Goal: Transaction & Acquisition: Purchase product/service

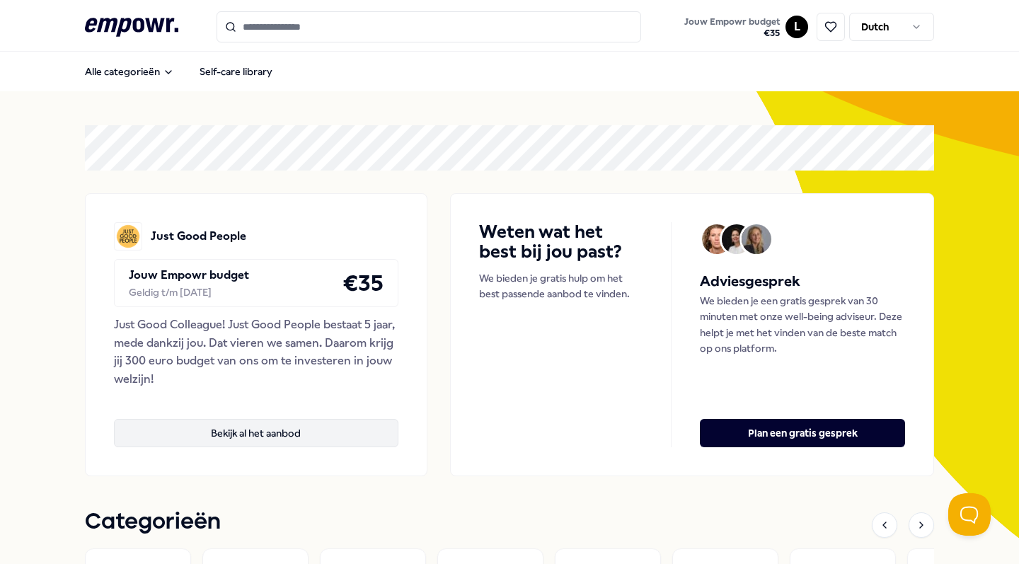
click at [277, 425] on button "Bekijk al het aanbod" at bounding box center [256, 433] width 285 height 28
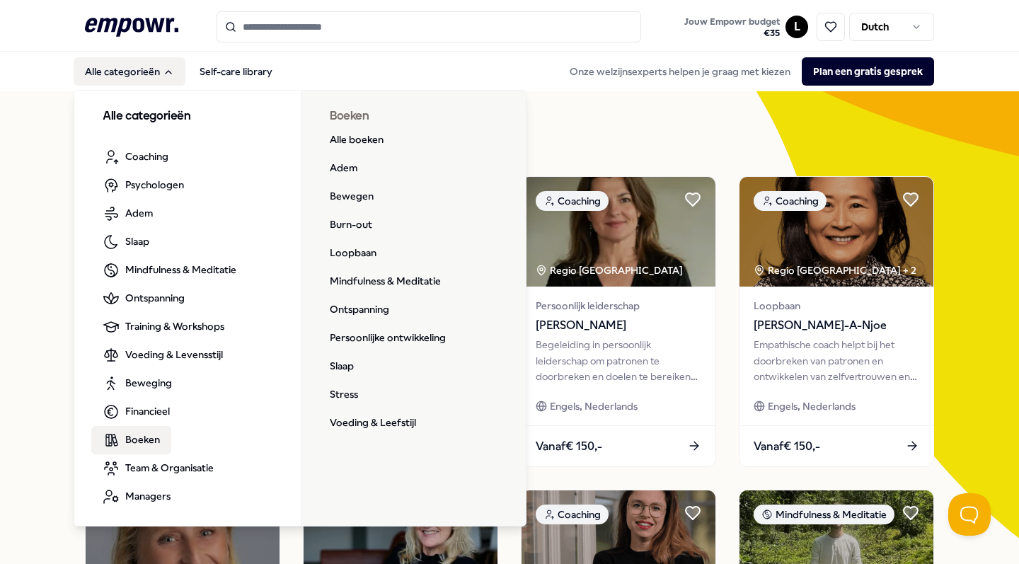
click at [147, 448] on link "Boeken" at bounding box center [131, 440] width 80 height 28
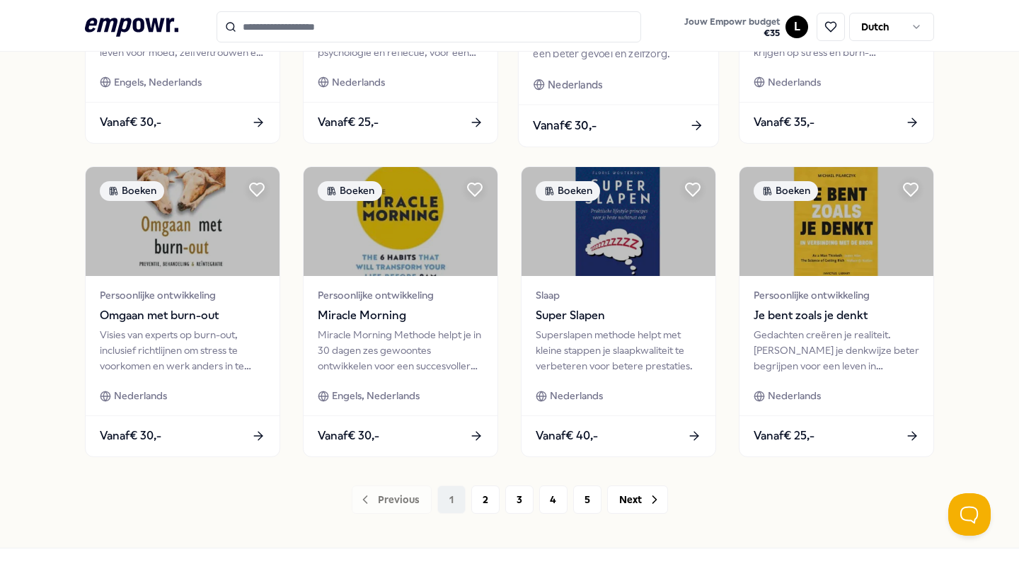
scroll to position [639, 0]
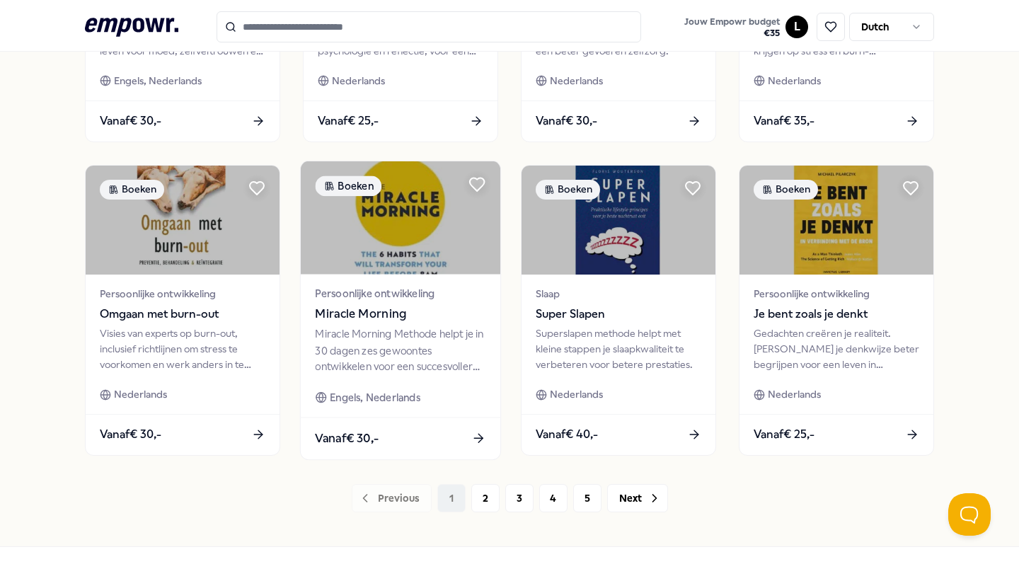
click at [445, 331] on div "Miracle Morning Methode helpt je in 30 dagen zes gewoontes ontwikkelen voor een…" at bounding box center [400, 350] width 171 height 49
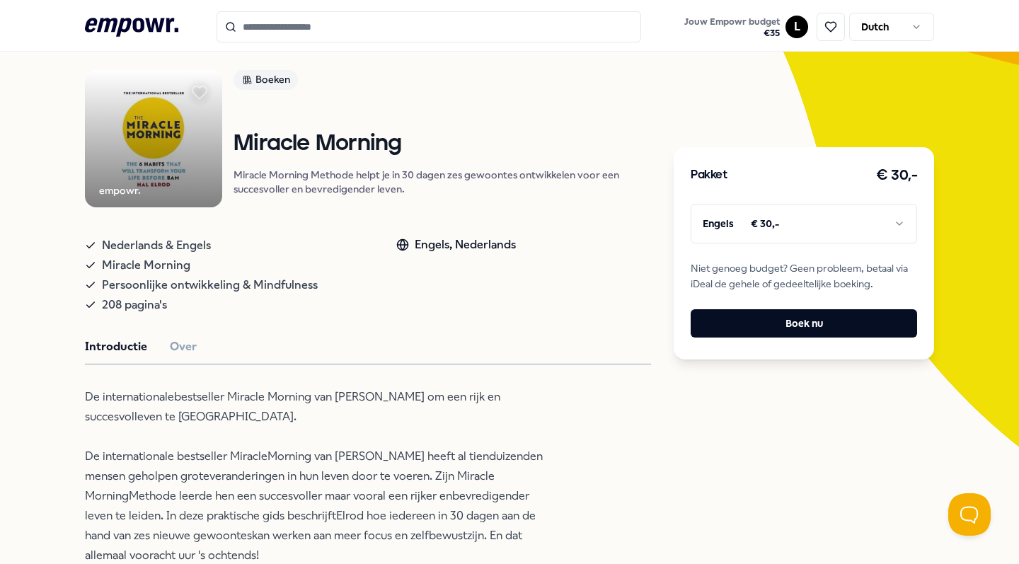
scroll to position [241, 0]
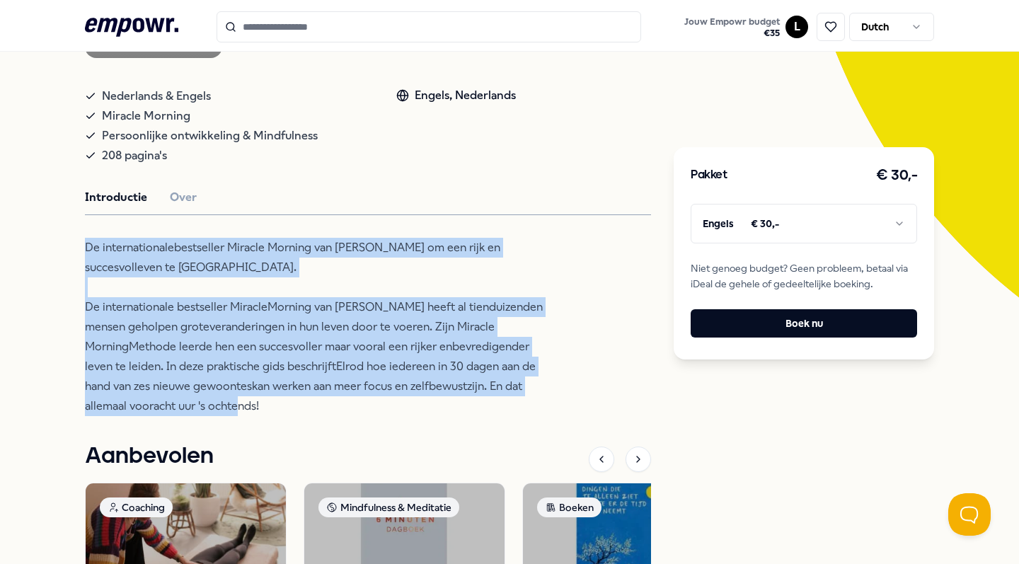
drag, startPoint x: 78, startPoint y: 262, endPoint x: 309, endPoint y: 421, distance: 280.4
click at [309, 421] on div "Terug empowr. Boeken Miracle Morning Miracle Morning Methode helpt je in 30 dag…" at bounding box center [509, 336] width 1019 height 970
click at [227, 415] on p "De internationalebestseller Miracle Morning van [PERSON_NAME] om een rijk en su…" at bounding box center [315, 327] width 460 height 178
drag, startPoint x: 227, startPoint y: 426, endPoint x: 21, endPoint y: 240, distance: 278.2
click at [21, 240] on div "Terug empowr. Boeken Miracle Morning Miracle Morning Methode helpt je in 30 dag…" at bounding box center [509, 336] width 1019 height 970
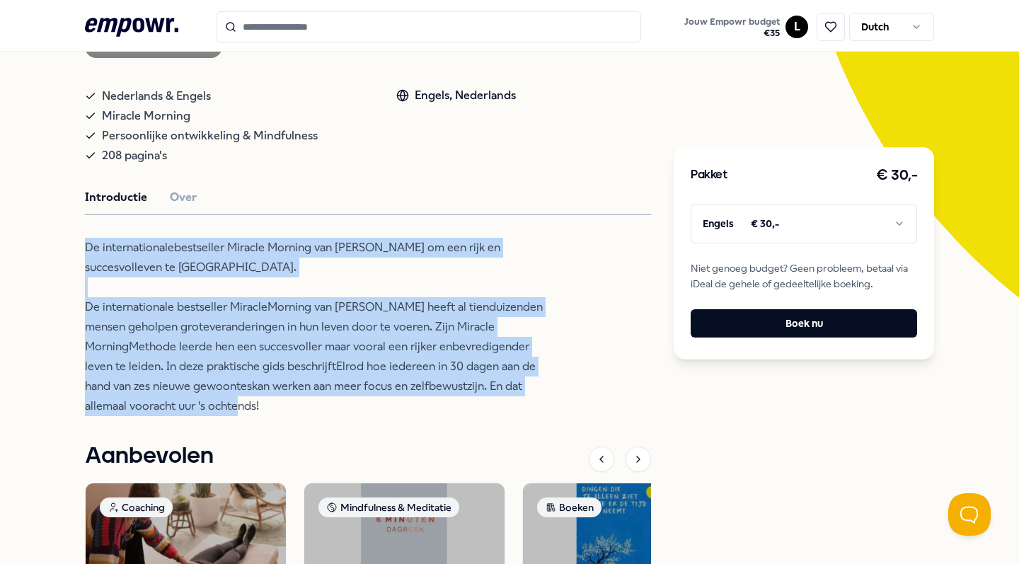
click at [86, 283] on p "De internationalebestseller Miracle Morning van [PERSON_NAME] om een rijk en su…" at bounding box center [315, 327] width 460 height 178
drag, startPoint x: 83, startPoint y: 263, endPoint x: 569, endPoint y: 388, distance: 502.0
click at [569, 388] on div "Terug empowr. Boeken Miracle Morning Miracle Morning Methode helpt je in 30 dag…" at bounding box center [509, 336] width 1019 height 970
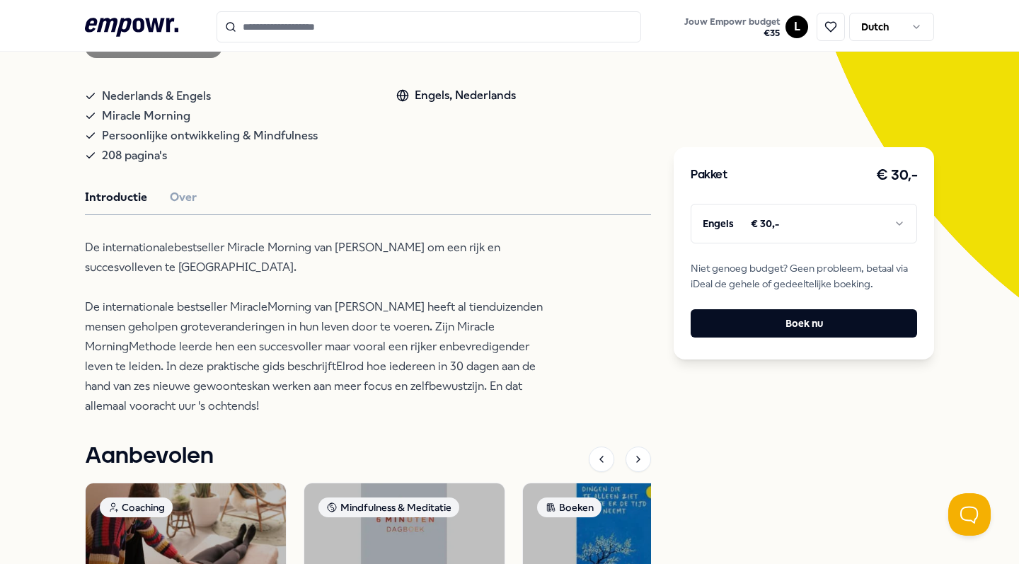
click at [241, 440] on div "empowr. Boeken Miracle Morning Miracle Morning Methode helpt je in 30 dagen zes…" at bounding box center [368, 356] width 566 height 871
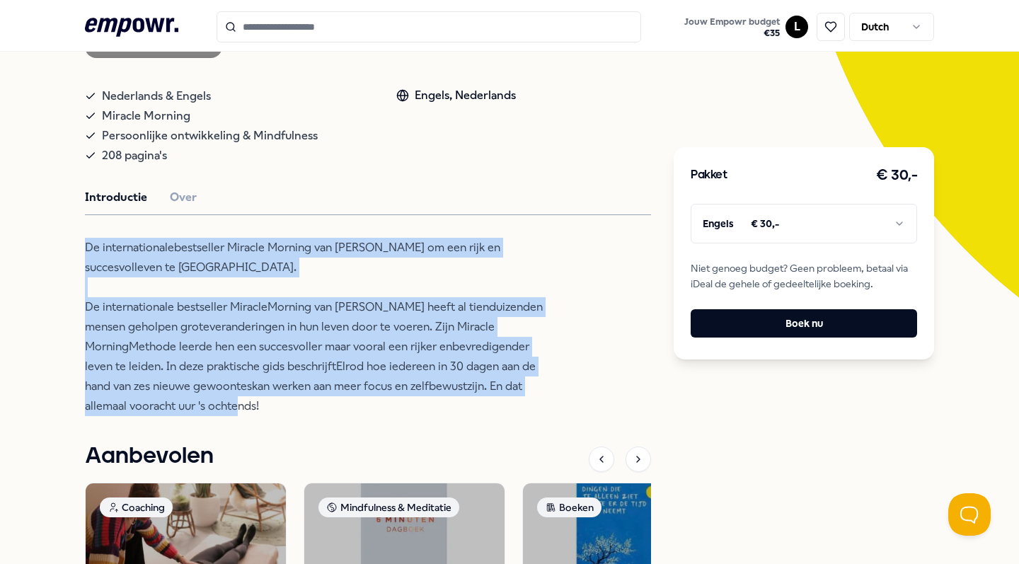
drag, startPoint x: 229, startPoint y: 424, endPoint x: 16, endPoint y: 245, distance: 278.3
click at [16, 245] on div "Terug empowr. Boeken Miracle Morning Miracle Morning Methode helpt je in 30 dag…" at bounding box center [509, 336] width 1019 height 970
click at [80, 261] on div "Terug empowr. Boeken Miracle Morning Miracle Morning Methode helpt je in 30 dag…" at bounding box center [509, 336] width 1019 height 970
drag, startPoint x: 84, startPoint y: 263, endPoint x: 271, endPoint y: 418, distance: 242.8
click at [271, 418] on div "Terug empowr. Boeken Miracle Morning Miracle Morning Methode helpt je in 30 dag…" at bounding box center [509, 336] width 1019 height 970
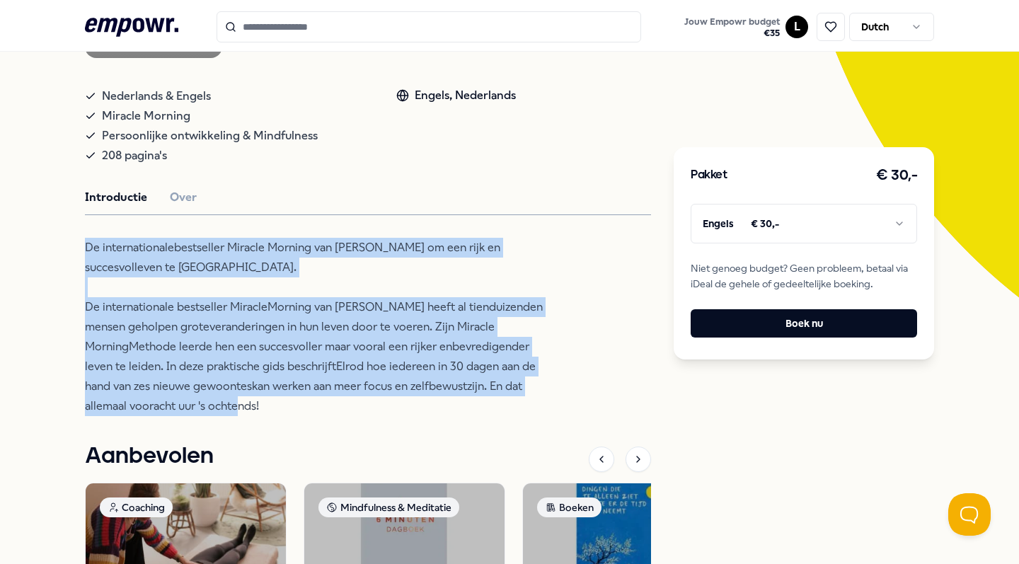
click at [294, 416] on p "De internationalebestseller Miracle Morning van [PERSON_NAME] om een rijk en su…" at bounding box center [315, 327] width 460 height 178
drag, startPoint x: 251, startPoint y: 421, endPoint x: 18, endPoint y: 270, distance: 277.8
click at [18, 270] on div "Terug empowr. Boeken Miracle Morning Miracle Morning Methode helpt je in 30 dag…" at bounding box center [509, 336] width 1019 height 970
click at [181, 207] on button "Over" at bounding box center [183, 197] width 27 height 18
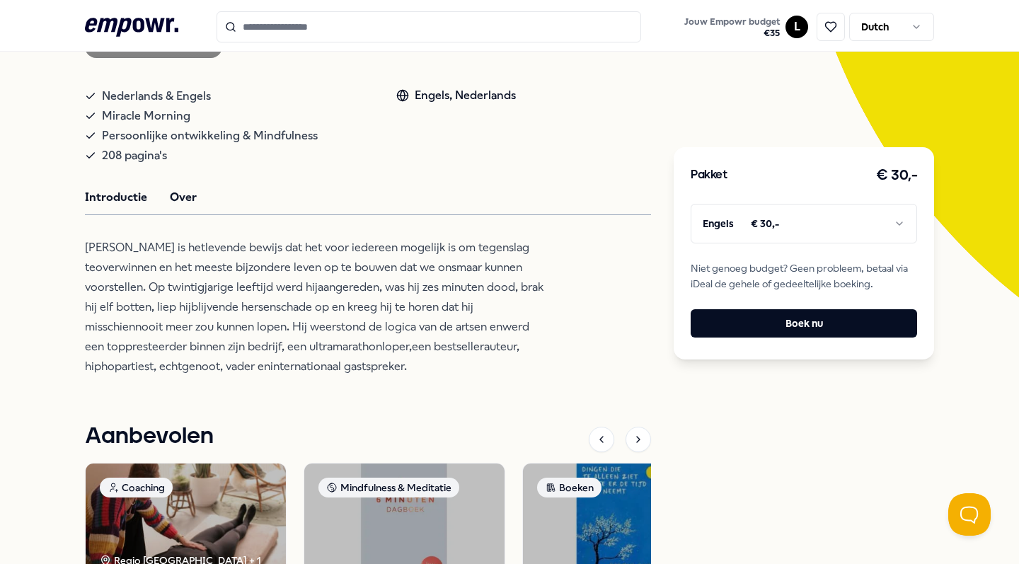
click at [117, 207] on button "Introductie" at bounding box center [116, 197] width 62 height 18
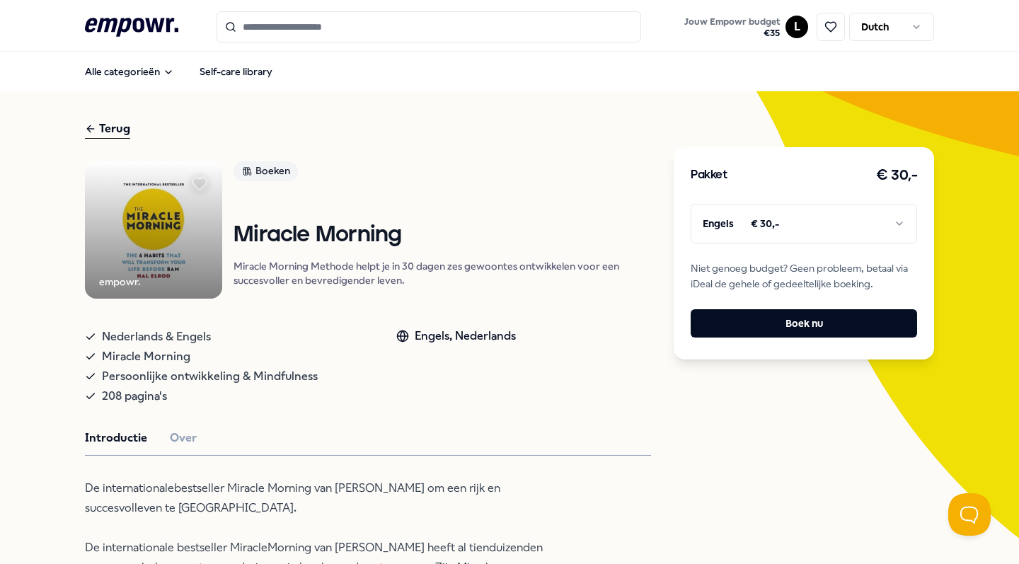
scroll to position [231, 0]
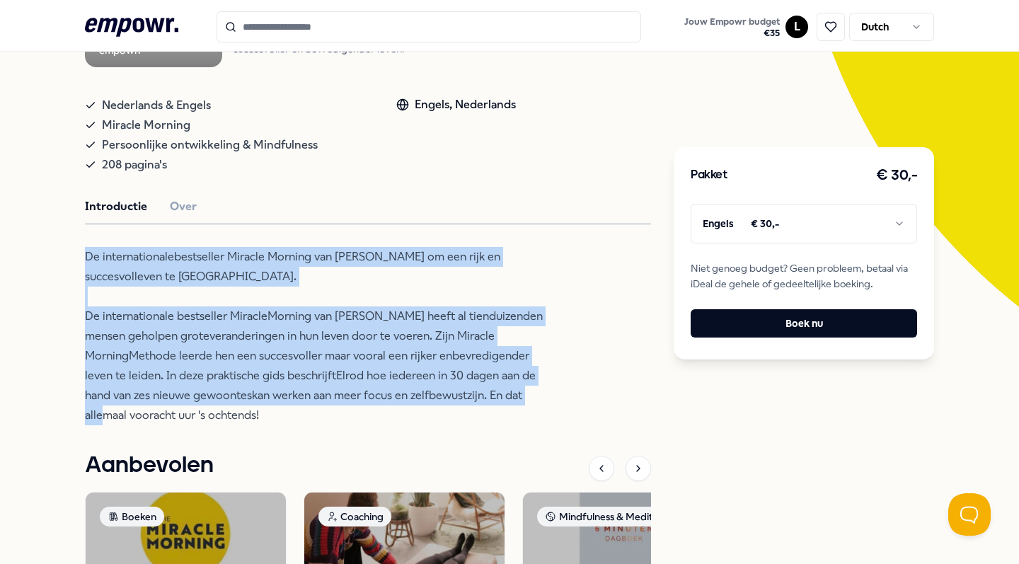
drag, startPoint x: 69, startPoint y: 275, endPoint x: 539, endPoint y: 413, distance: 489.7
click at [539, 413] on div "Terug empowr. Boeken Miracle Morning Miracle Morning Methode helpt je in 30 dag…" at bounding box center [509, 345] width 1019 height 970
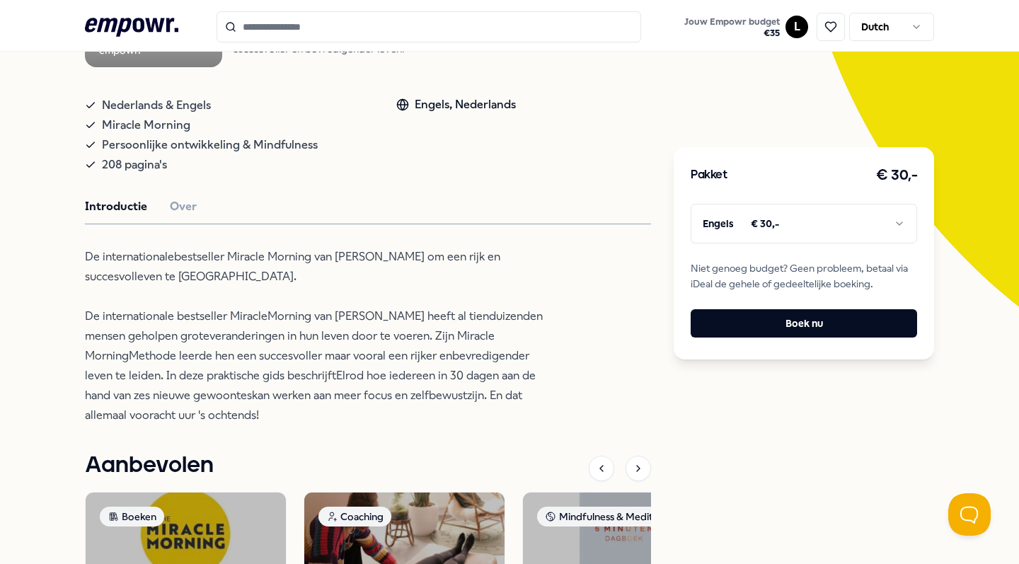
click at [304, 425] on p "De internationalebestseller Miracle Morning van [PERSON_NAME] om een rijk en su…" at bounding box center [315, 336] width 460 height 178
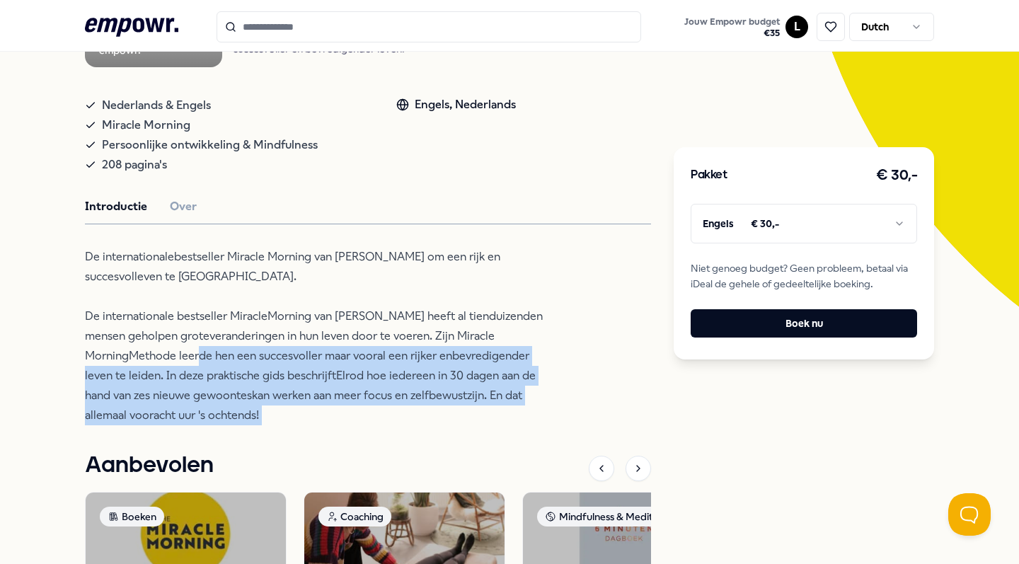
drag, startPoint x: 219, startPoint y: 448, endPoint x: 137, endPoint y: 377, distance: 108.9
click at [137, 377] on div "empowr. Boeken Miracle Morning Miracle Morning Methode helpt je in 30 dagen zes…" at bounding box center [368, 365] width 566 height 871
click at [351, 404] on p "De internationalebestseller Miracle Morning van [PERSON_NAME] om een rijk en su…" at bounding box center [315, 336] width 460 height 178
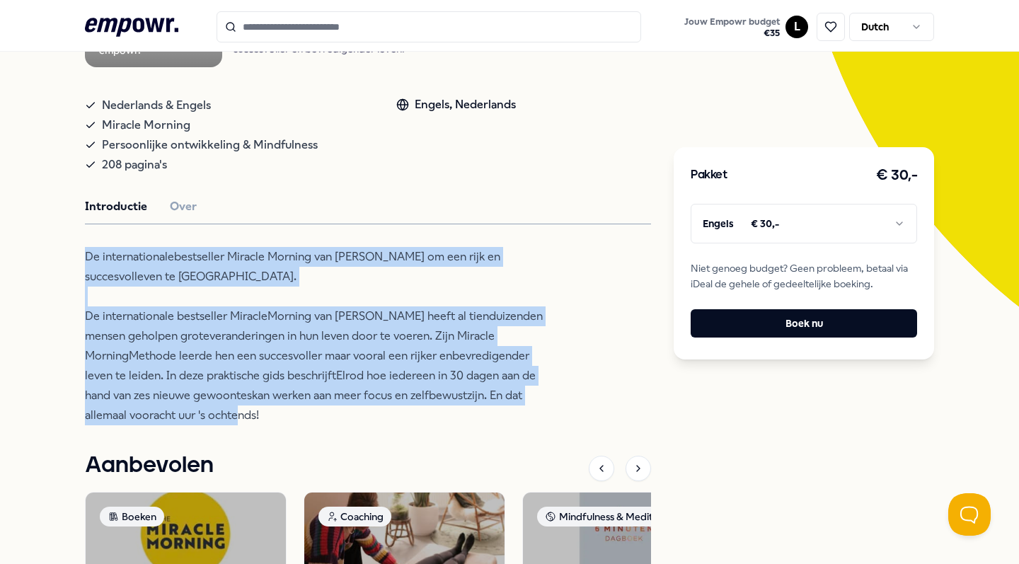
drag, startPoint x: 235, startPoint y: 435, endPoint x: 59, endPoint y: 273, distance: 239.0
click at [59, 273] on div "Terug empowr. Boeken Miracle Morning Miracle Morning Methode helpt je in 30 dag…" at bounding box center [509, 345] width 1019 height 970
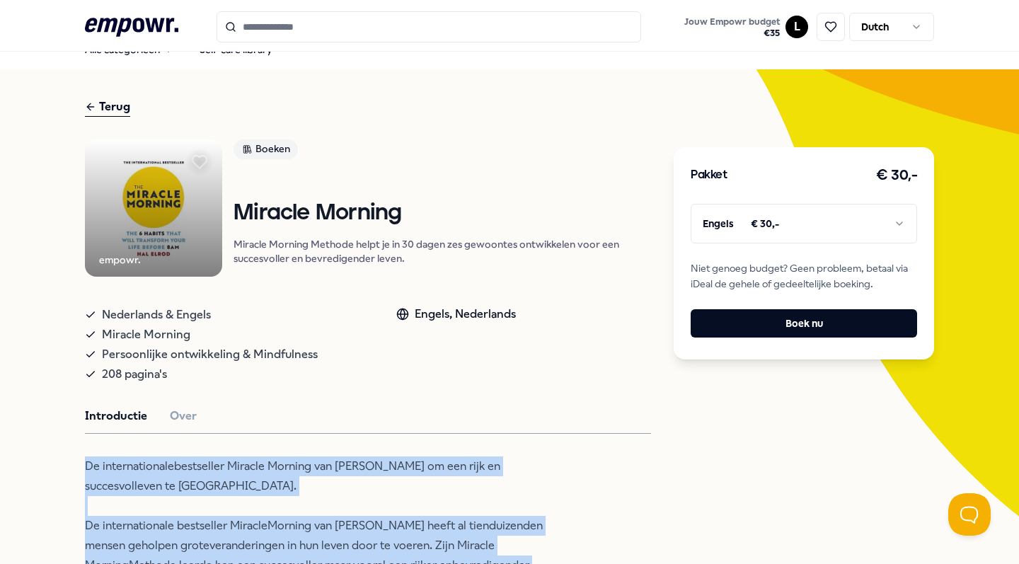
scroll to position [31, 0]
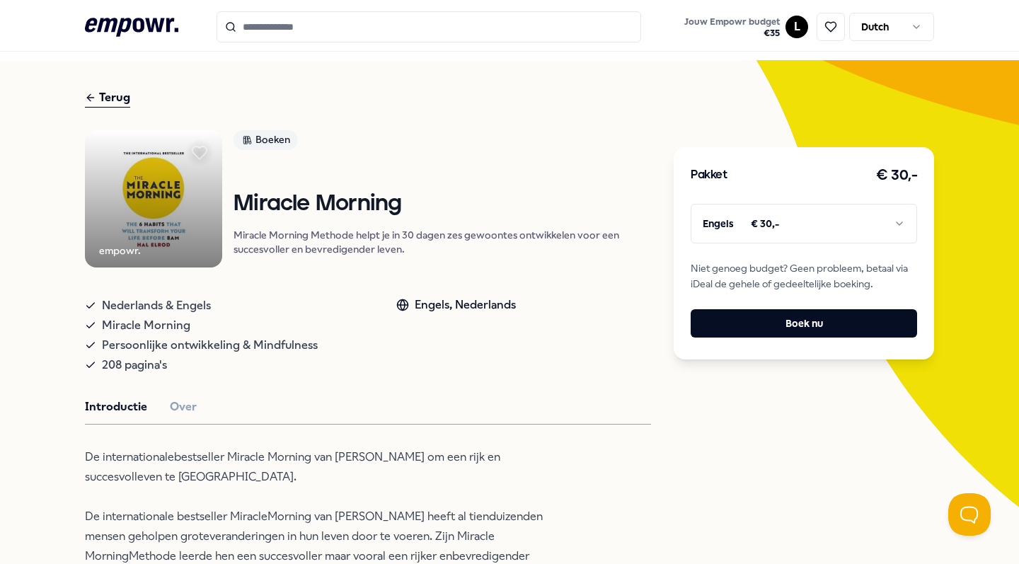
click at [367, 397] on div "empowr. Boeken Miracle Morning Miracle Morning Methode helpt je in 30 dagen zes…" at bounding box center [368, 565] width 566 height 871
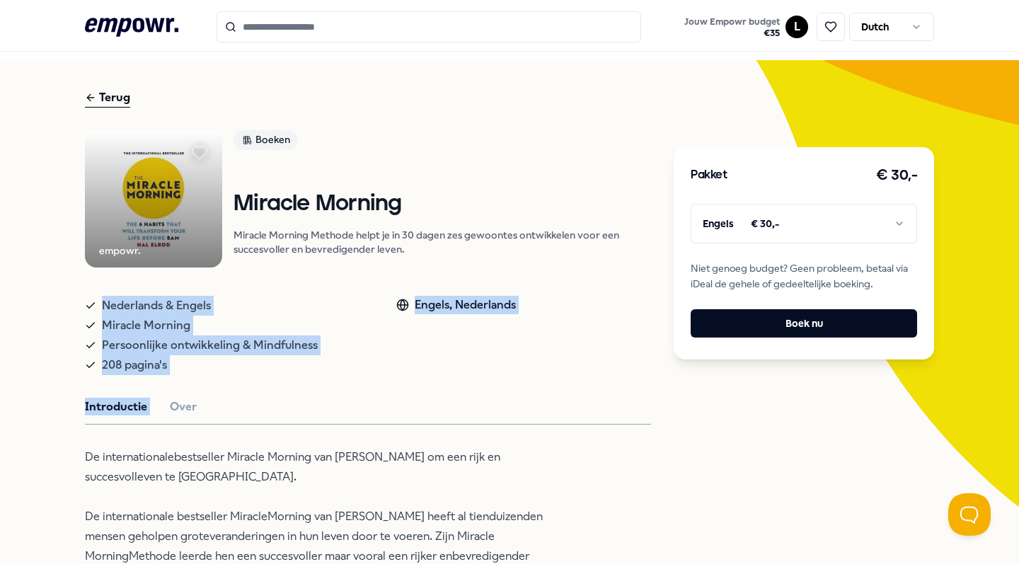
drag, startPoint x: 207, startPoint y: 402, endPoint x: 90, endPoint y: 322, distance: 142.1
click at [90, 322] on div "empowr. Boeken Miracle Morning Miracle Morning Methode helpt je in 30 dagen zes…" at bounding box center [368, 565] width 566 height 871
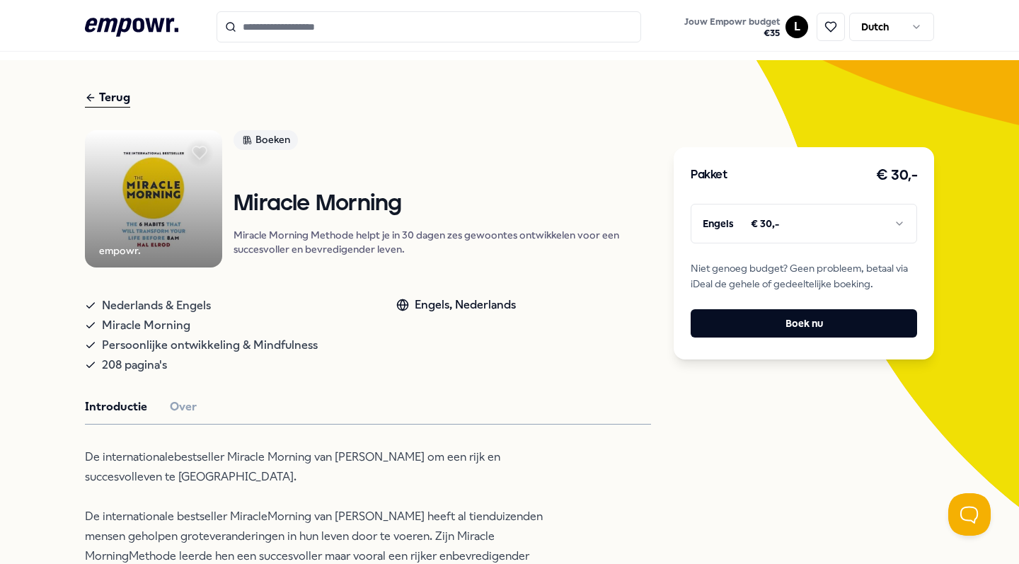
click at [69, 319] on div "Terug empowr. Boeken Miracle Morning Miracle Morning Methode helpt je in 30 dag…" at bounding box center [509, 545] width 1019 height 970
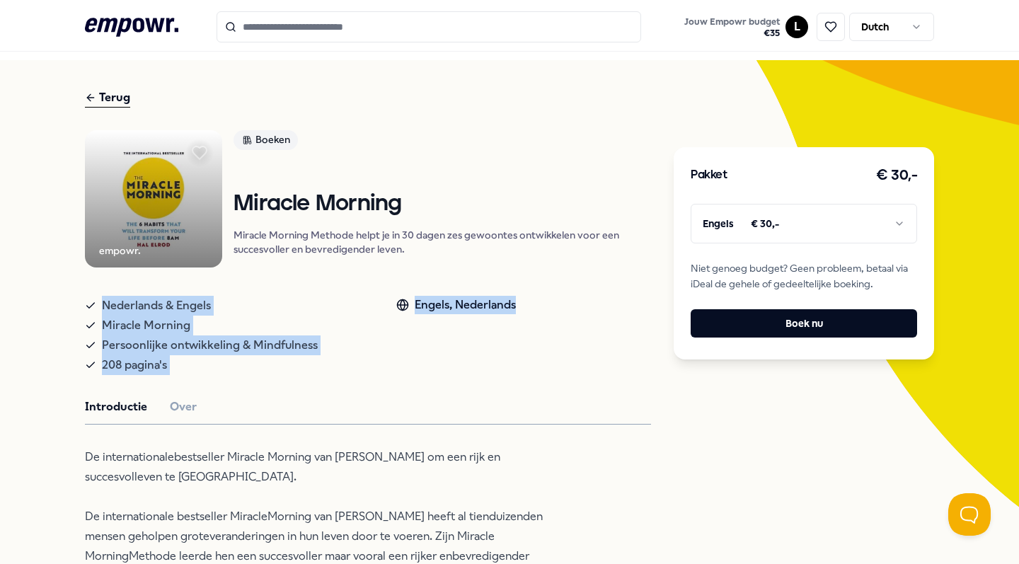
drag, startPoint x: 92, startPoint y: 319, endPoint x: 544, endPoint y: 336, distance: 451.9
click at [544, 336] on div "Nederlands & Engels Miracle Morning Persoonlijke ontwikkeling & Mindfulness 208…" at bounding box center [368, 332] width 566 height 85
drag, startPoint x: 388, startPoint y: 391, endPoint x: 129, endPoint y: 308, distance: 272.0
click at [129, 308] on div "empowr. Boeken Miracle Morning Miracle Morning Methode helpt je in 30 dagen zes…" at bounding box center [368, 565] width 566 height 871
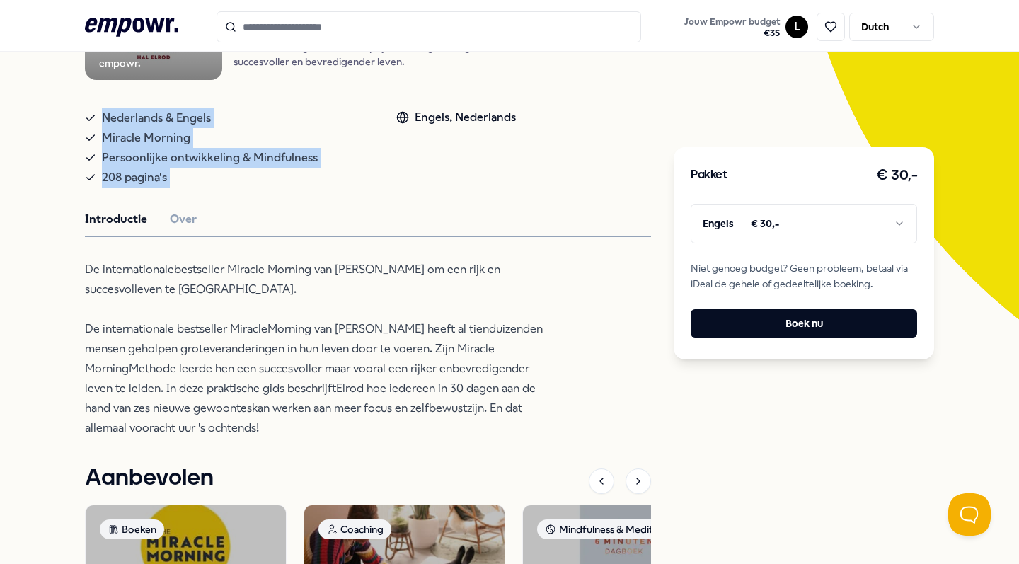
scroll to position [217, 0]
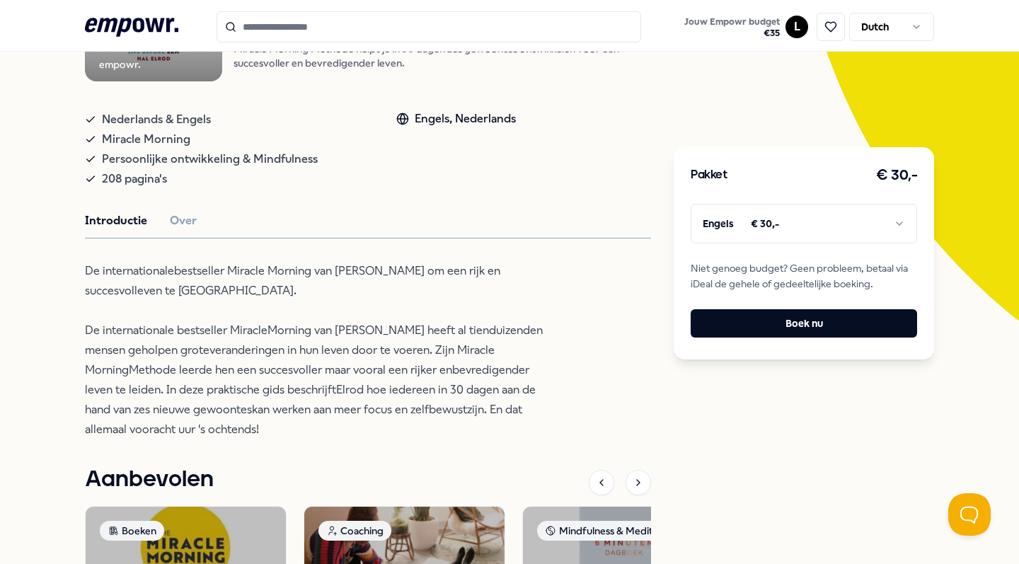
click at [310, 440] on p "De internationalebestseller Miracle Morning van [PERSON_NAME] om een rijk en su…" at bounding box center [315, 350] width 460 height 178
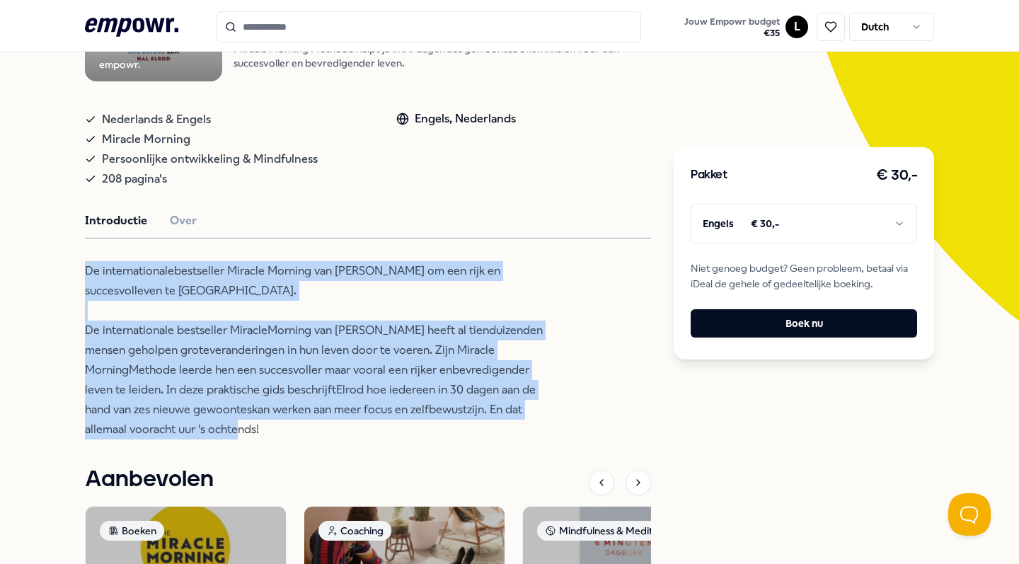
drag, startPoint x: 289, startPoint y: 446, endPoint x: 67, endPoint y: 279, distance: 278.0
click at [67, 279] on div "Terug empowr. Boeken Miracle Morning Miracle Morning Methode helpt je in 30 dag…" at bounding box center [509, 359] width 1019 height 970
click at [181, 230] on button "Over" at bounding box center [183, 221] width 27 height 18
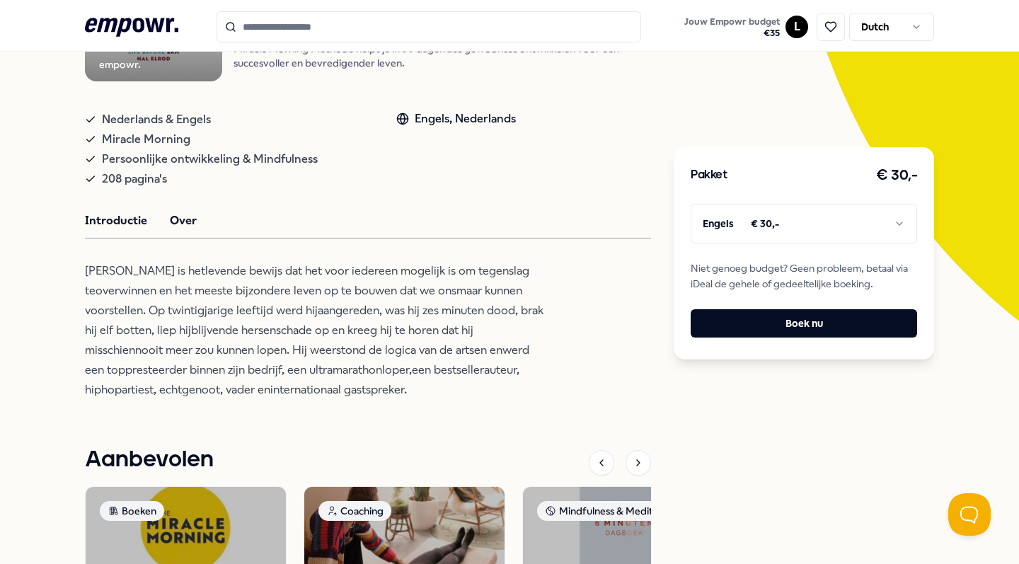
click at [105, 230] on button "Introductie" at bounding box center [116, 221] width 62 height 18
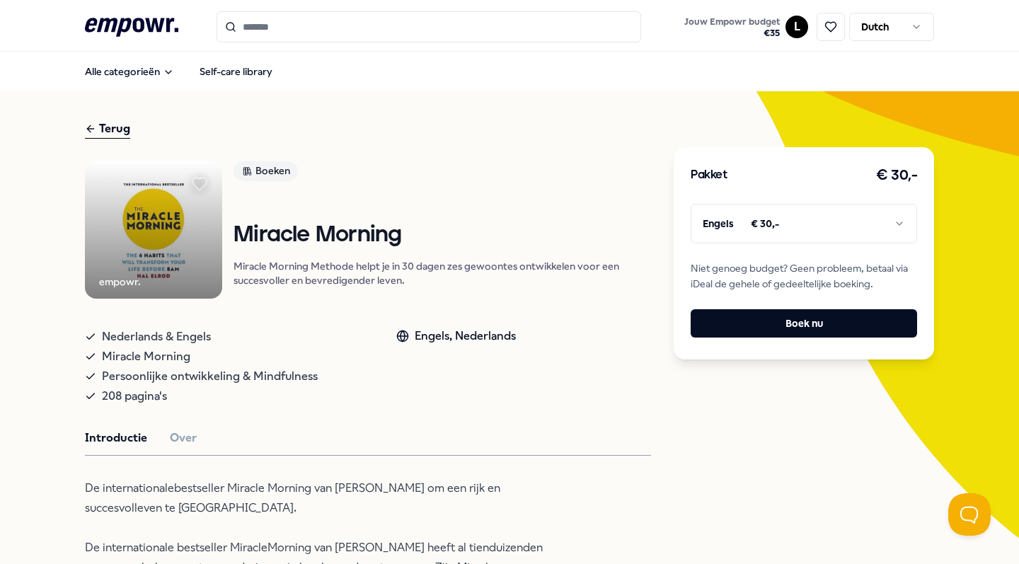
scroll to position [0, 0]
click at [106, 131] on div "Terug" at bounding box center [107, 129] width 45 height 19
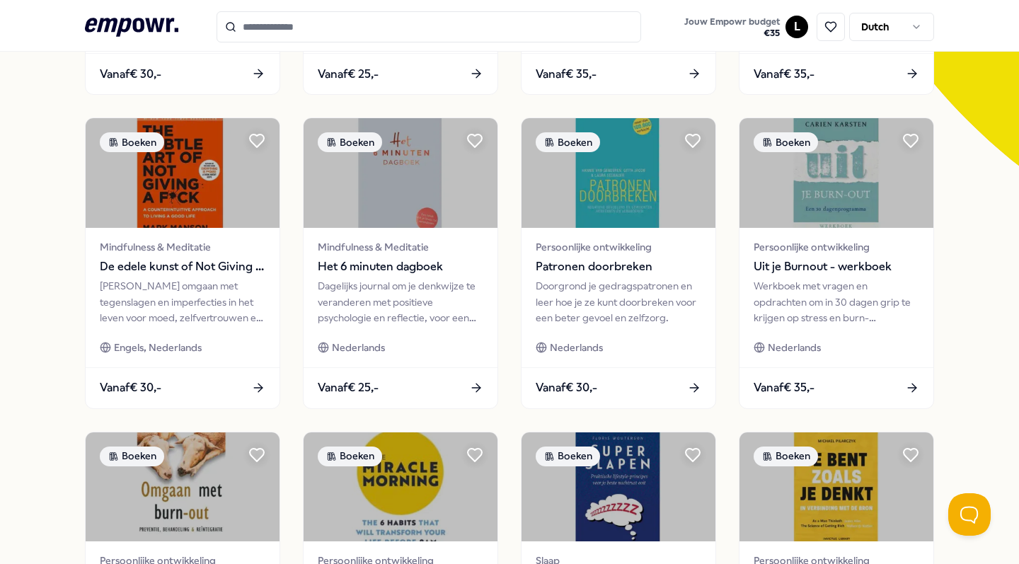
scroll to position [390, 0]
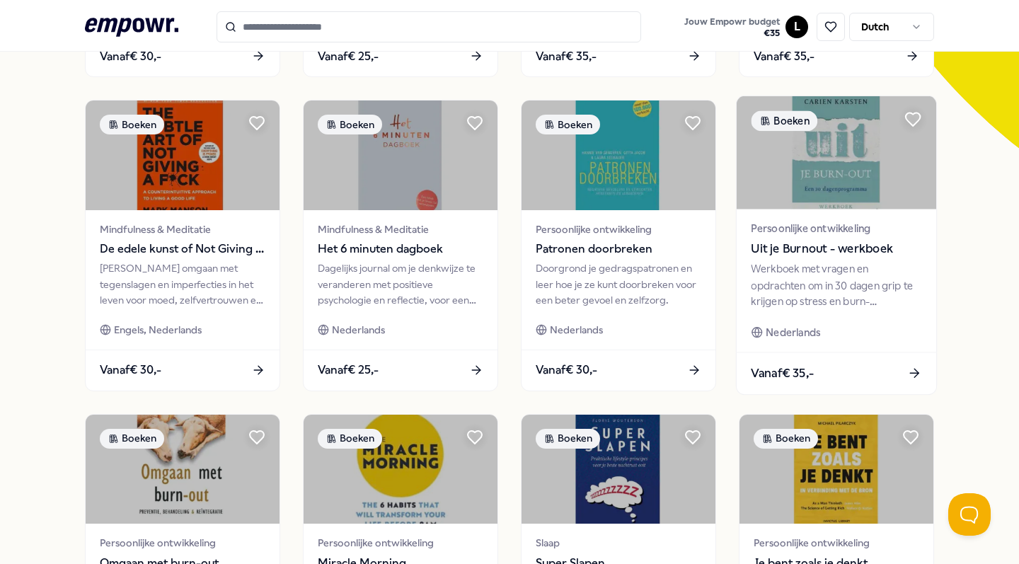
click at [801, 248] on span "Uit je Burnout - werkboek" at bounding box center [836, 249] width 171 height 18
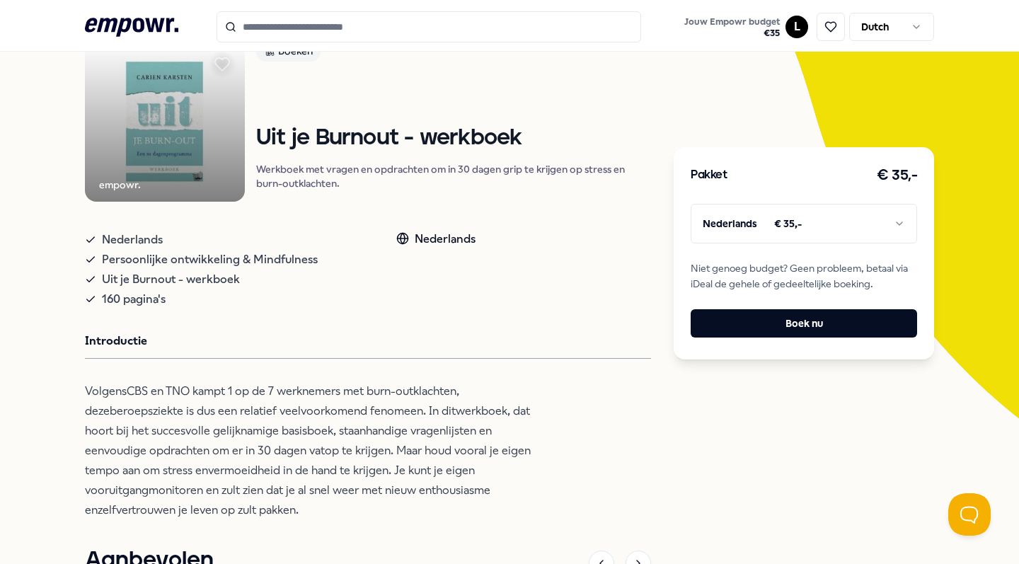
scroll to position [72, 0]
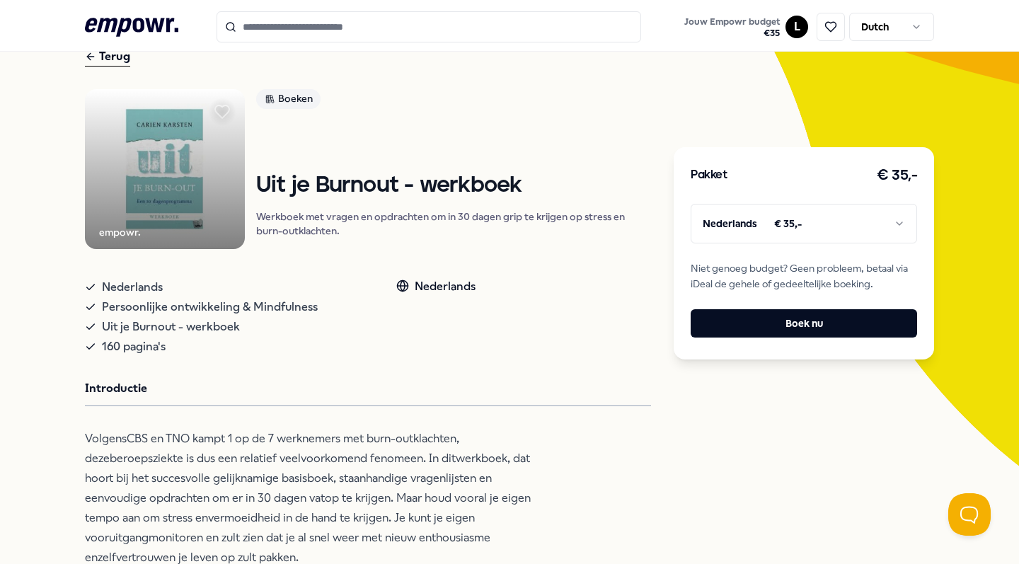
click at [150, 184] on img at bounding box center [165, 169] width 160 height 160
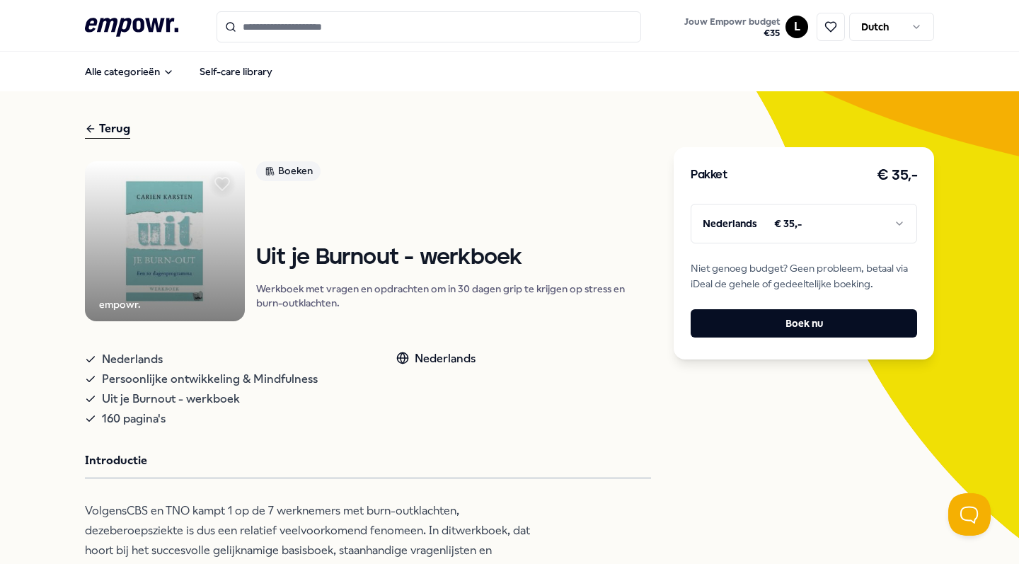
scroll to position [0, 0]
click at [108, 139] on div "Terug empowr. Boeken Uit je Burnout - werkboek Werkboek met vragen en opdrachte…" at bounding box center [368, 568] width 566 height 896
click at [111, 127] on div "Terug" at bounding box center [107, 129] width 45 height 19
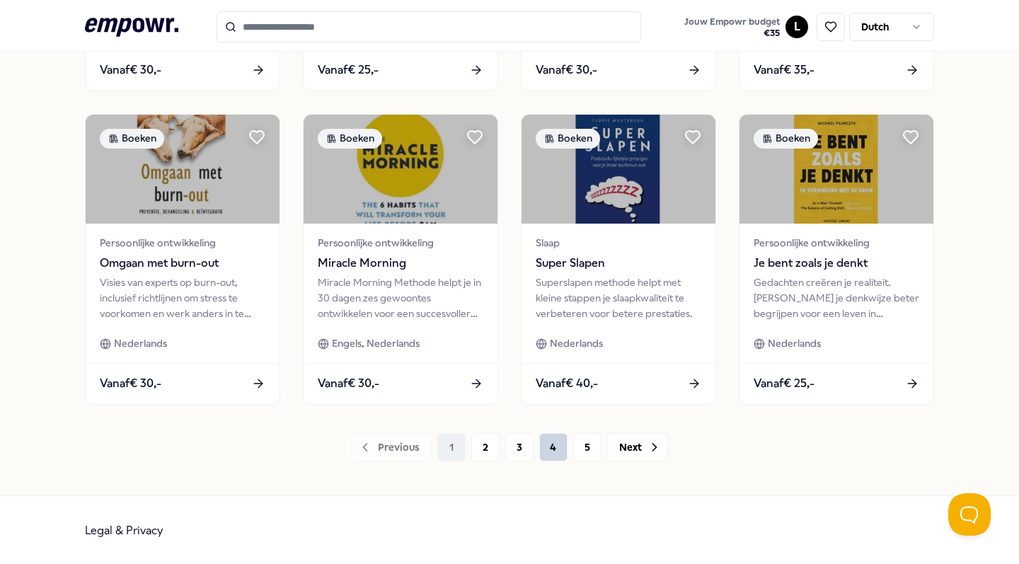
scroll to position [689, 0]
click at [589, 458] on button "5" at bounding box center [587, 448] width 28 height 28
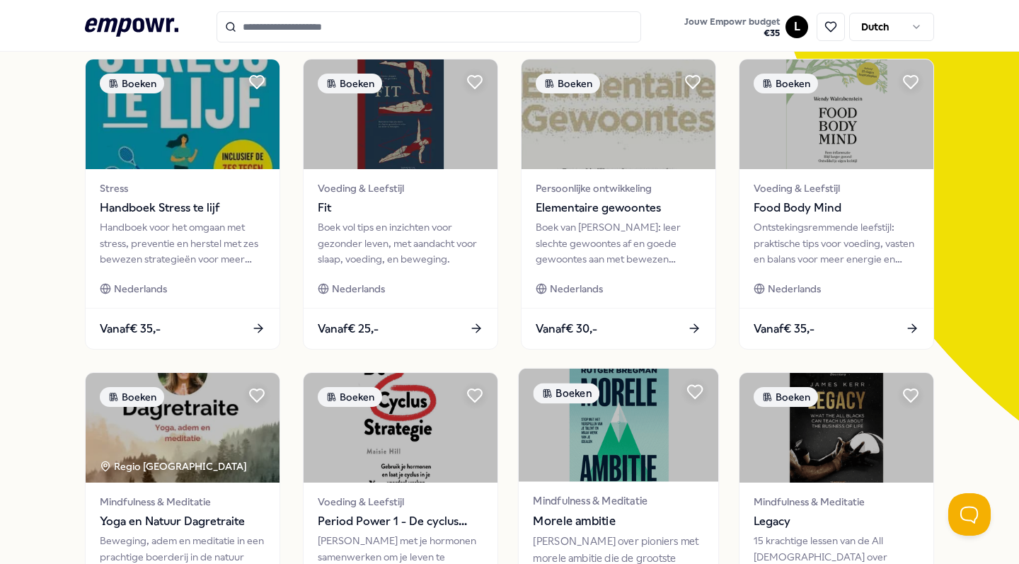
scroll to position [117, 0]
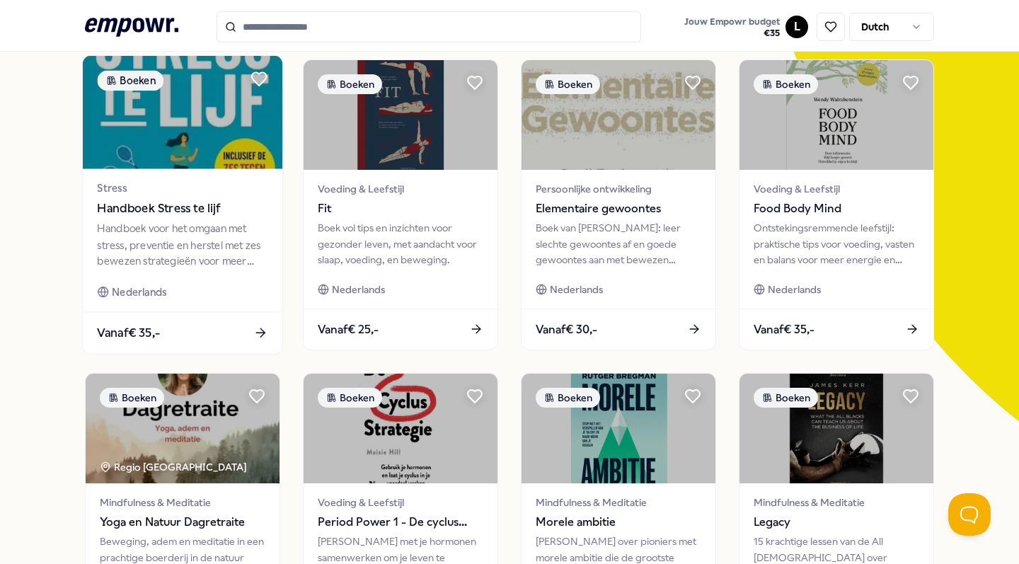
click at [208, 205] on span "Handboek Stress te lijf" at bounding box center [182, 209] width 171 height 18
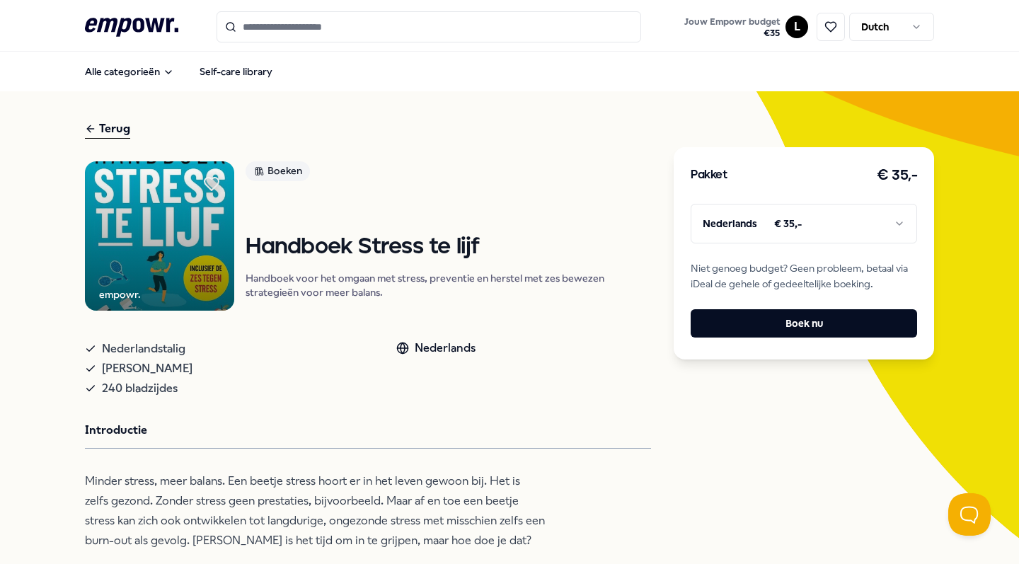
click at [96, 136] on div "Terug" at bounding box center [107, 129] width 45 height 19
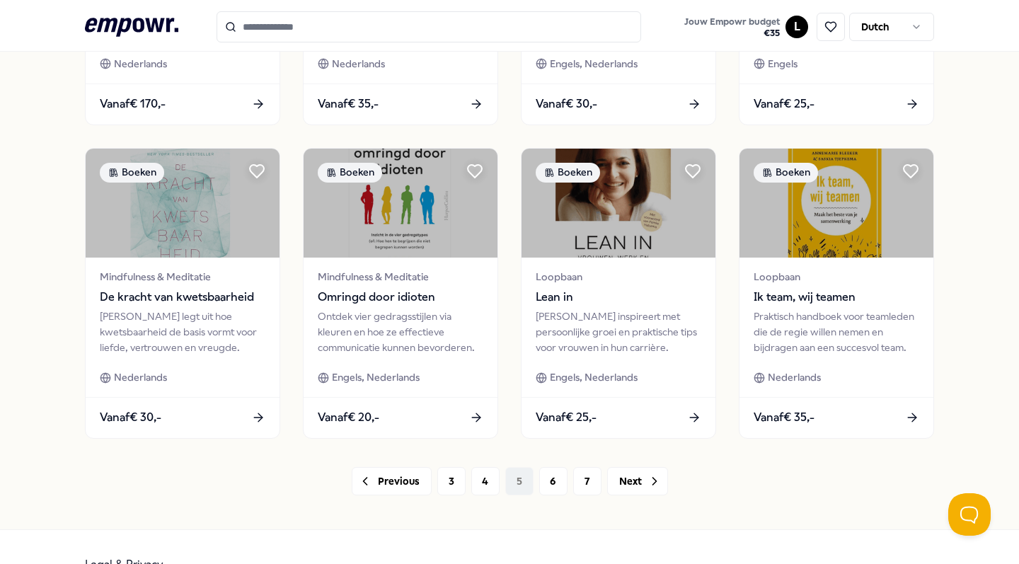
scroll to position [662, 0]
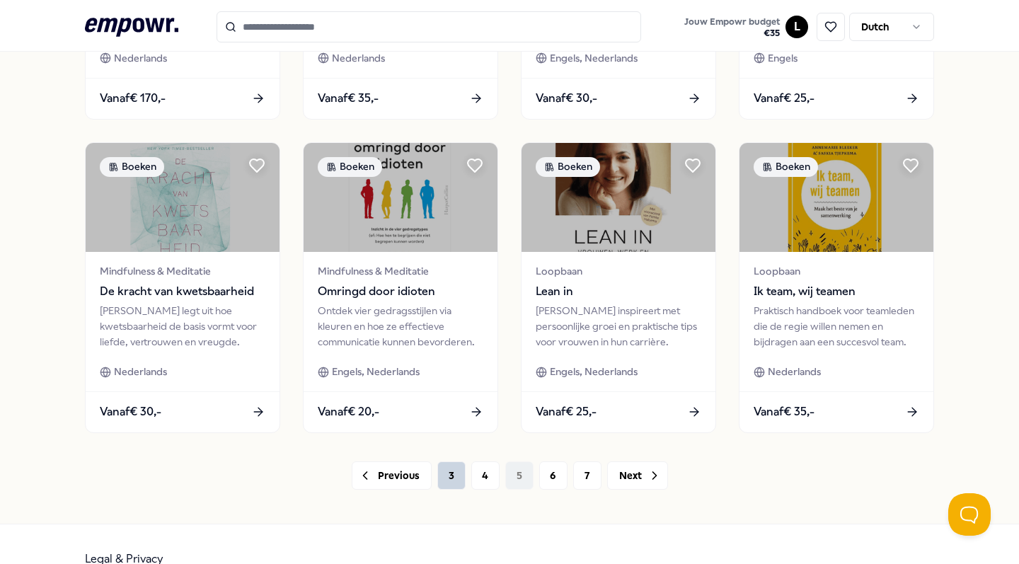
click at [445, 476] on button "3" at bounding box center [451, 476] width 28 height 28
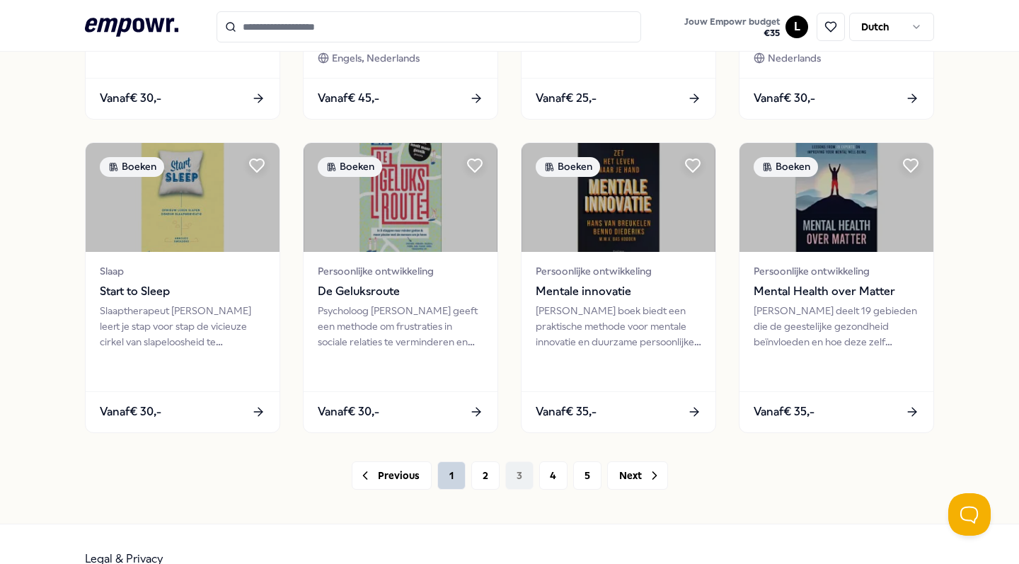
click at [442, 476] on button "1" at bounding box center [451, 476] width 28 height 28
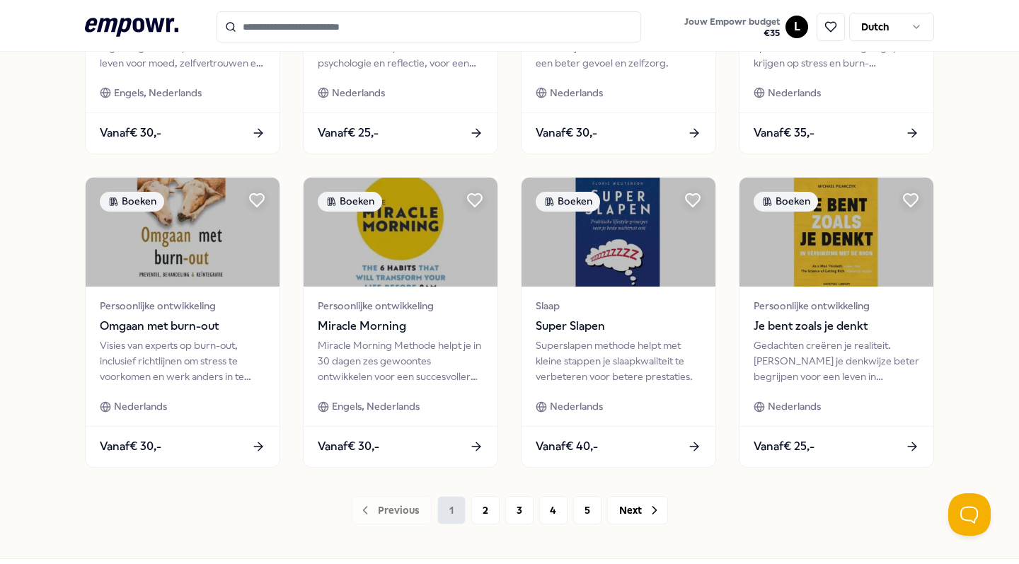
scroll to position [590, 0]
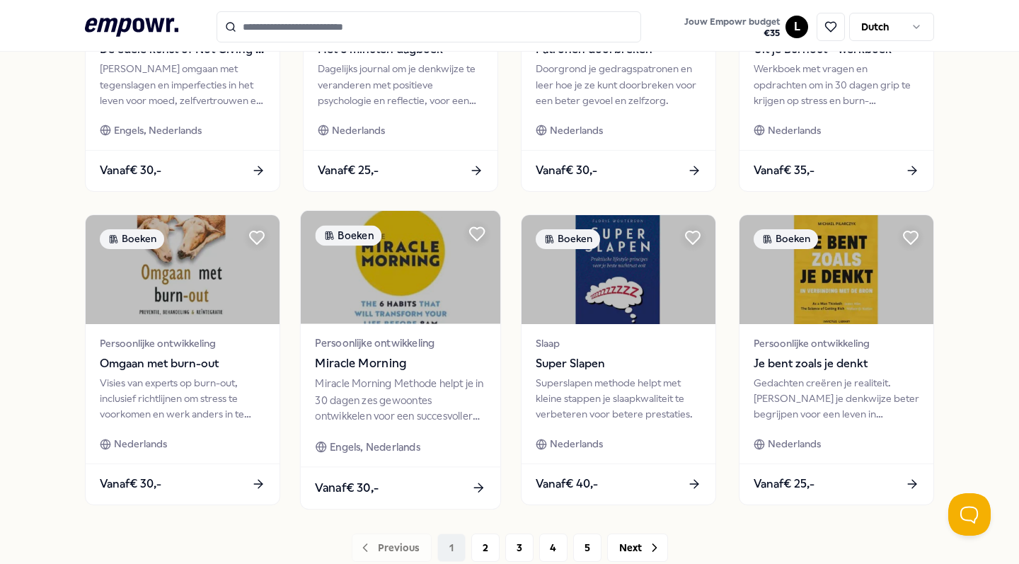
drag, startPoint x: 418, startPoint y: 398, endPoint x: 431, endPoint y: 436, distance: 40.5
click at [400, 306] on img at bounding box center [401, 266] width 200 height 113
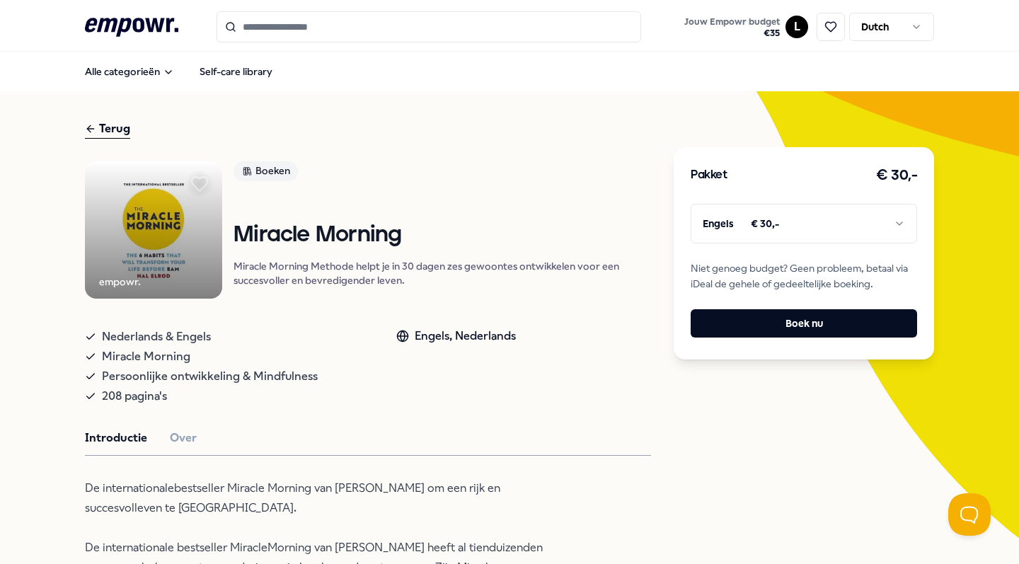
click at [207, 181] on icon at bounding box center [200, 184] width 16 height 14
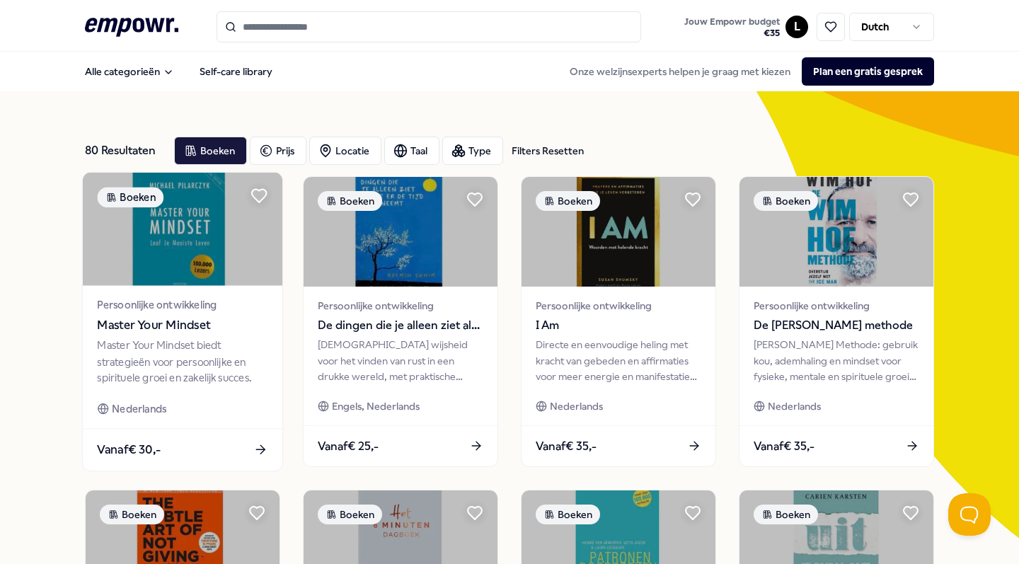
click at [243, 333] on span "Master Your Mindset" at bounding box center [182, 325] width 171 height 18
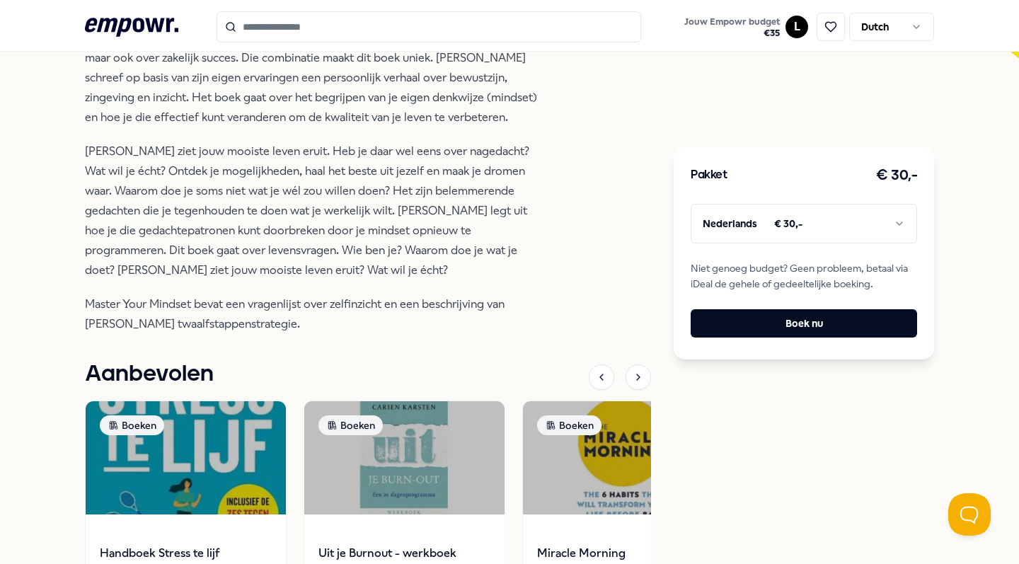
scroll to position [462, 0]
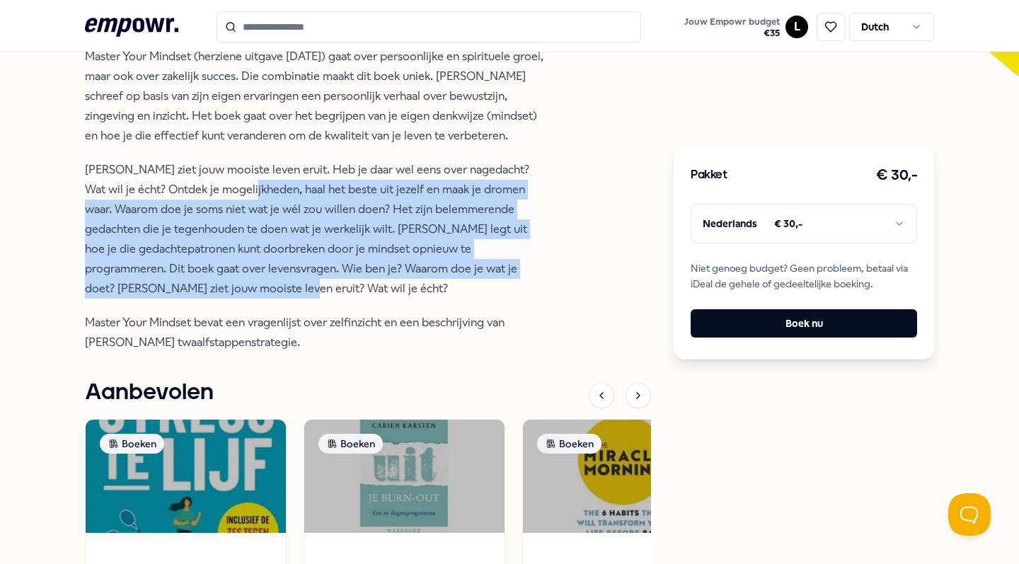
drag, startPoint x: 226, startPoint y: 212, endPoint x: 534, endPoint y: 300, distance: 320.9
click at [534, 299] on p "[PERSON_NAME] ziet jouw mooiste leven eruit. Heb je daar wel eens over nagedach…" at bounding box center [315, 229] width 460 height 139
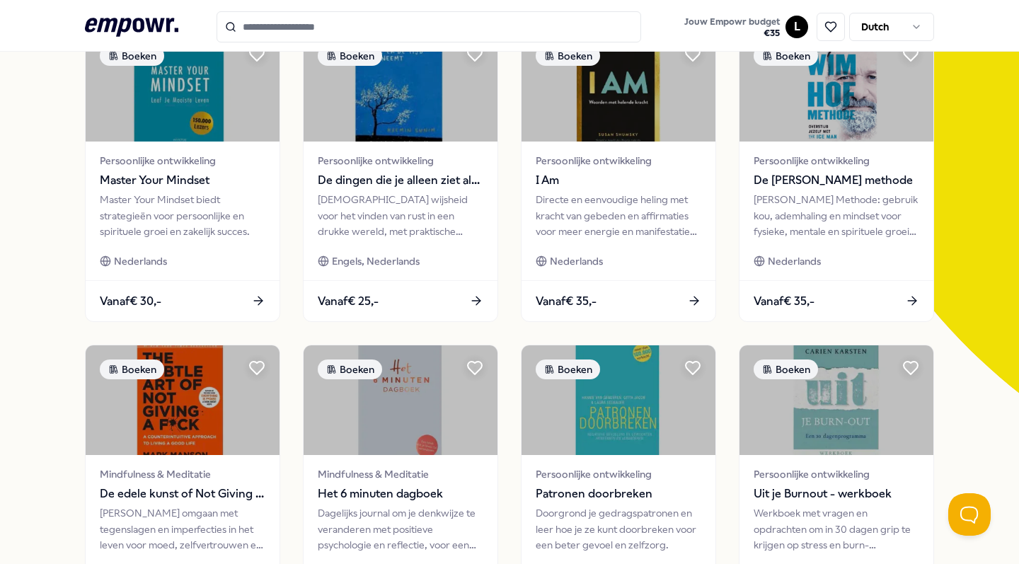
scroll to position [75, 0]
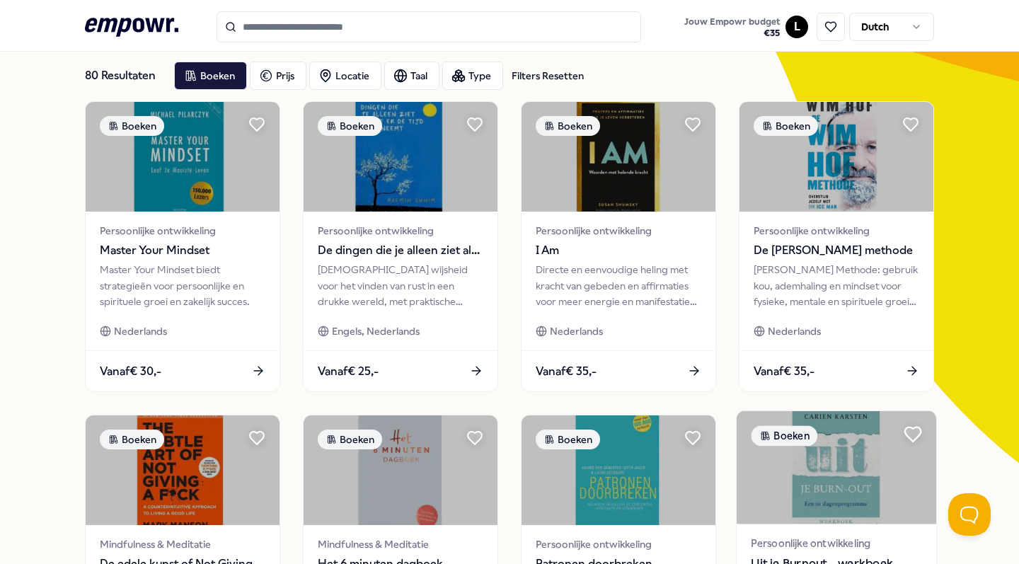
click at [912, 430] on icon at bounding box center [913, 435] width 16 height 14
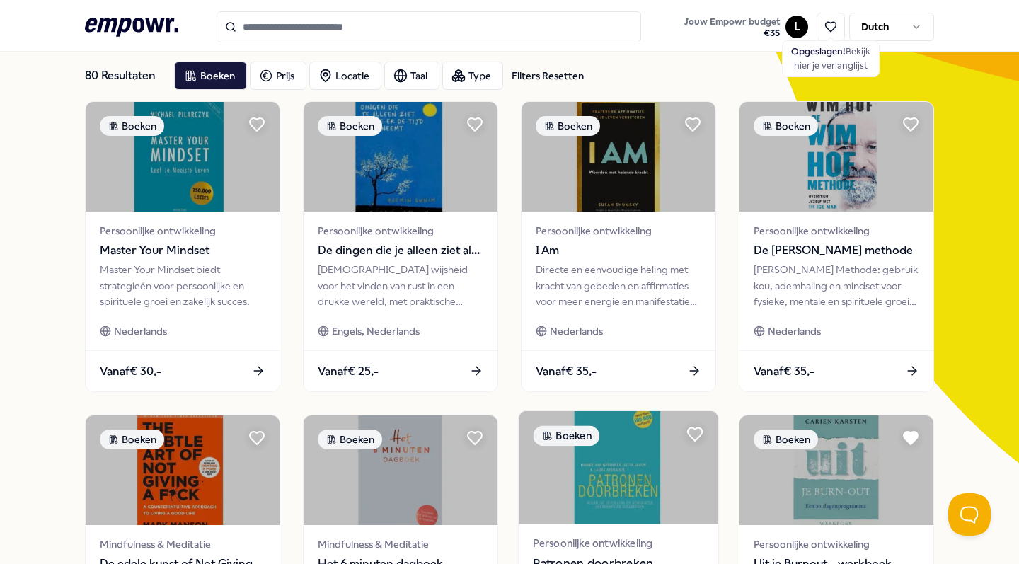
click at [643, 495] on img at bounding box center [619, 467] width 200 height 113
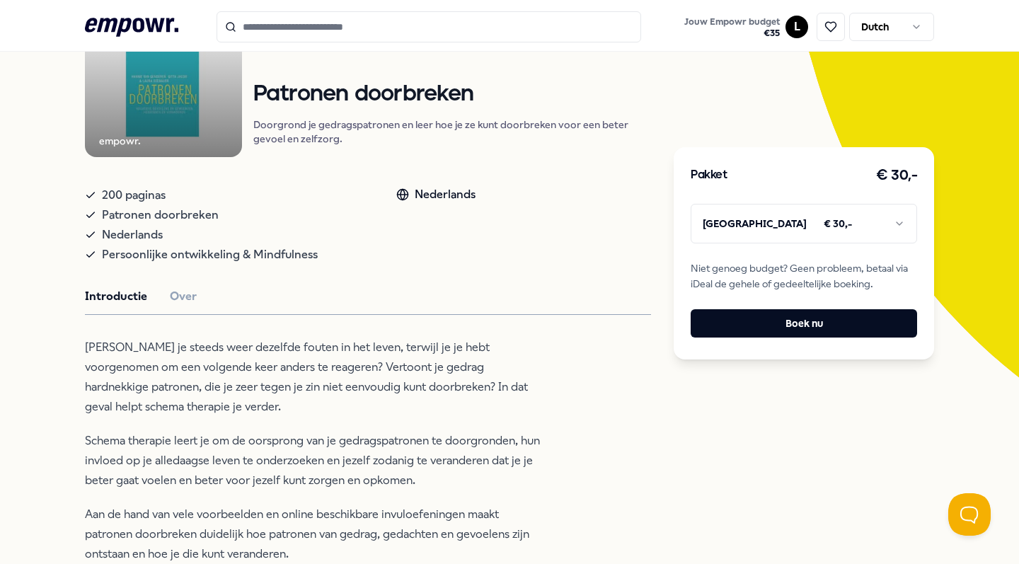
scroll to position [164, 0]
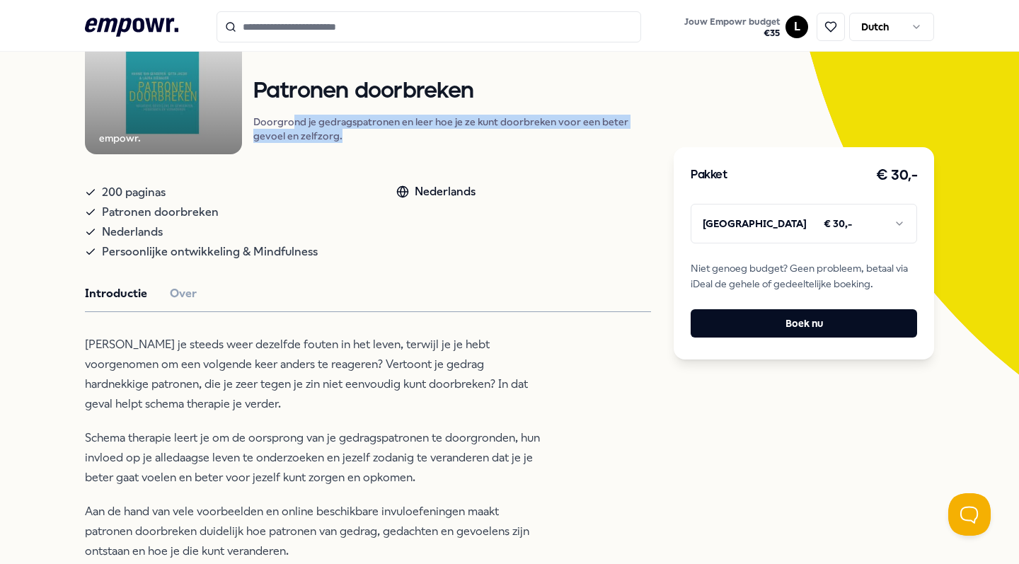
drag, startPoint x: 304, startPoint y: 124, endPoint x: 546, endPoint y: 151, distance: 243.6
click at [546, 151] on div "Boeken Patronen doorbreken Doorgrond je gedragspatronen en leer hoe je ze kunt …" at bounding box center [452, 76] width 398 height 157
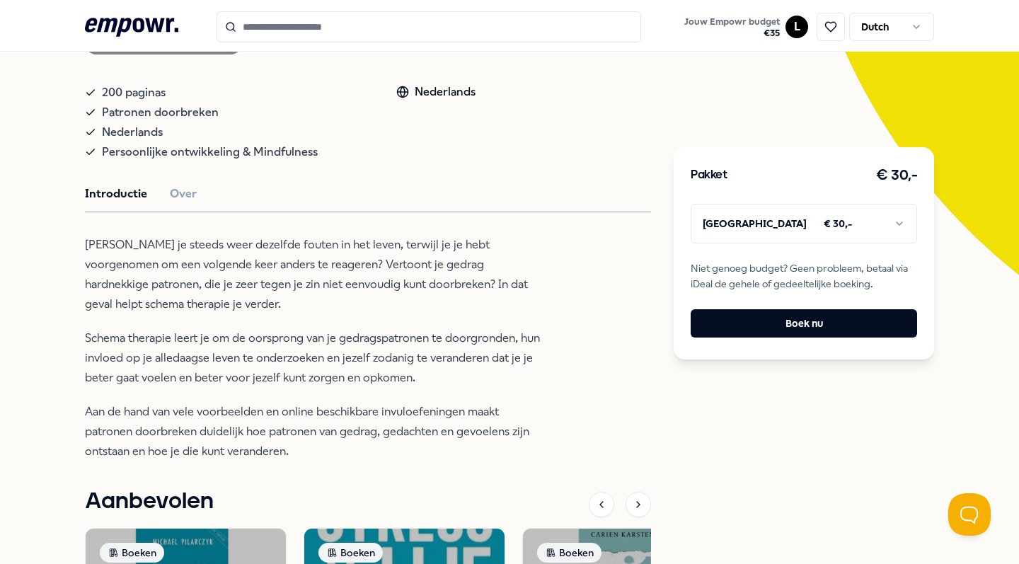
scroll to position [264, 0]
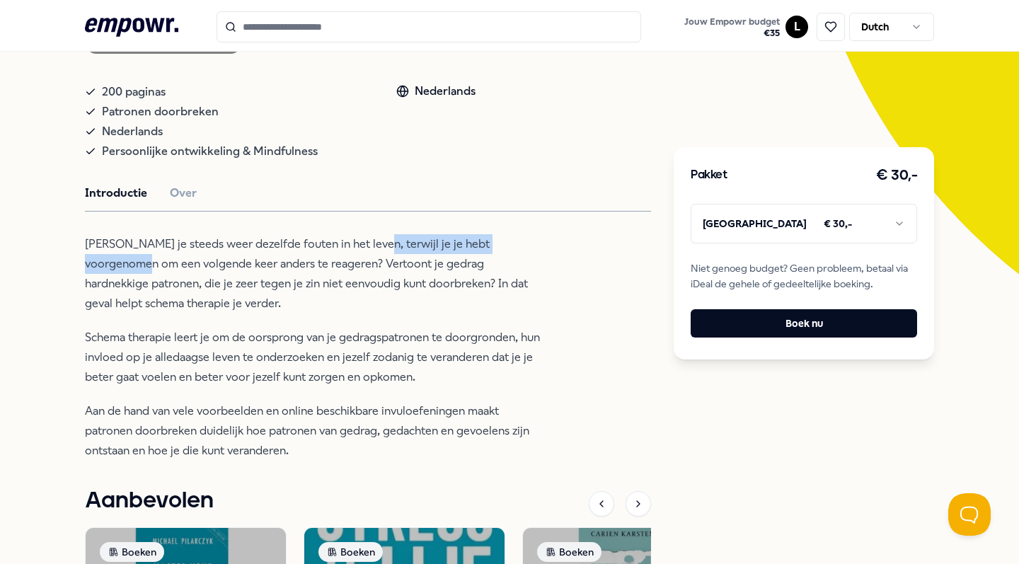
drag, startPoint x: 80, startPoint y: 251, endPoint x: 371, endPoint y: 250, distance: 290.9
click at [371, 250] on div "Terug empowr. Boeken Patronen doorbreken Doorgrond je gedragspatronen en leer h…" at bounding box center [509, 345] width 1019 height 1037
click at [176, 244] on p "[PERSON_NAME] je steeds weer dezelfde fouten in het leven, terwijl je je hebt v…" at bounding box center [315, 273] width 460 height 79
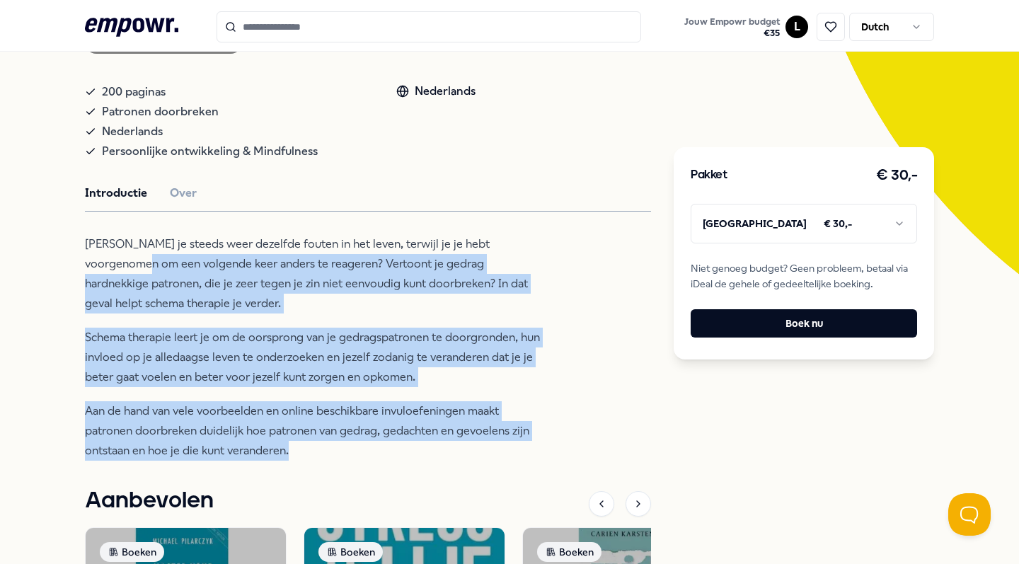
drag, startPoint x: 68, startPoint y: 252, endPoint x: 602, endPoint y: 451, distance: 570.2
click at [602, 451] on div "Terug empowr. Boeken Patronen doorbreken Doorgrond je gedragspatronen en leer h…" at bounding box center [509, 345] width 1019 height 1037
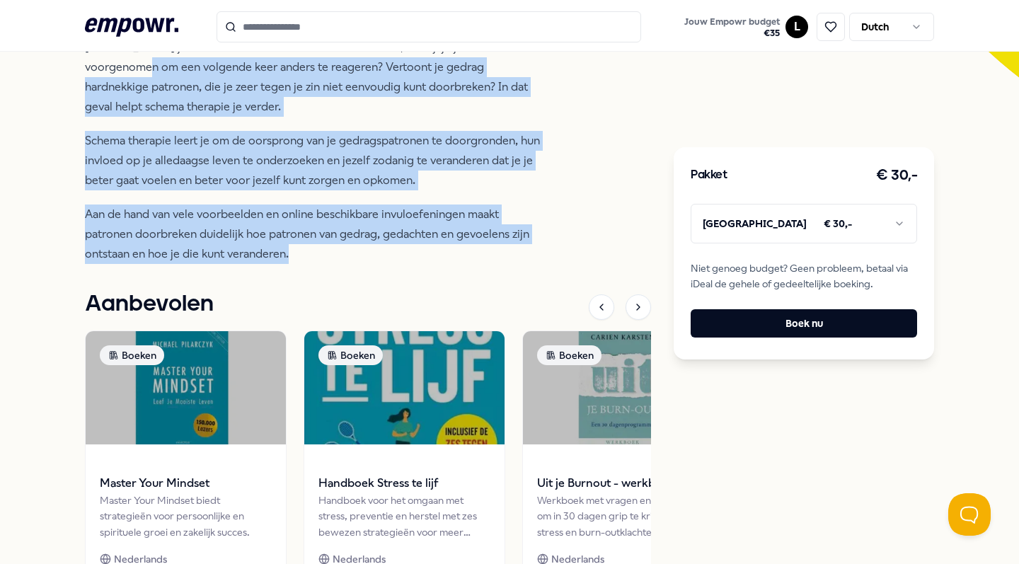
scroll to position [485, 0]
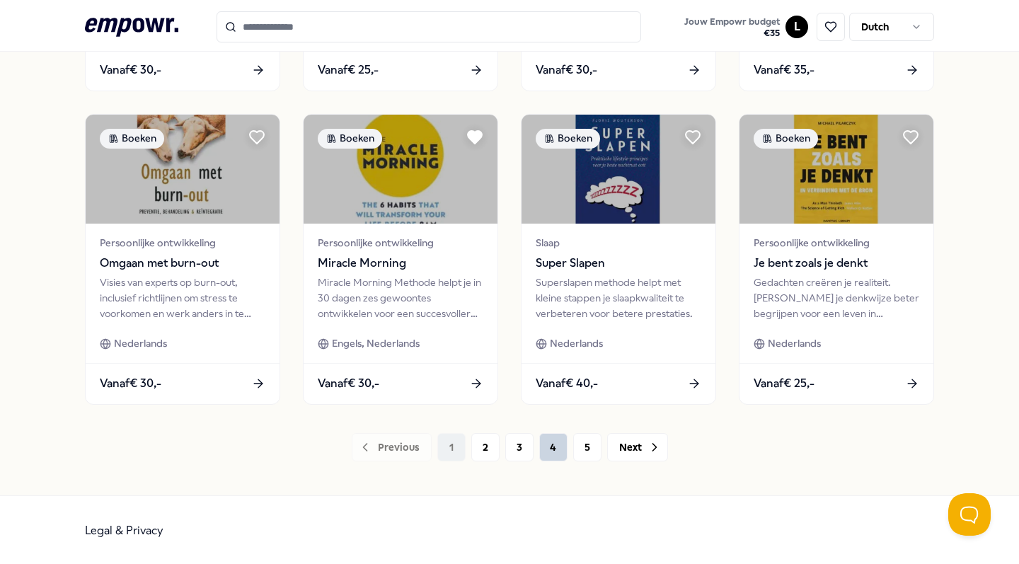
scroll to position [689, 0]
click at [475, 439] on button "2" at bounding box center [485, 448] width 28 height 28
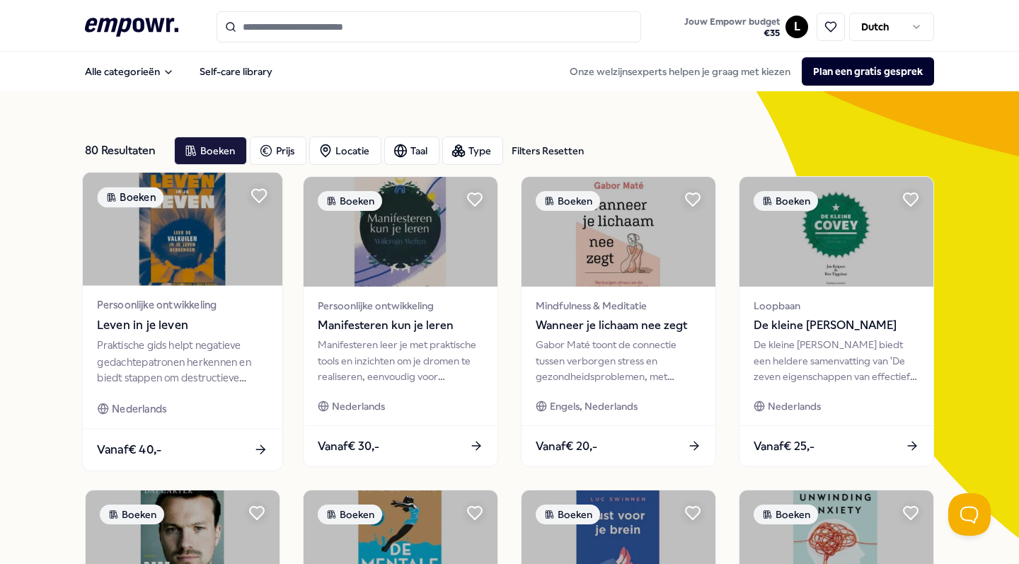
click at [180, 348] on div "Praktische gids helpt negatieve gedachtepatronen herkennen en biedt stappen om …" at bounding box center [182, 362] width 171 height 49
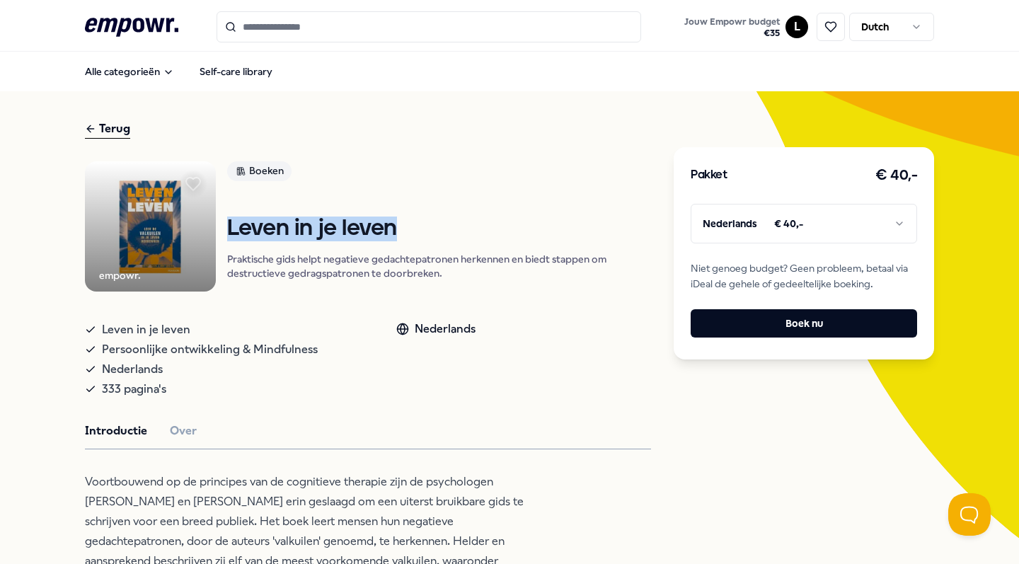
drag, startPoint x: 268, startPoint y: 257, endPoint x: 484, endPoint y: 246, distance: 216.9
click at [484, 241] on h1 "Leven in je leven" at bounding box center [439, 229] width 424 height 25
copy h1 "Leven in je leven"
click at [201, 183] on icon at bounding box center [193, 184] width 16 height 14
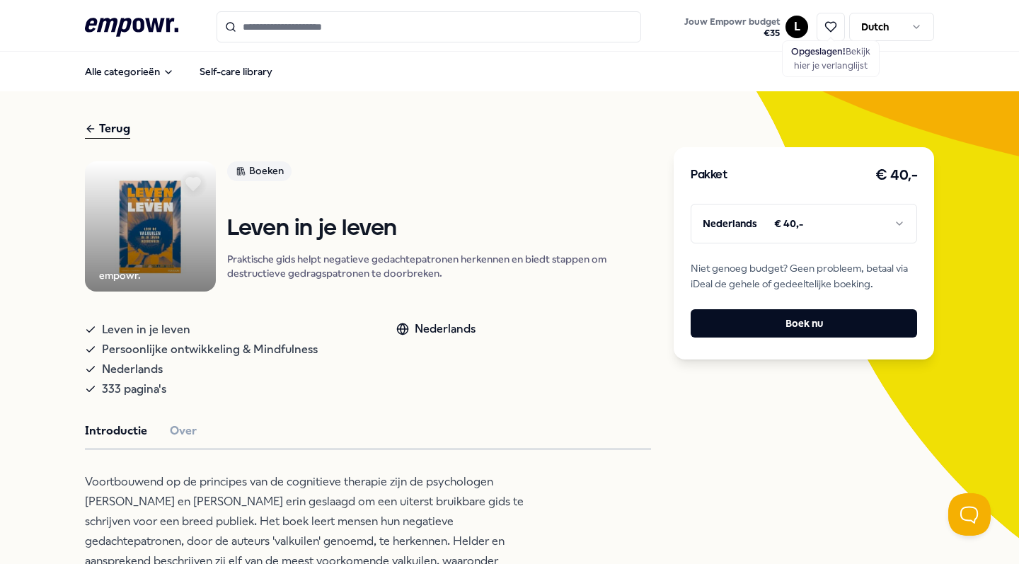
click at [101, 127] on div "Terug" at bounding box center [107, 129] width 45 height 19
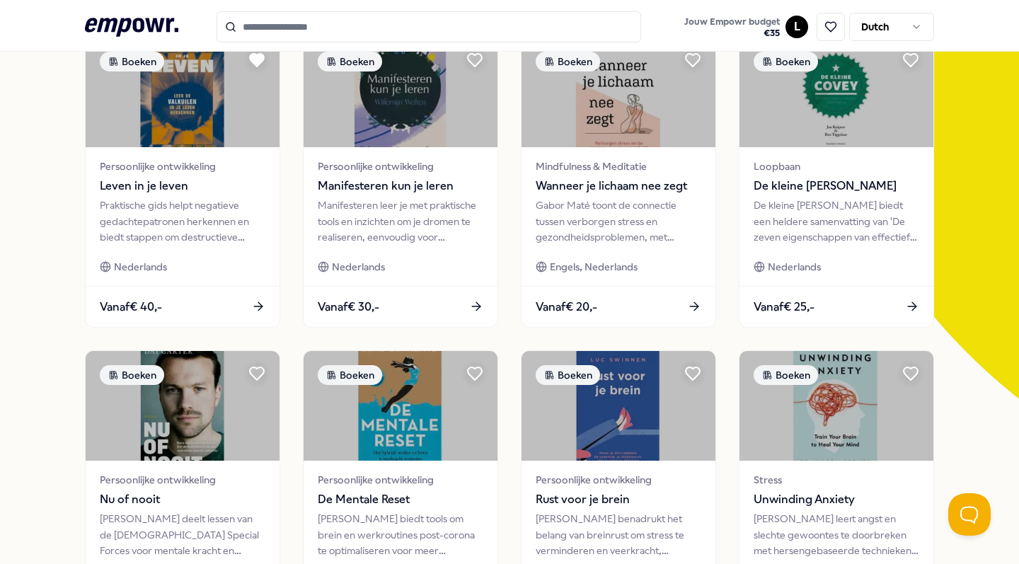
scroll to position [137, 0]
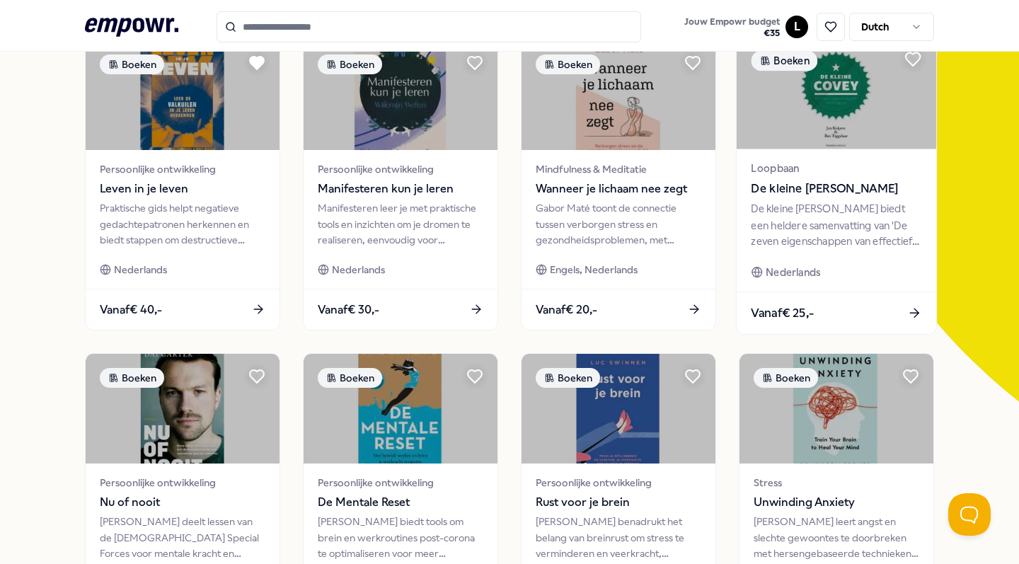
click at [811, 234] on div "De kleine [PERSON_NAME] biedt een heldere samenvatting van 'De zeven eigenschap…" at bounding box center [836, 225] width 171 height 49
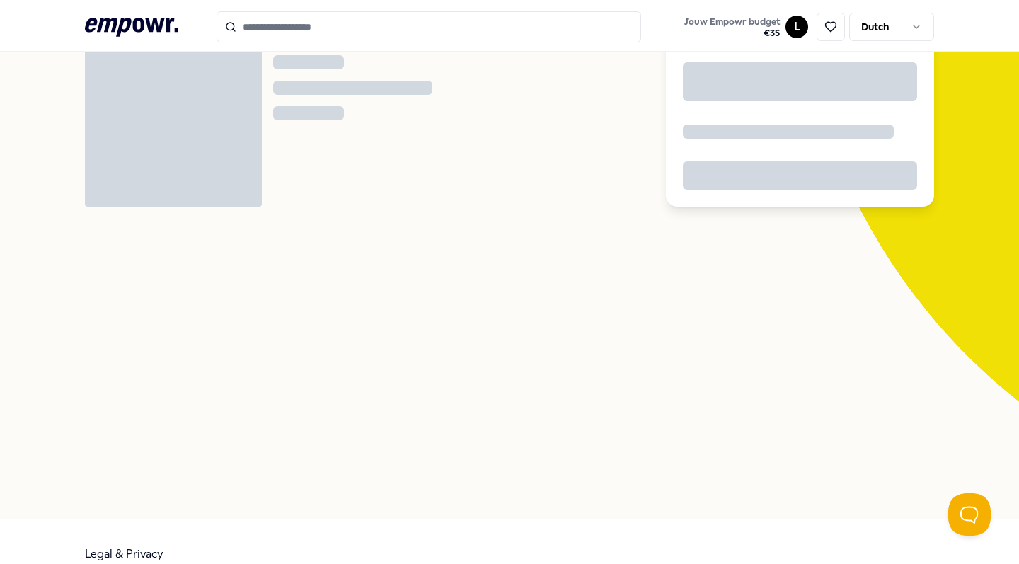
scroll to position [91, 0]
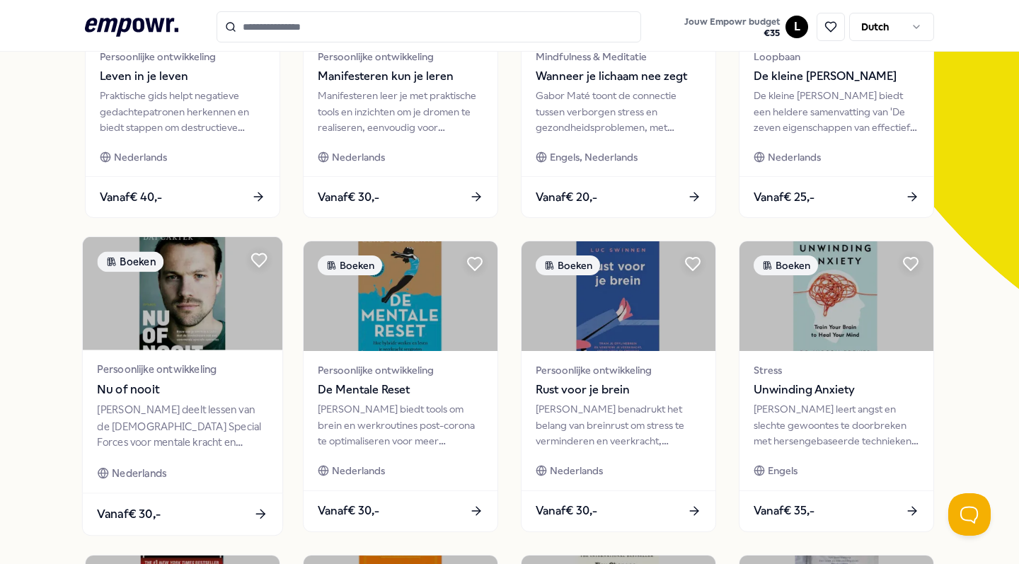
scroll to position [422, 0]
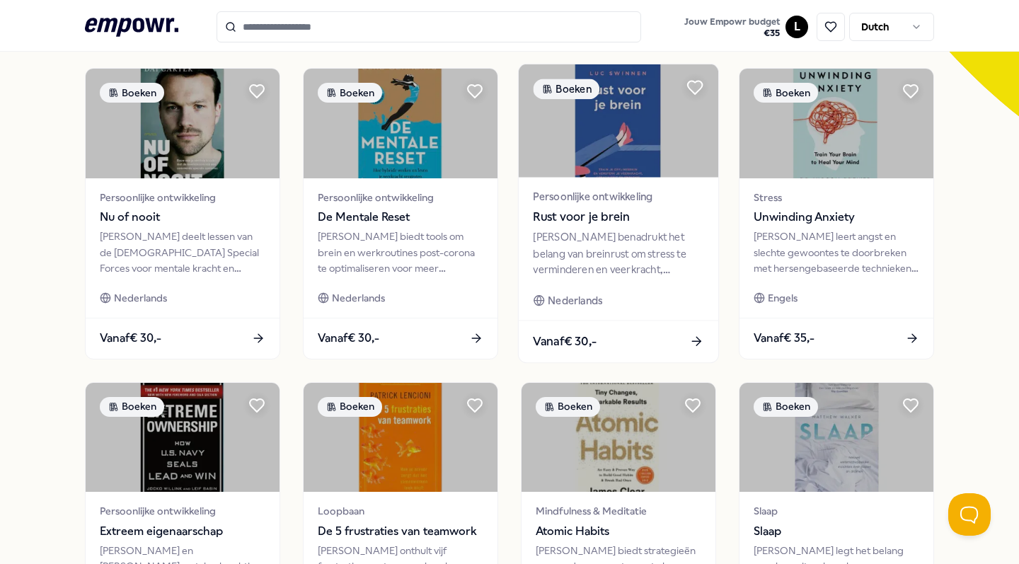
click at [643, 265] on div "[PERSON_NAME] benadrukt het belang van breinrust om stress te verminderen en ve…" at bounding box center [618, 253] width 171 height 49
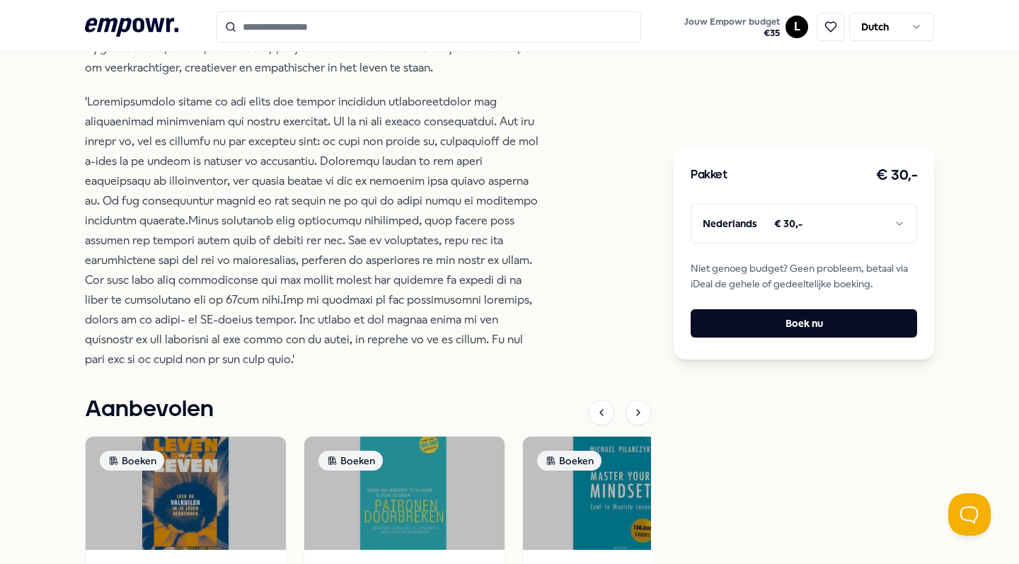
scroll to position [760, 0]
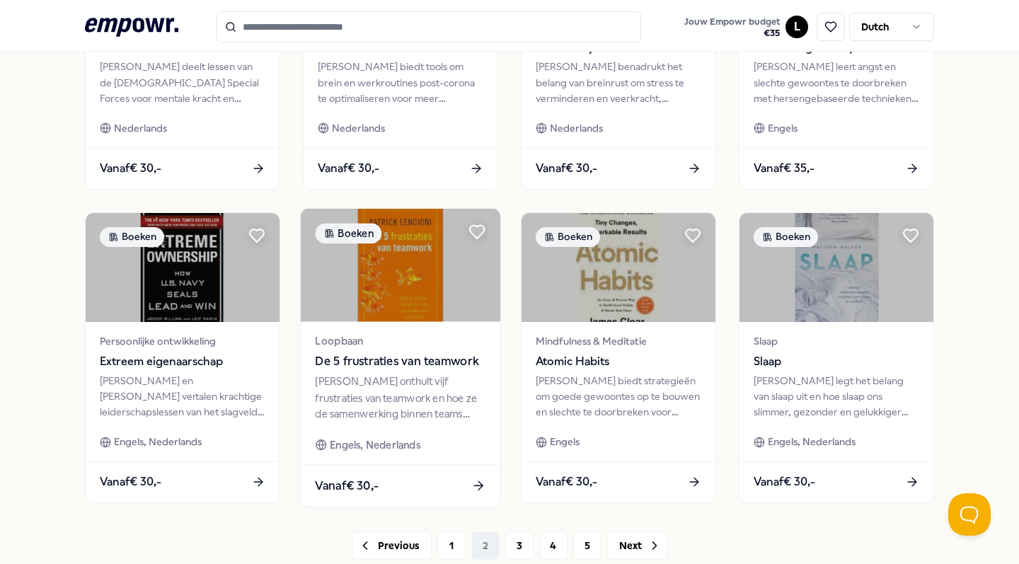
scroll to position [689, 0]
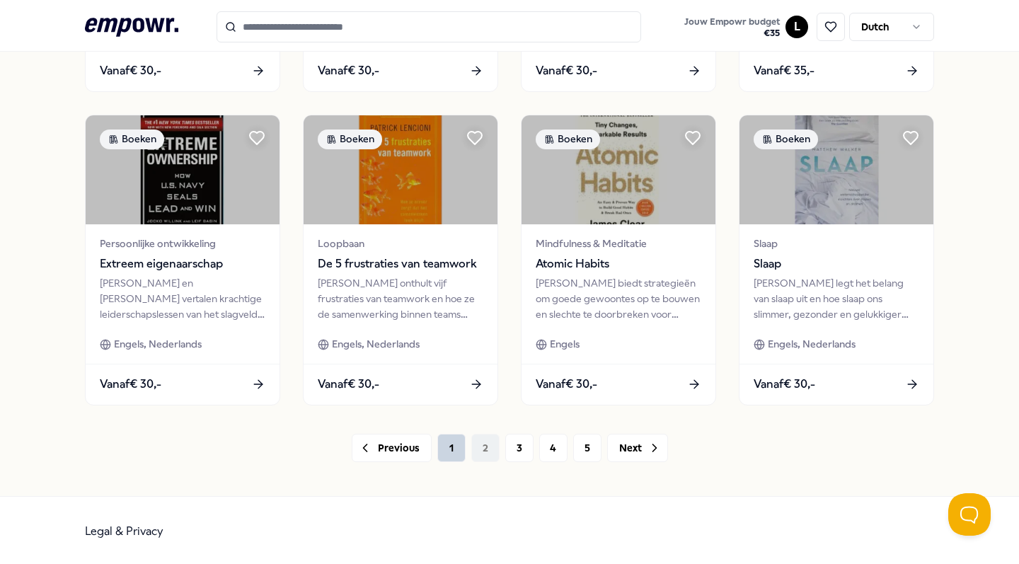
click at [457, 454] on button "1" at bounding box center [451, 448] width 28 height 28
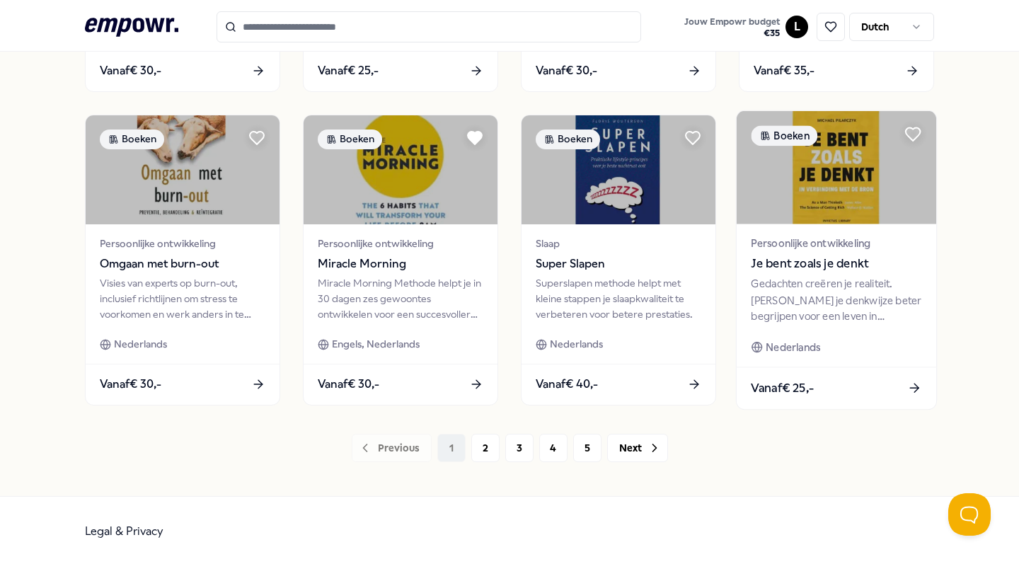
click at [878, 270] on span "Je bent zoals je denkt" at bounding box center [836, 263] width 171 height 18
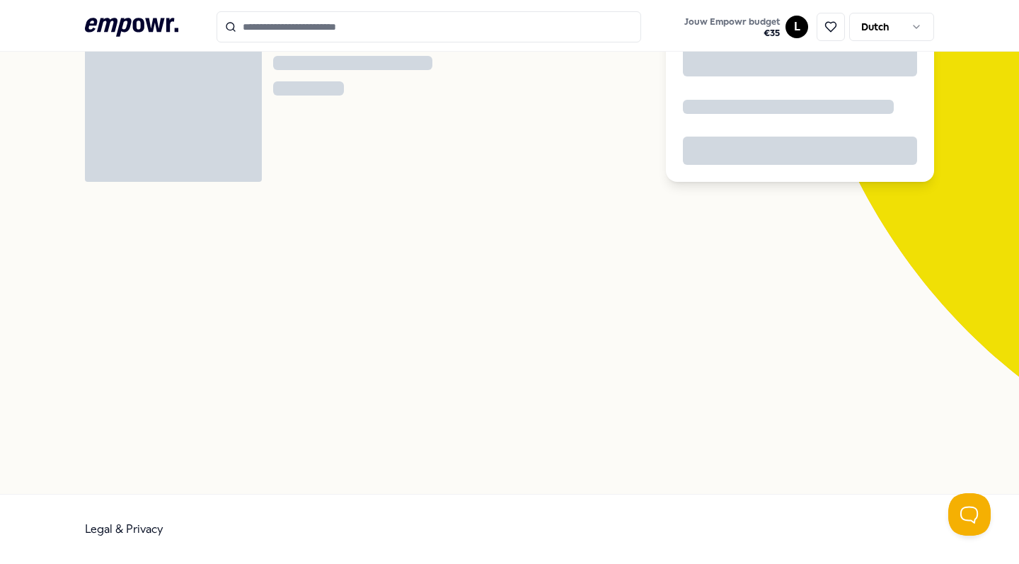
scroll to position [91, 0]
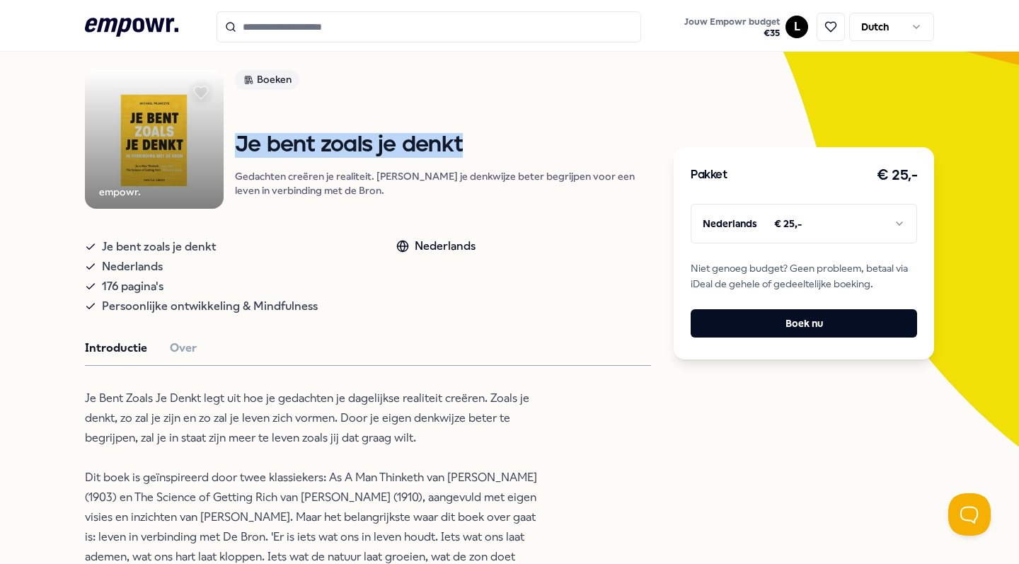
drag, startPoint x: 259, startPoint y: 164, endPoint x: 522, endPoint y: 161, distance: 262.6
click at [522, 158] on h1 "Je bent zoals je denkt" at bounding box center [443, 145] width 416 height 25
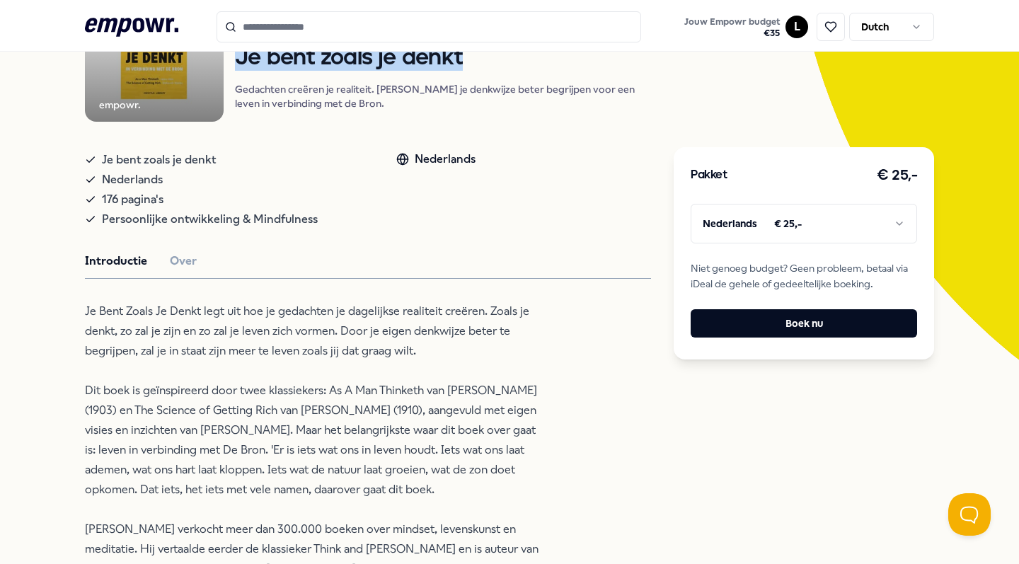
scroll to position [471, 0]
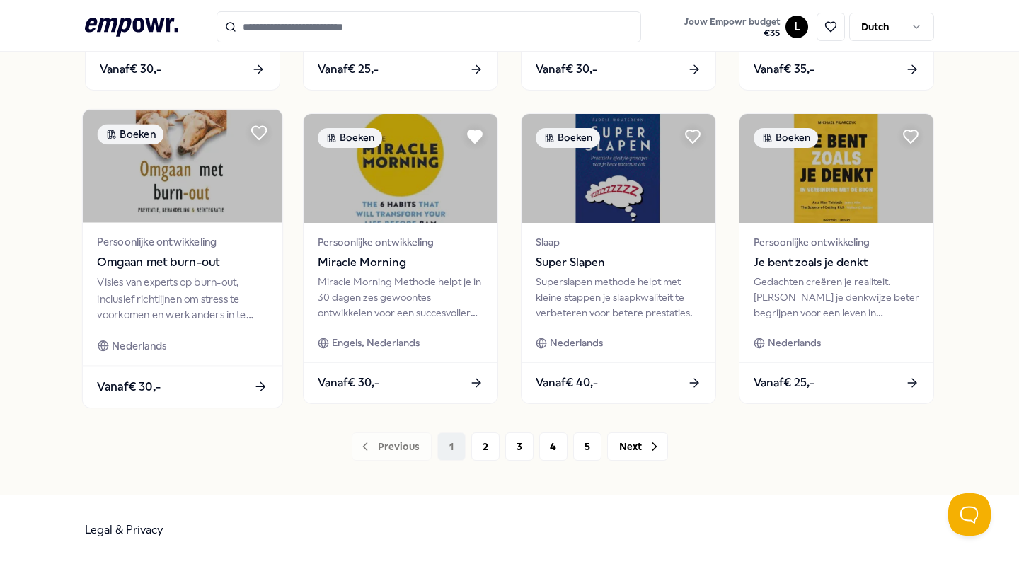
scroll to position [689, 0]
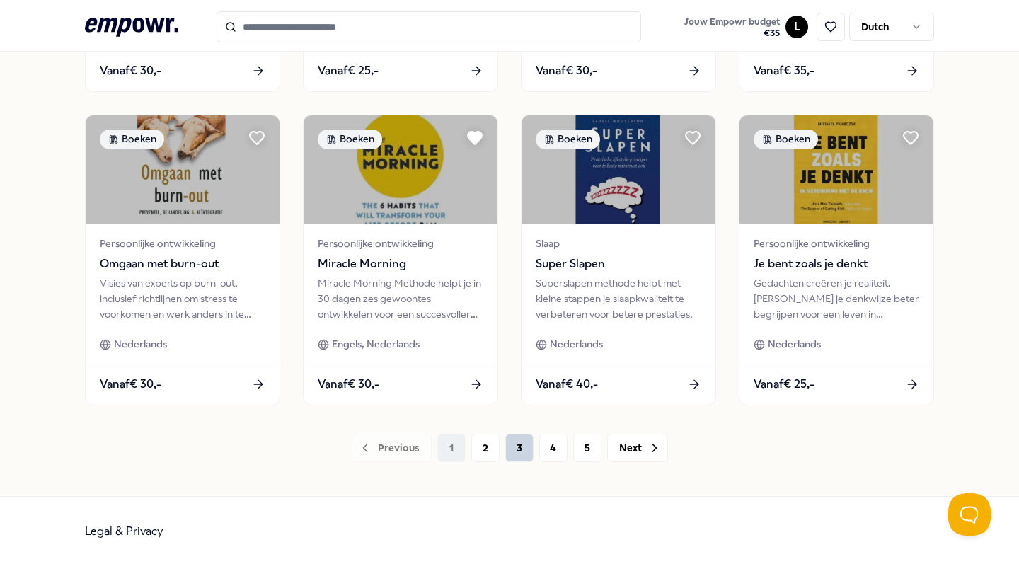
click at [508, 448] on button "3" at bounding box center [519, 448] width 28 height 28
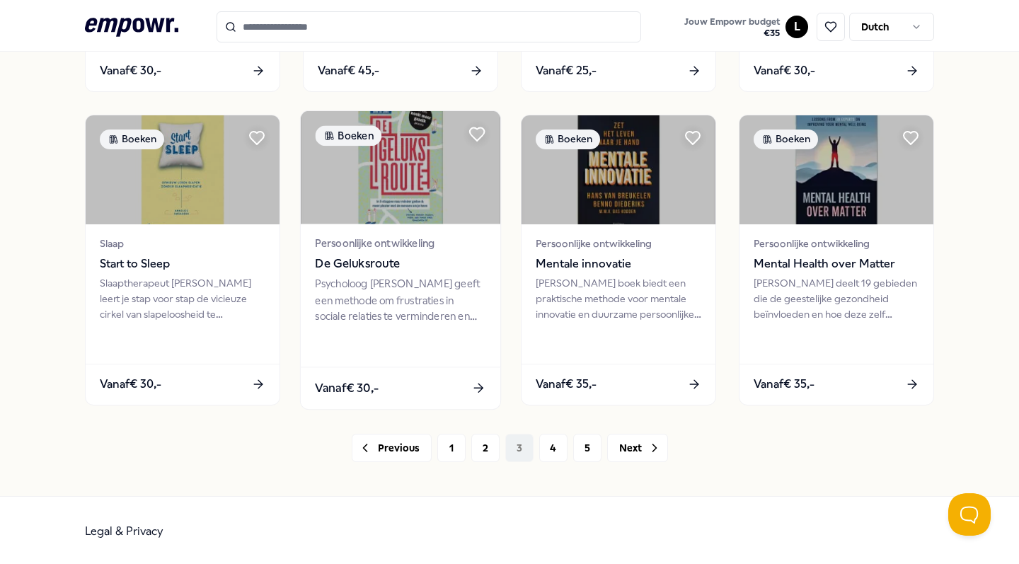
click at [413, 296] on div "Psycholoog [PERSON_NAME] geeft een methode om frustraties in sociale relaties t…" at bounding box center [400, 299] width 171 height 49
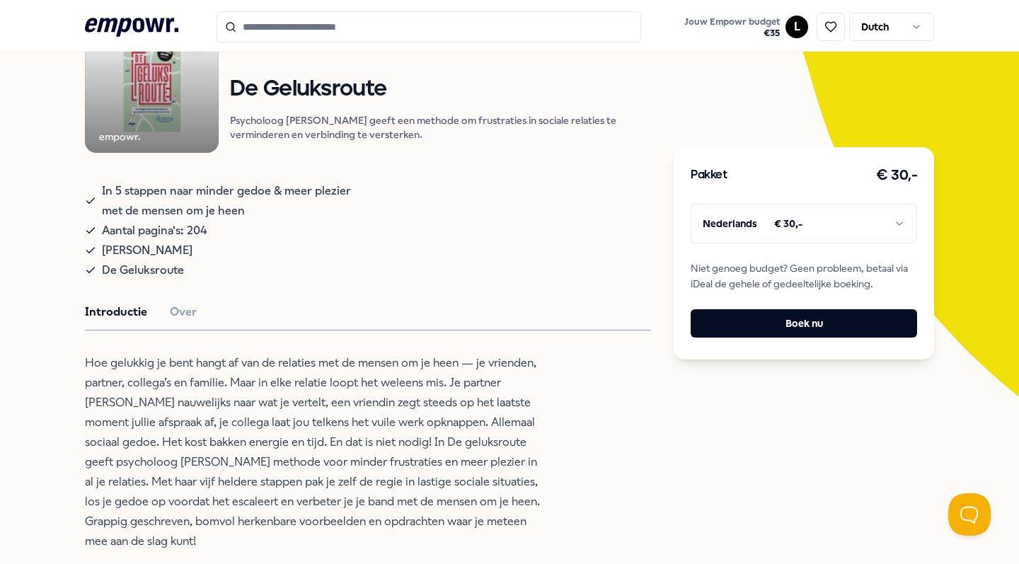
scroll to position [118, 0]
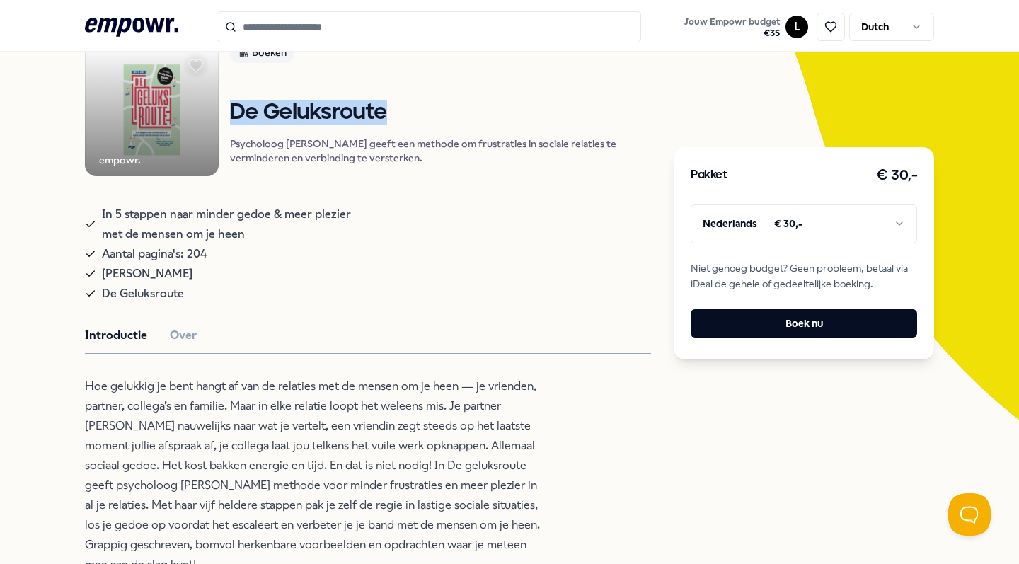
drag, startPoint x: 424, startPoint y: 143, endPoint x: 258, endPoint y: 132, distance: 166.7
click at [258, 125] on h1 "De Geluksroute" at bounding box center [440, 113] width 421 height 25
copy h1 "De Geluksroute"
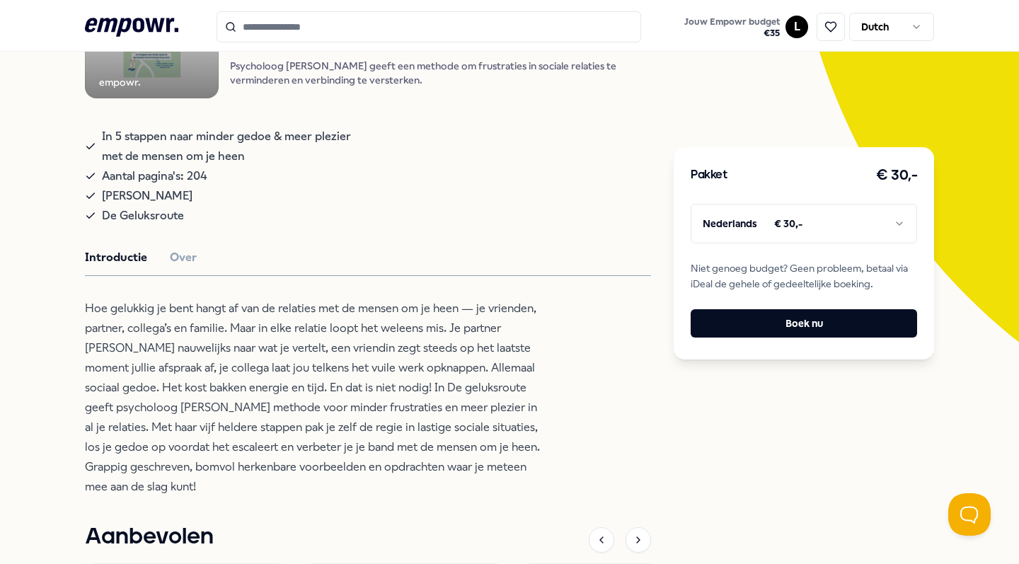
scroll to position [198, 0]
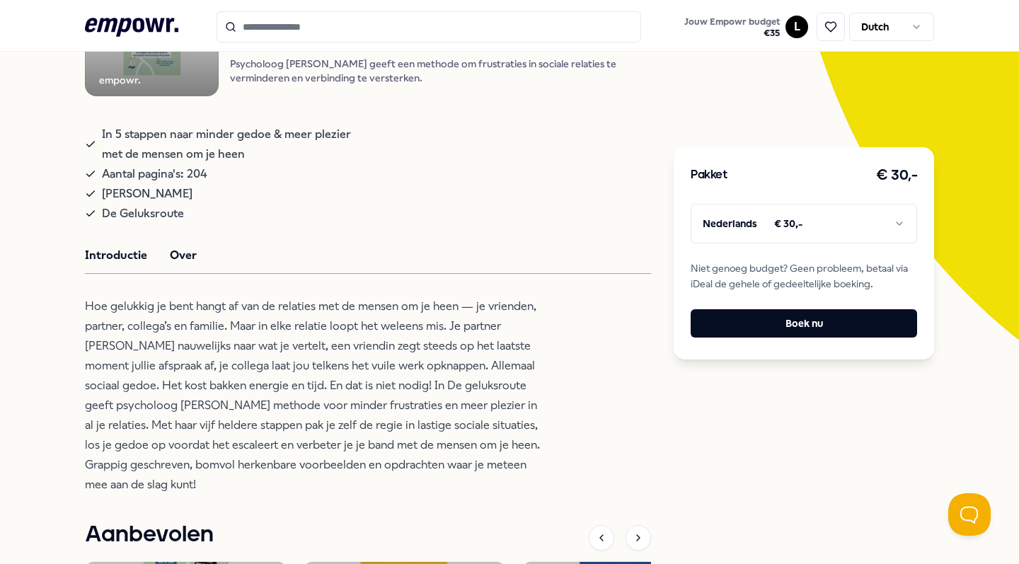
click at [176, 265] on button "Over" at bounding box center [183, 255] width 27 height 18
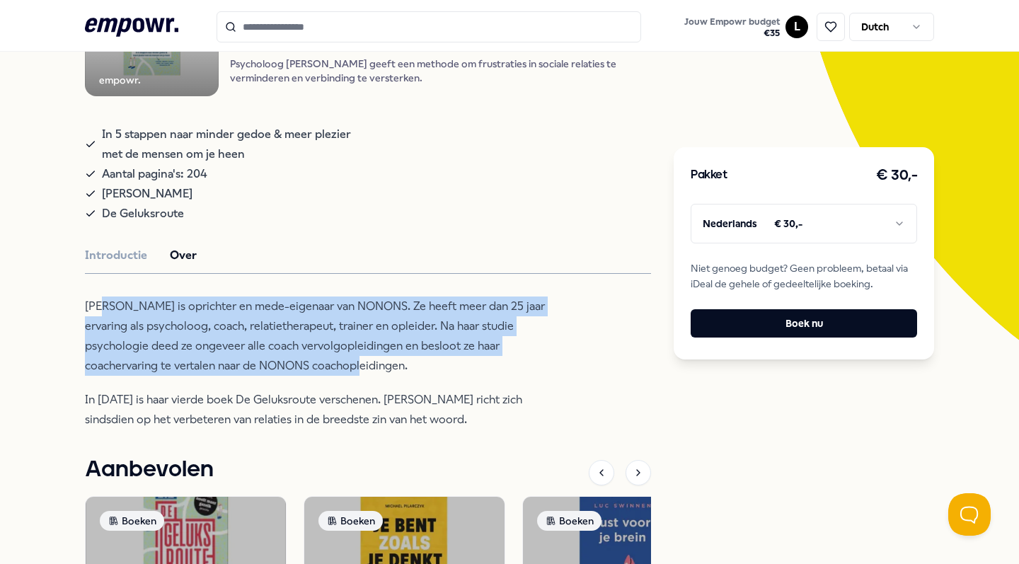
drag, startPoint x: 104, startPoint y: 326, endPoint x: 549, endPoint y: 388, distance: 449.5
click at [549, 388] on div "empowr. Boeken De Geluksroute Psycholoog [PERSON_NAME] geeft een methode om fru…" at bounding box center [368, 384] width 566 height 842
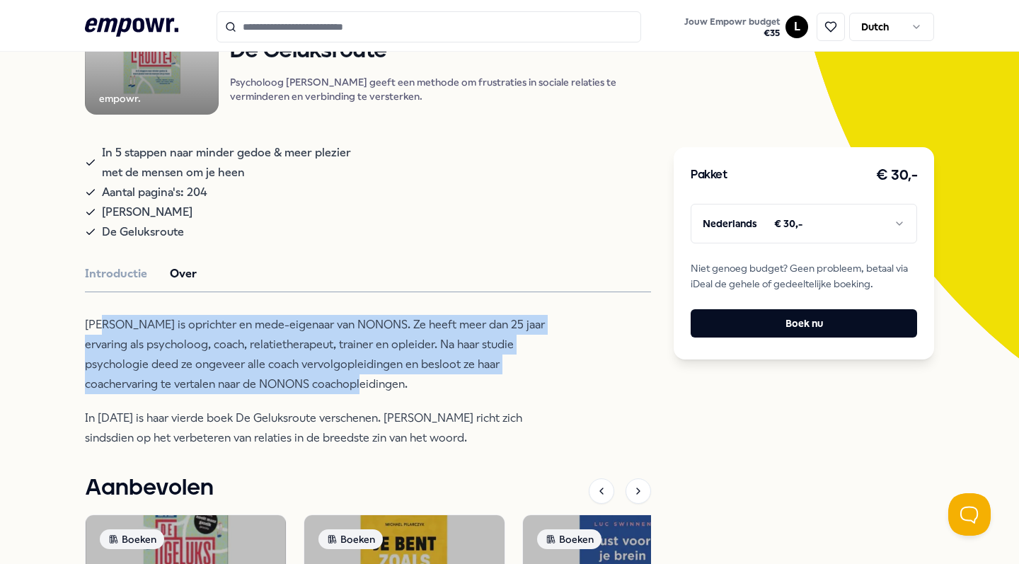
scroll to position [91, 0]
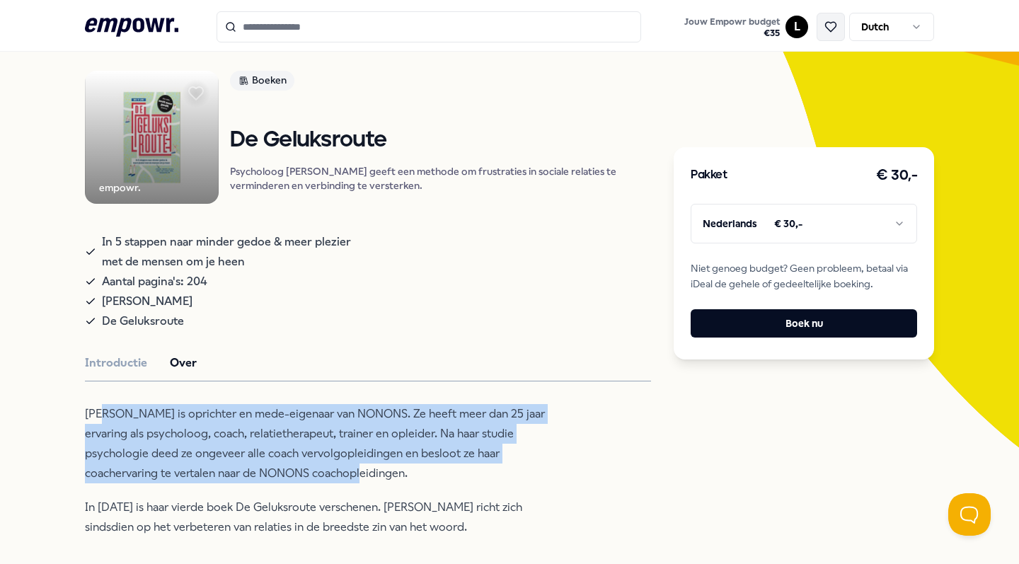
click at [826, 24] on icon at bounding box center [831, 27] width 11 height 10
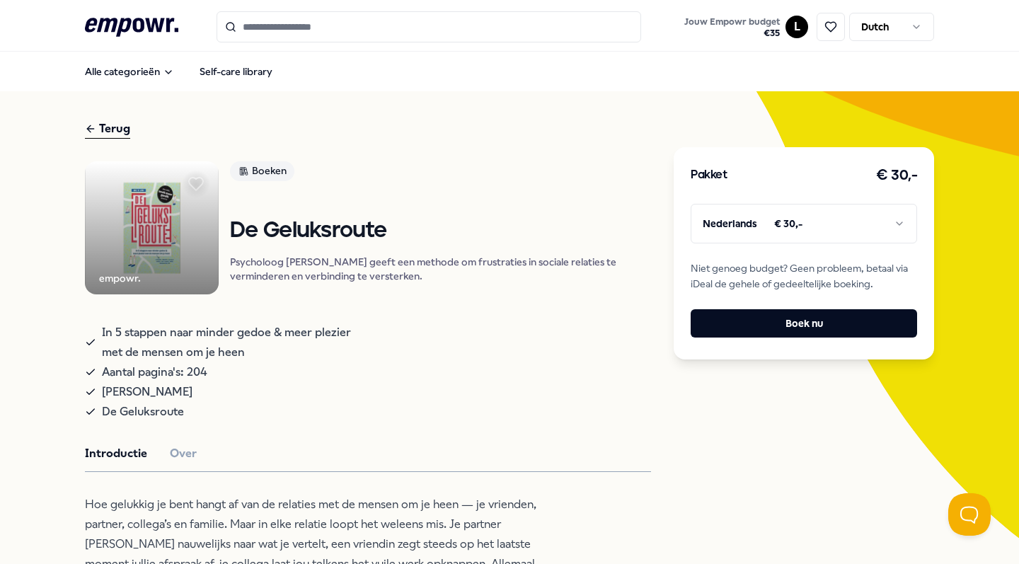
click at [210, 174] on div at bounding box center [196, 184] width 28 height 28
click at [86, 132] on icon at bounding box center [90, 128] width 11 height 17
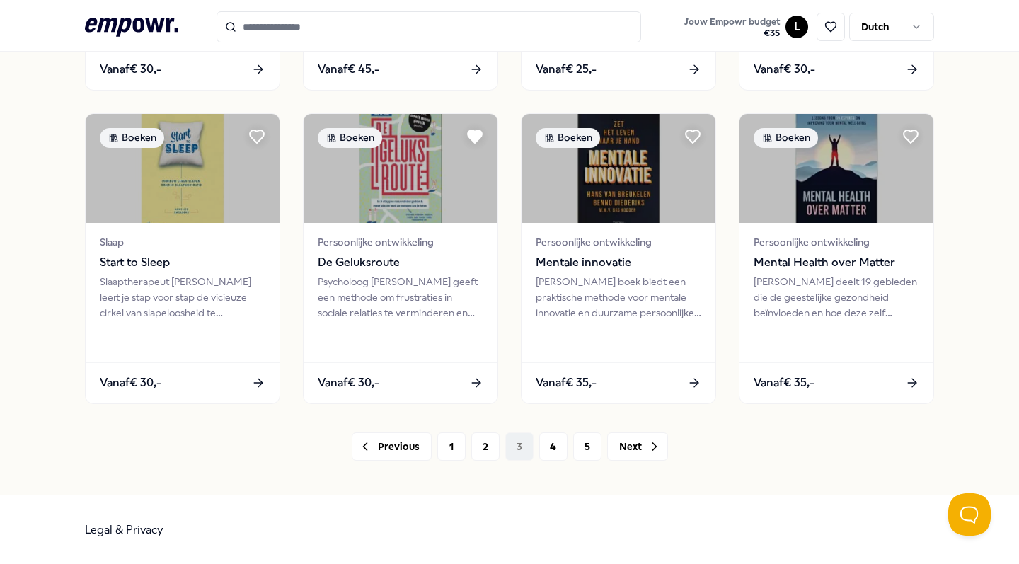
scroll to position [689, 0]
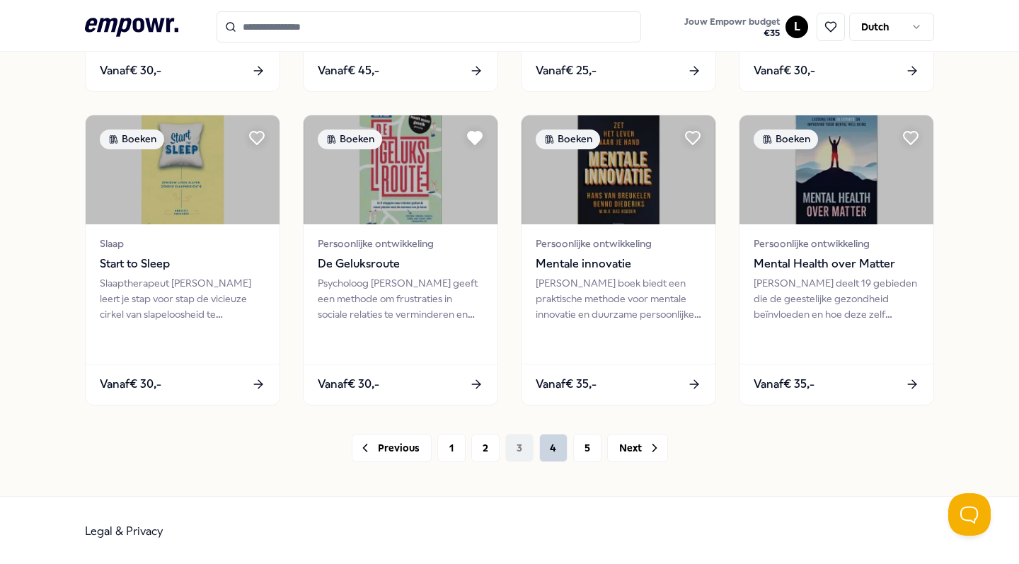
click at [549, 441] on button "4" at bounding box center [553, 448] width 28 height 28
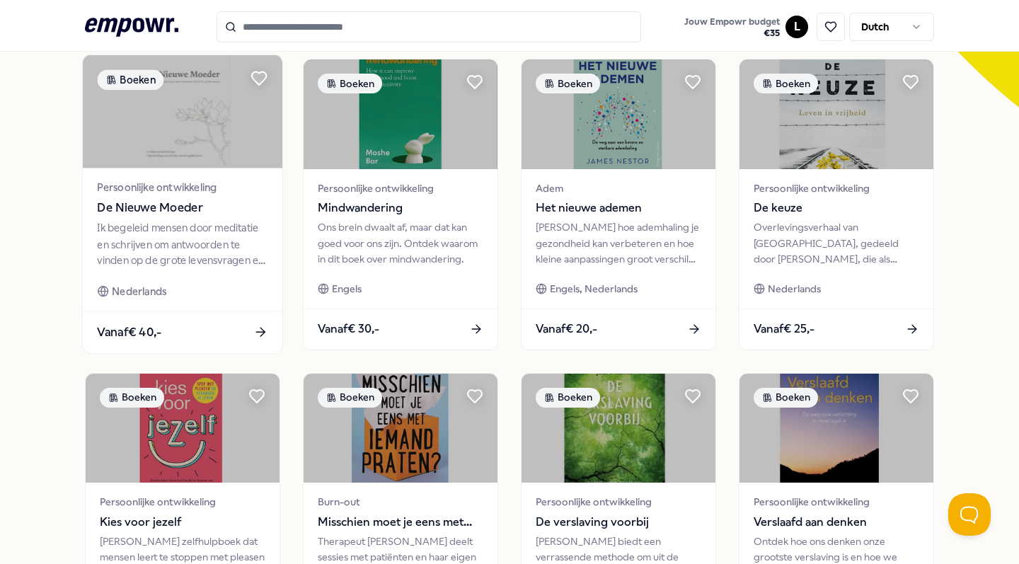
scroll to position [455, 0]
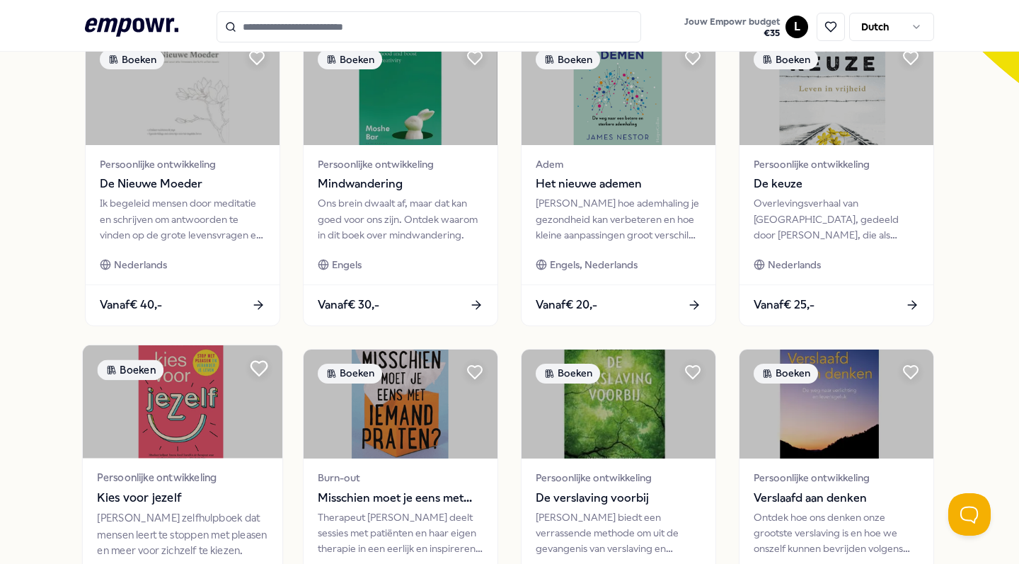
click at [264, 372] on icon at bounding box center [259, 368] width 19 height 19
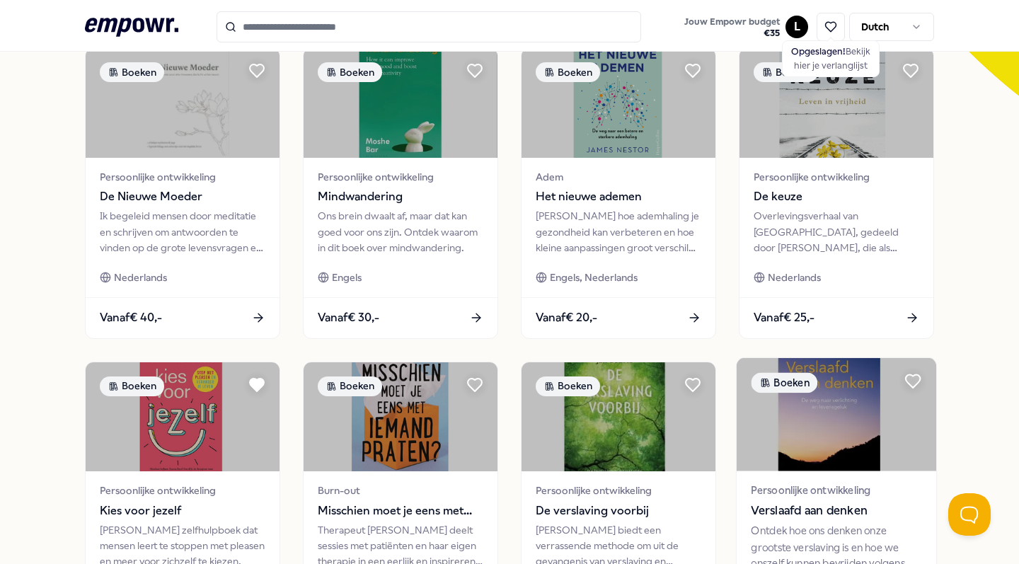
scroll to position [533, 0]
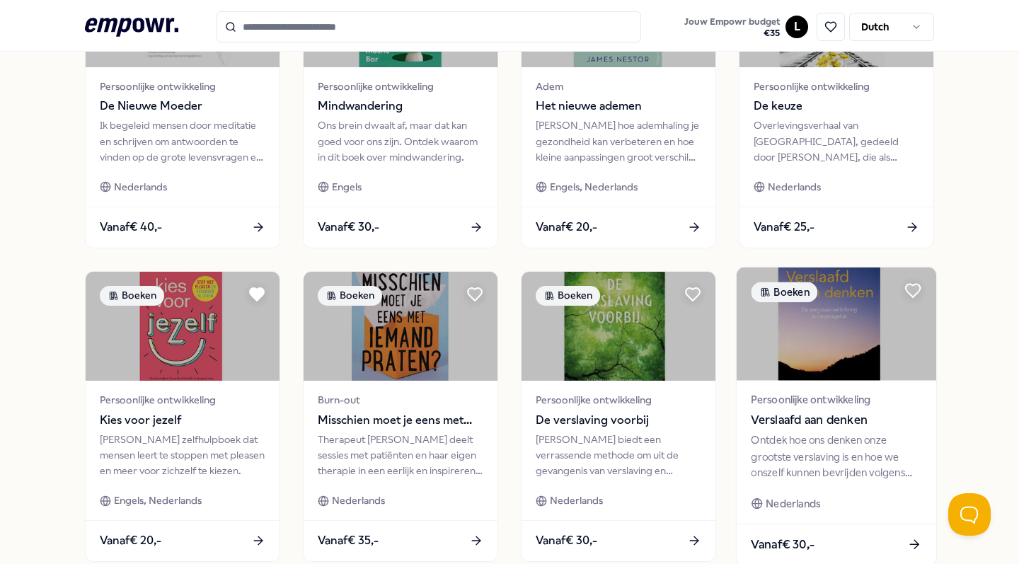
click at [847, 437] on div "Ontdek hoe ons denken onze grootste verslaving is en hoe we onszelf kunnen bevr…" at bounding box center [836, 456] width 171 height 49
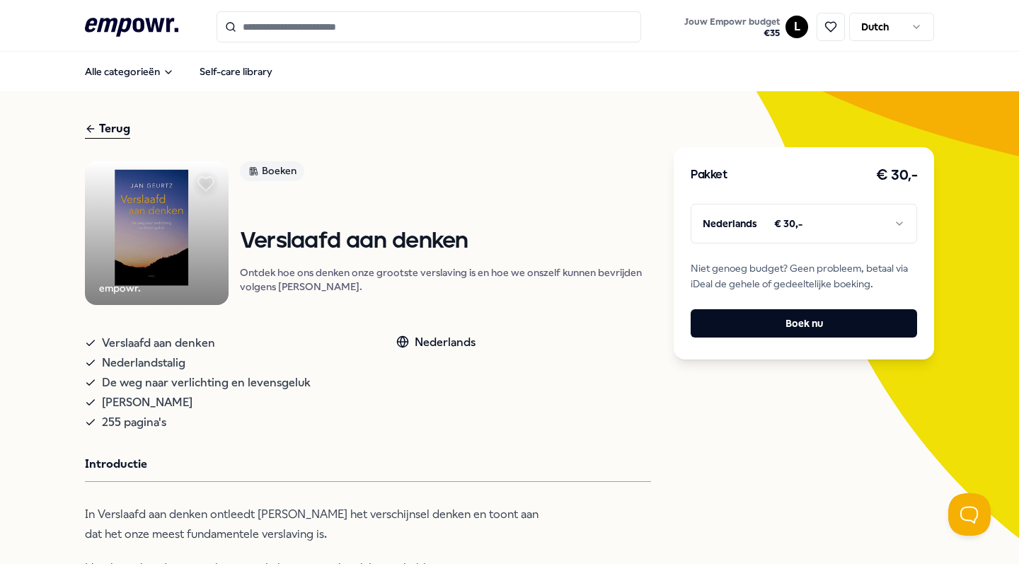
click at [214, 182] on icon at bounding box center [206, 184] width 16 height 14
click at [106, 126] on div "Terug" at bounding box center [107, 129] width 45 height 19
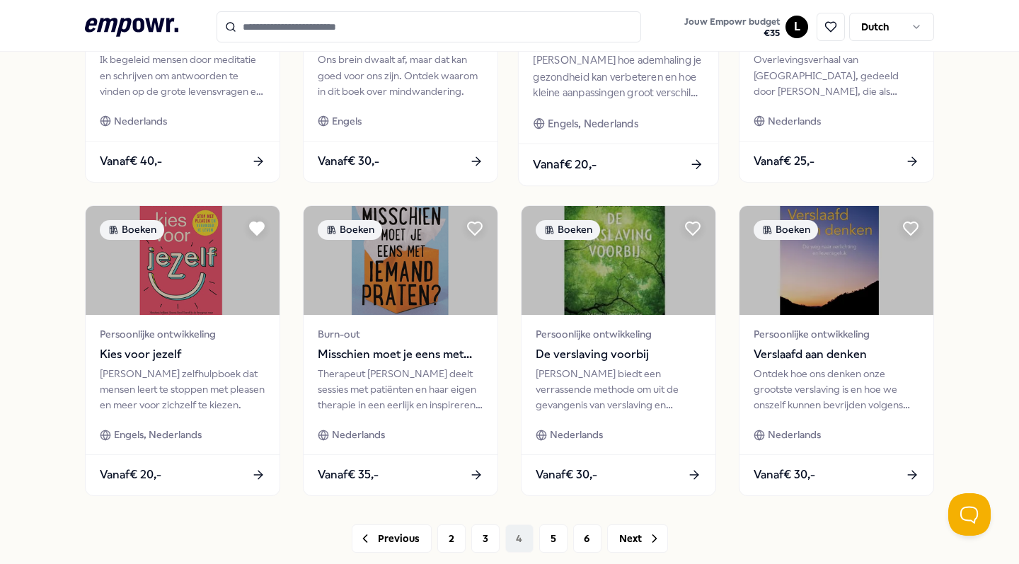
scroll to position [654, 0]
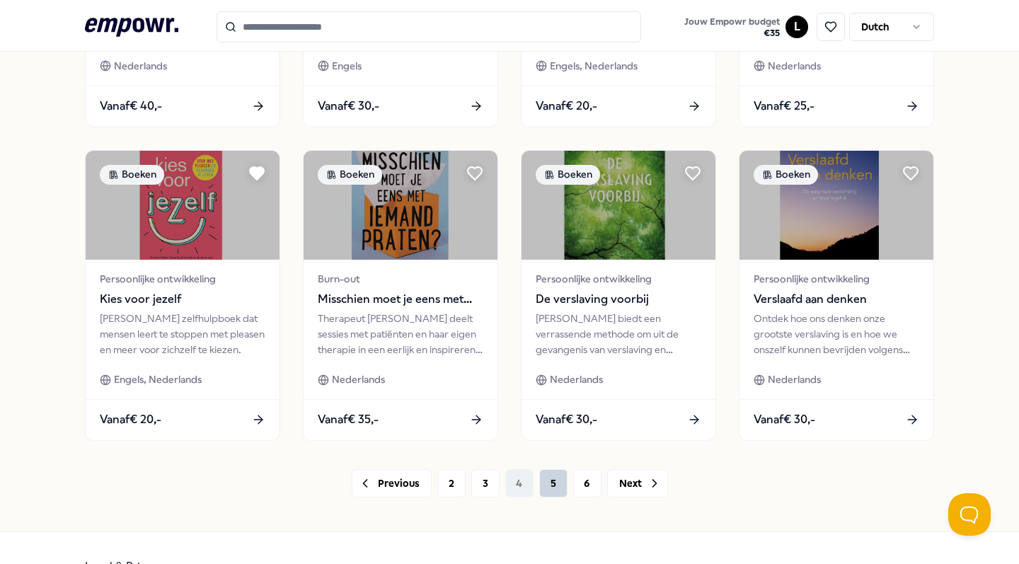
click at [562, 483] on button "5" at bounding box center [553, 483] width 28 height 28
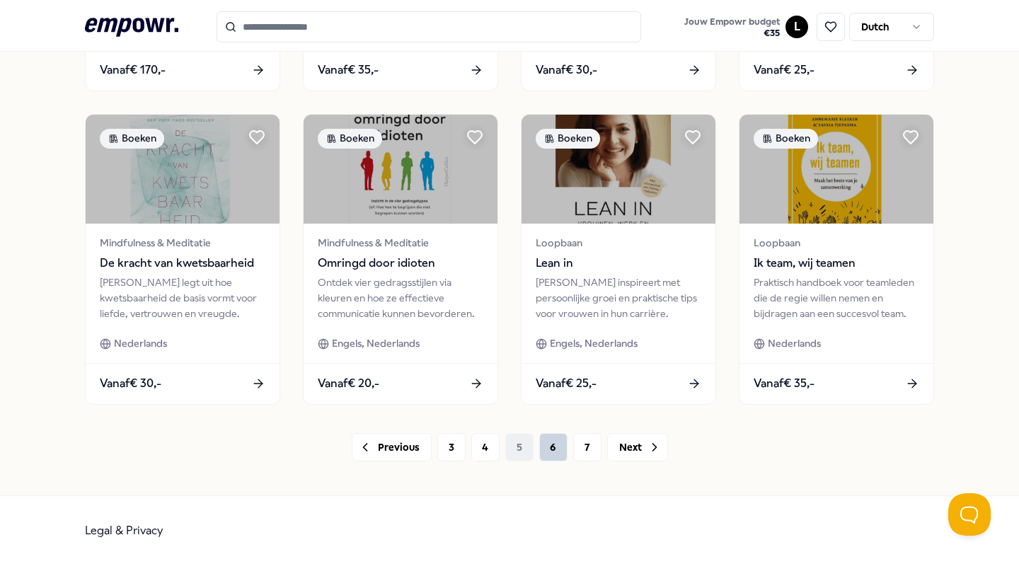
scroll to position [689, 0]
click at [560, 455] on button "6" at bounding box center [553, 448] width 28 height 28
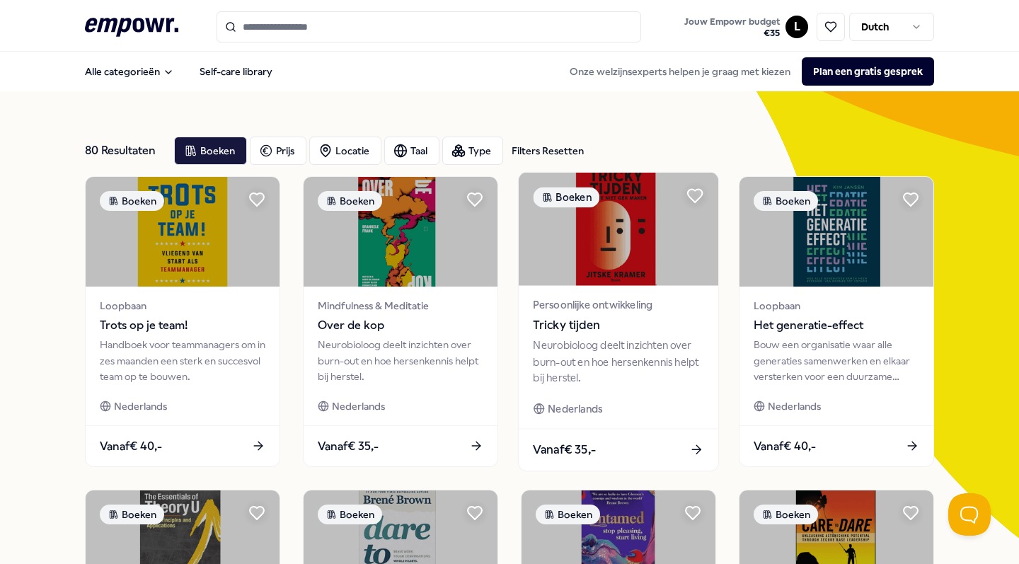
click at [631, 334] on span "Tricky tijden" at bounding box center [618, 325] width 171 height 18
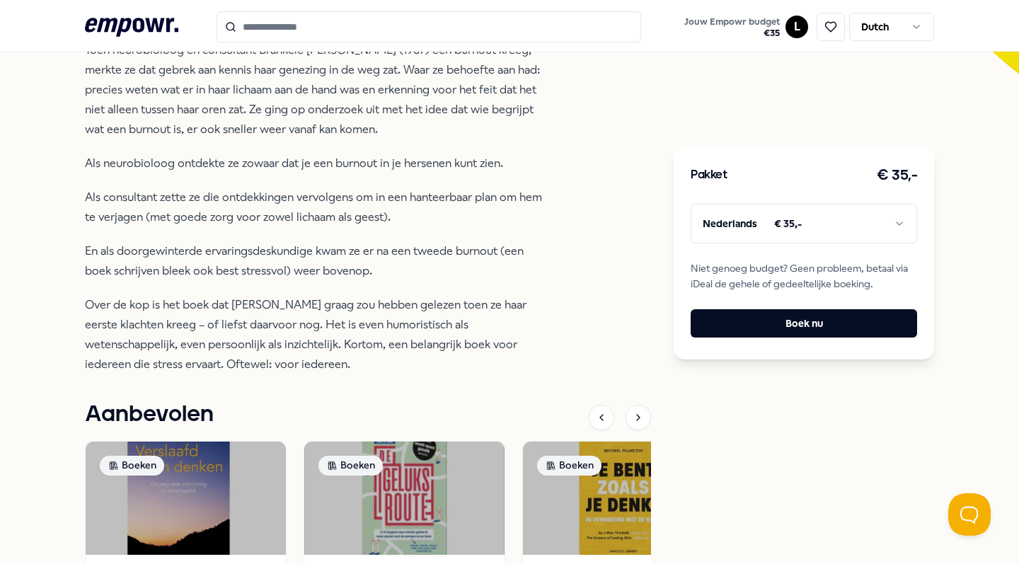
scroll to position [465, 0]
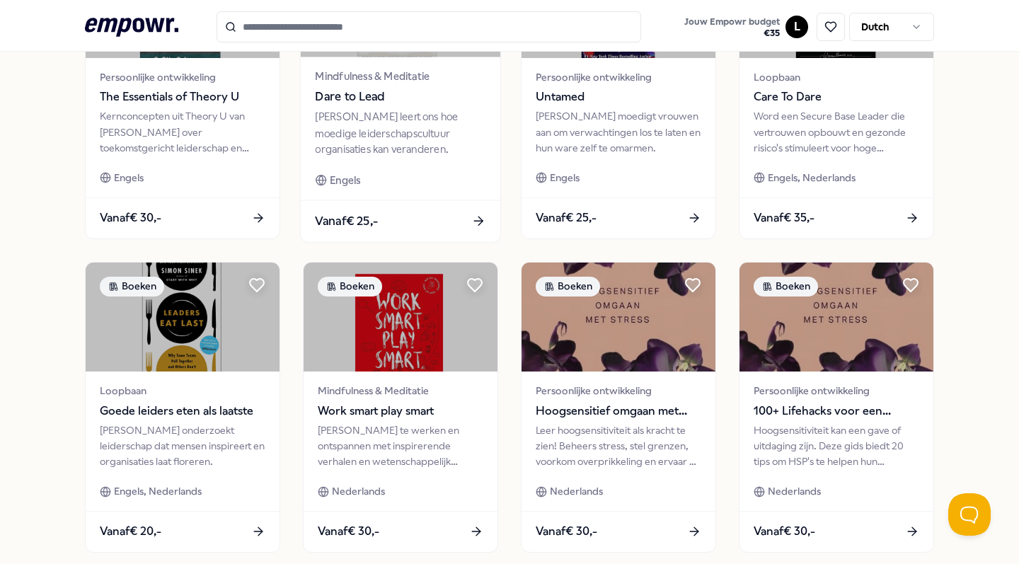
scroll to position [605, 0]
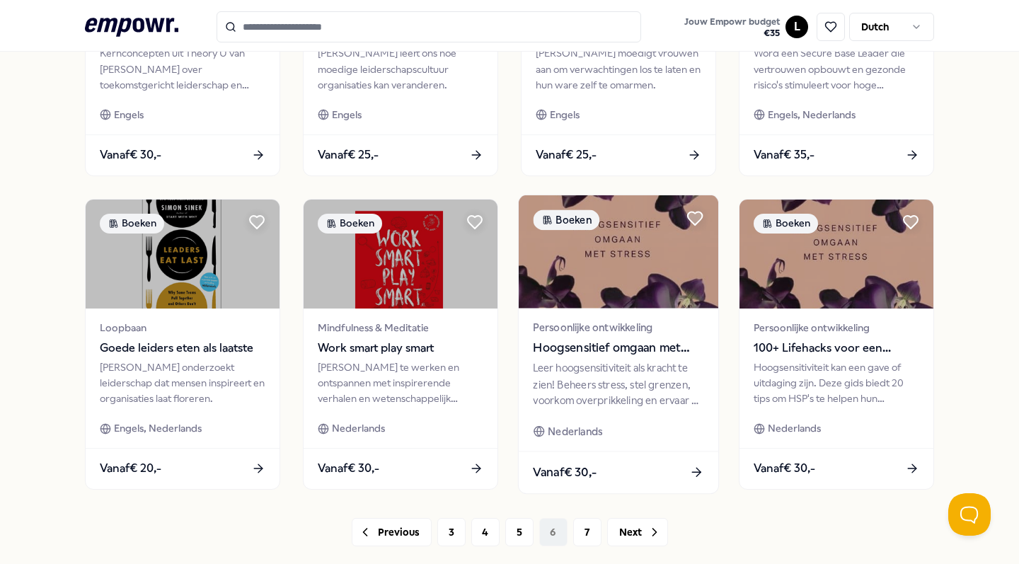
click at [597, 372] on div "Leer hoogsensitiviteit als kracht te zien! Beheers stress, stel grenzen, voorko…" at bounding box center [618, 384] width 171 height 49
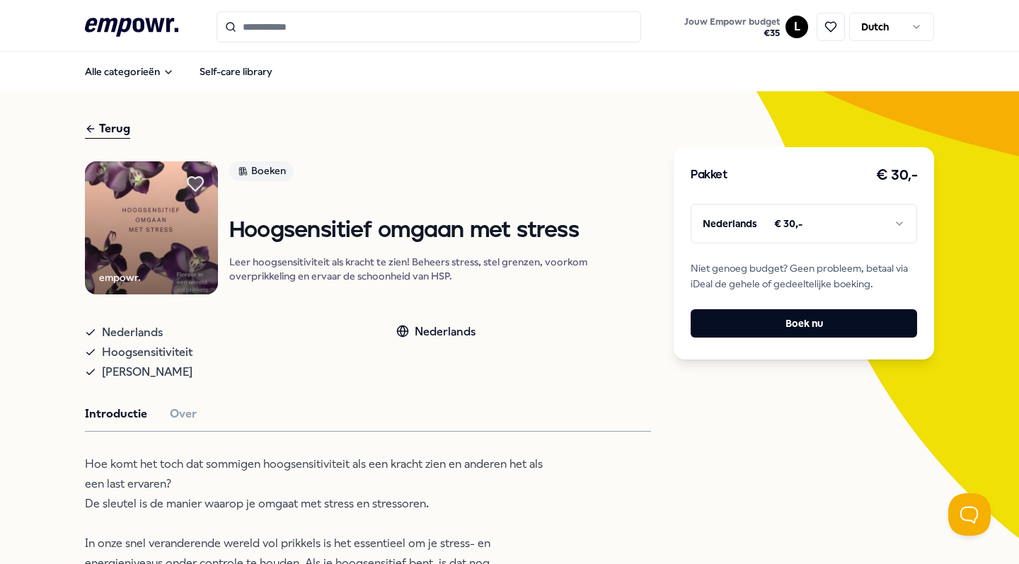
click at [205, 176] on icon at bounding box center [195, 183] width 18 height 18
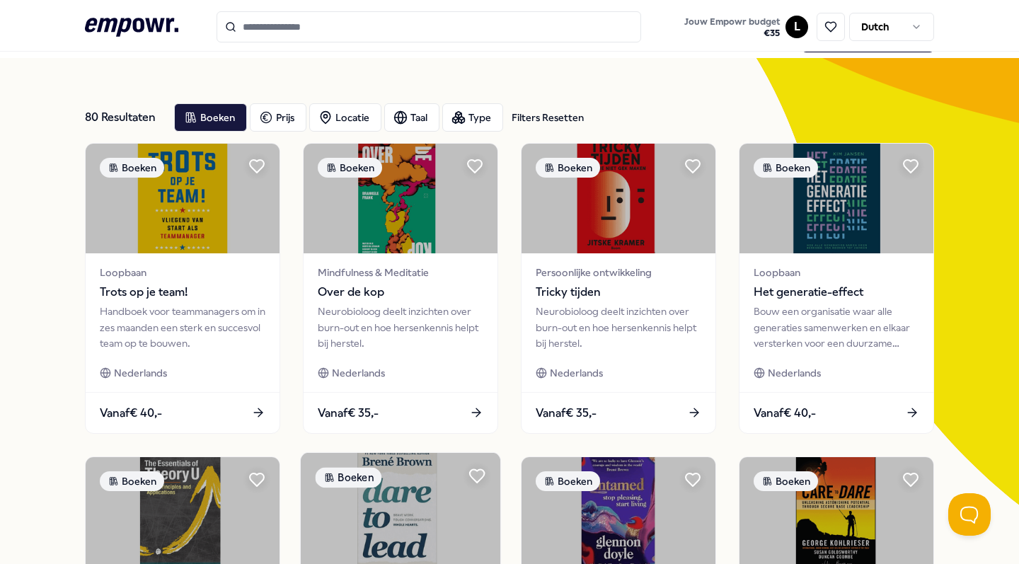
scroll to position [18, 0]
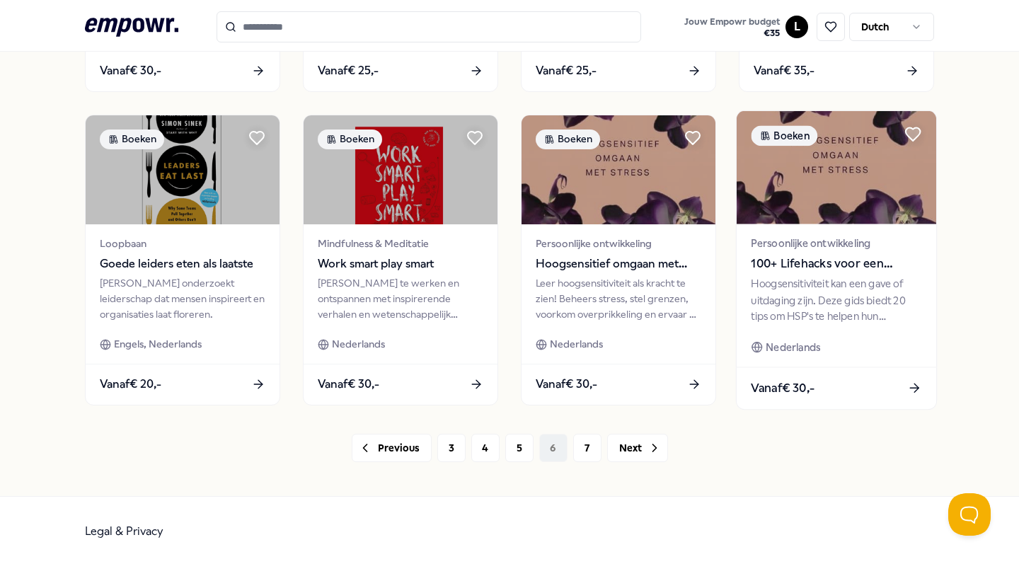
click at [781, 311] on div "Hoogsensitiviteit kan een gave of uitdaging zijn. Deze gids biedt 20 tips om HS…" at bounding box center [836, 299] width 171 height 49
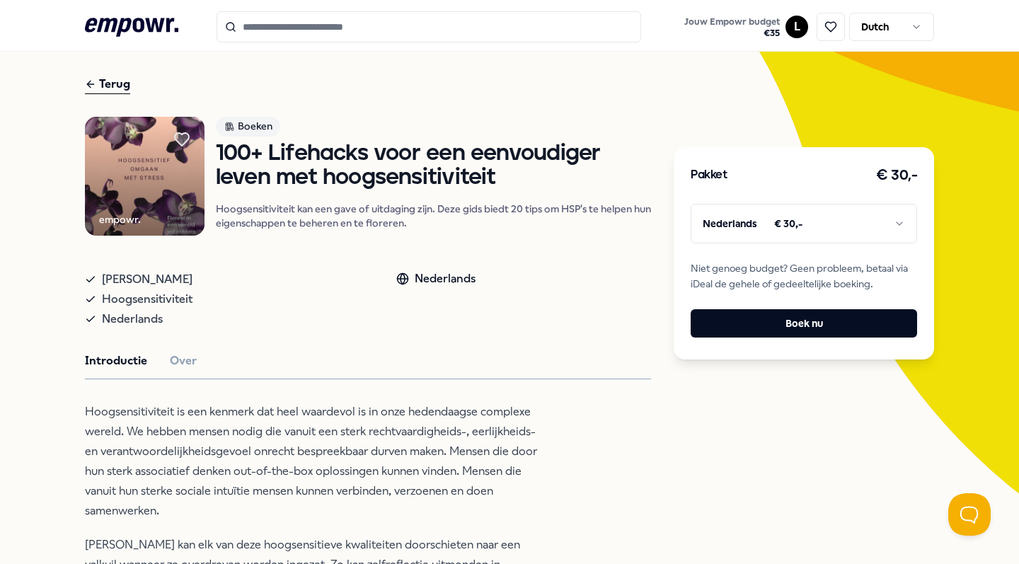
scroll to position [48, 0]
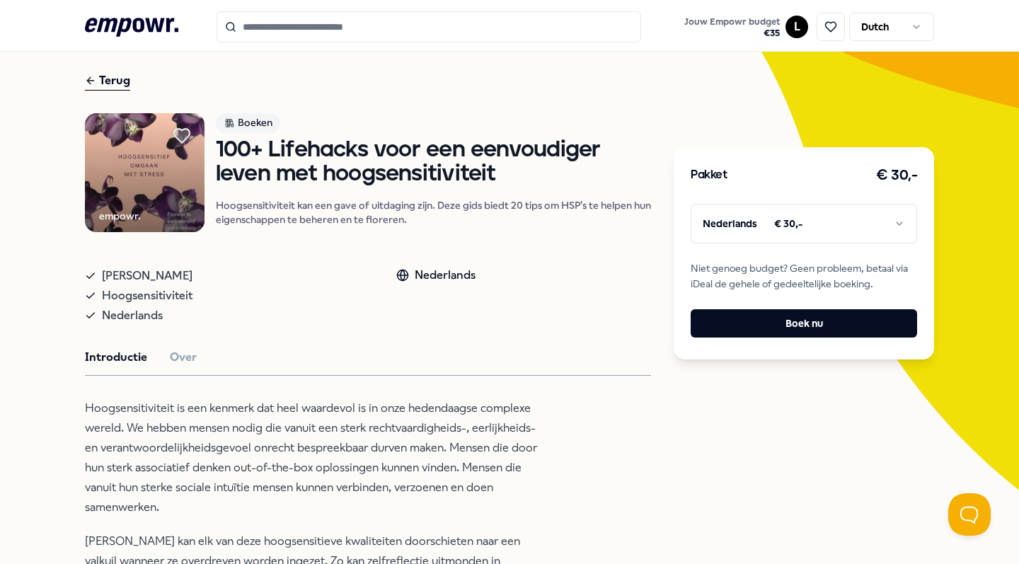
click at [190, 129] on icon at bounding box center [182, 136] width 16 height 14
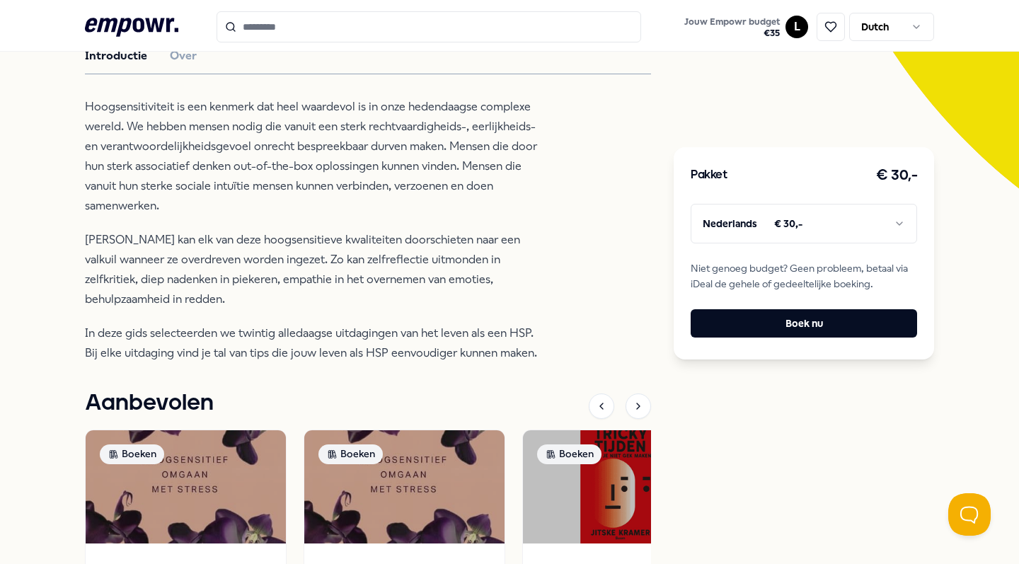
scroll to position [353, 0]
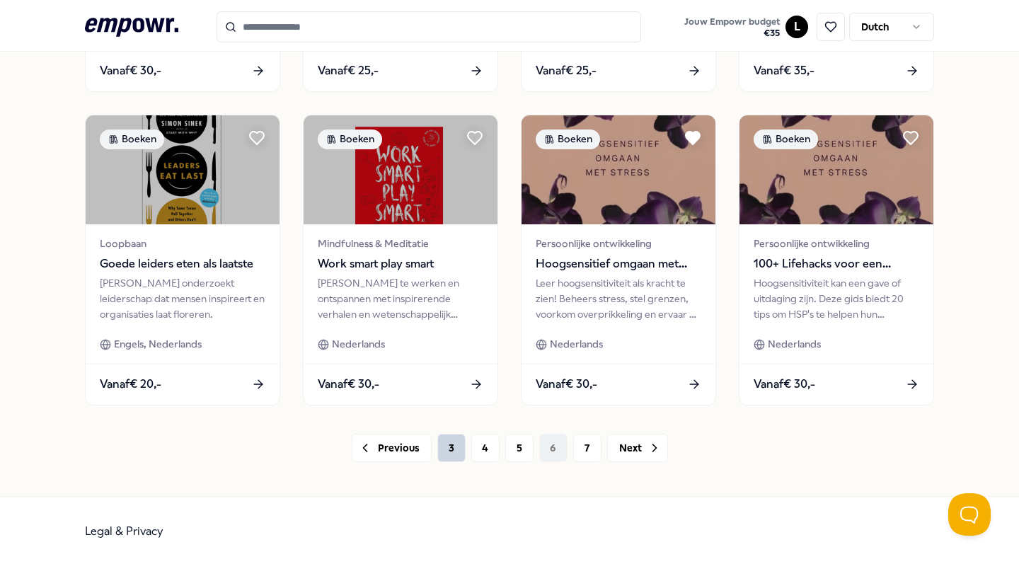
scroll to position [689, 0]
click at [595, 452] on button "7" at bounding box center [587, 448] width 28 height 28
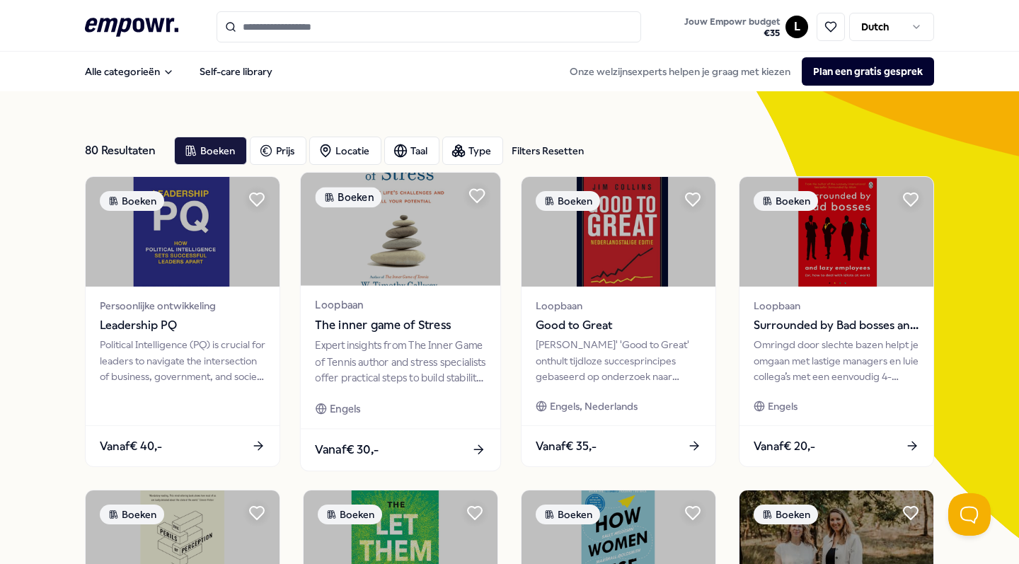
click at [379, 356] on div "Expert insights from The Inner Game of Tennis author and stress specialists off…" at bounding box center [400, 362] width 171 height 49
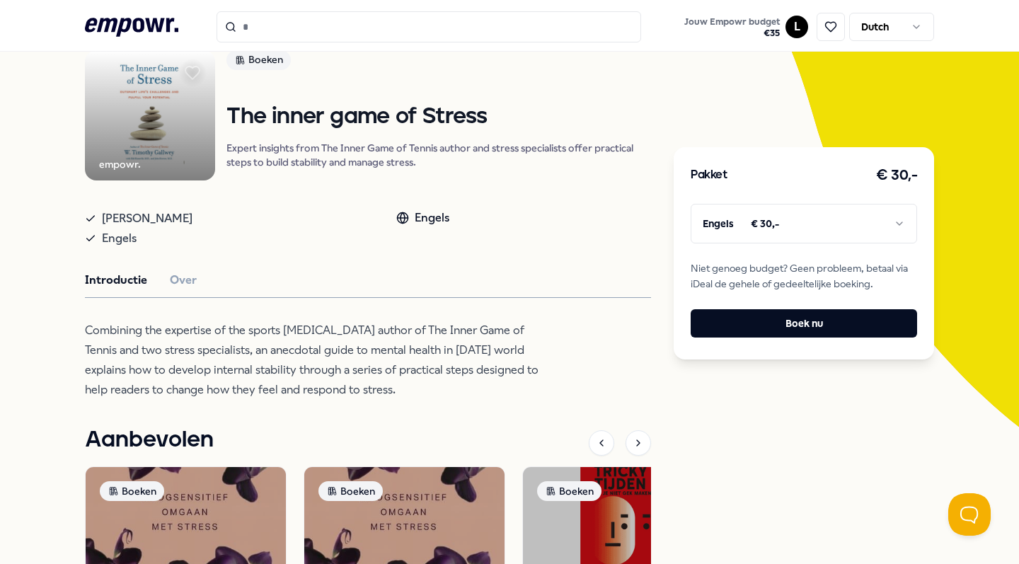
scroll to position [110, 0]
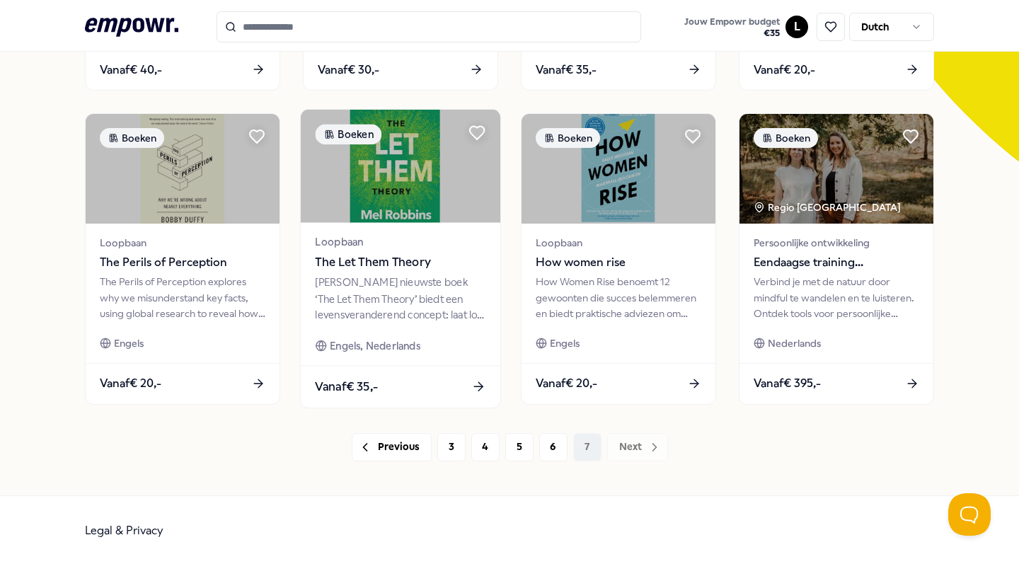
scroll to position [376, 0]
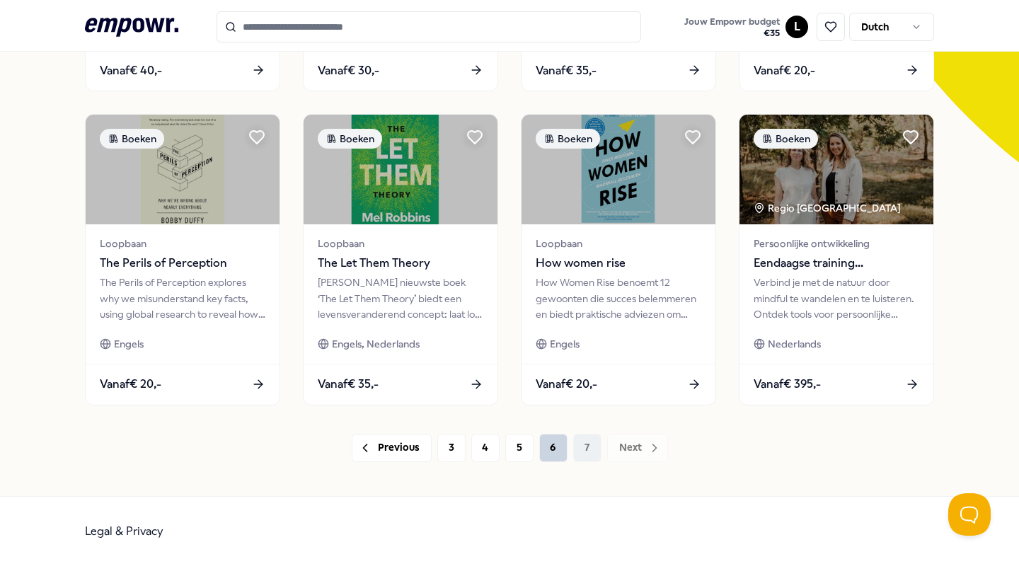
click at [549, 447] on button "6" at bounding box center [553, 448] width 28 height 28
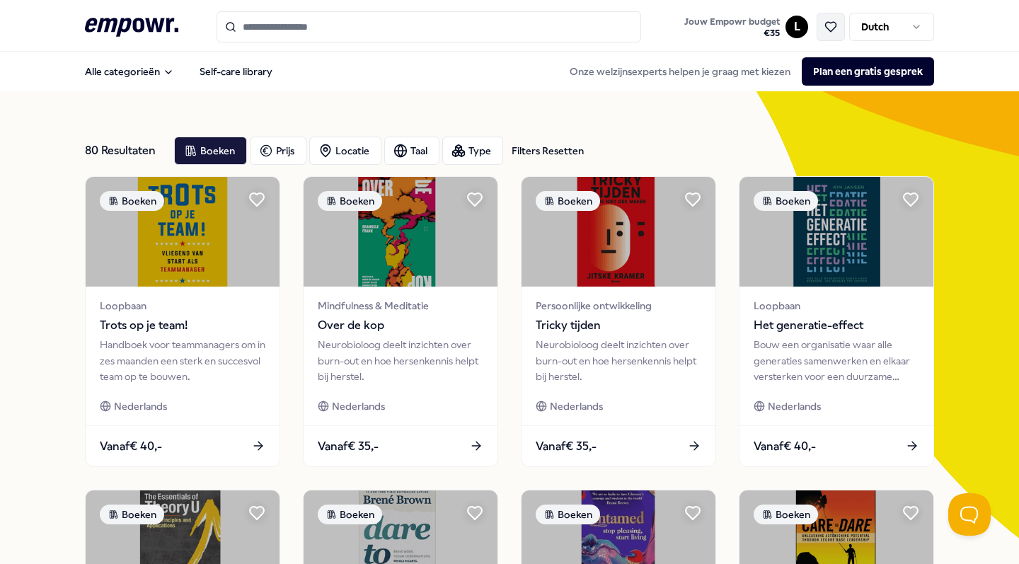
click at [830, 38] on button at bounding box center [831, 27] width 28 height 28
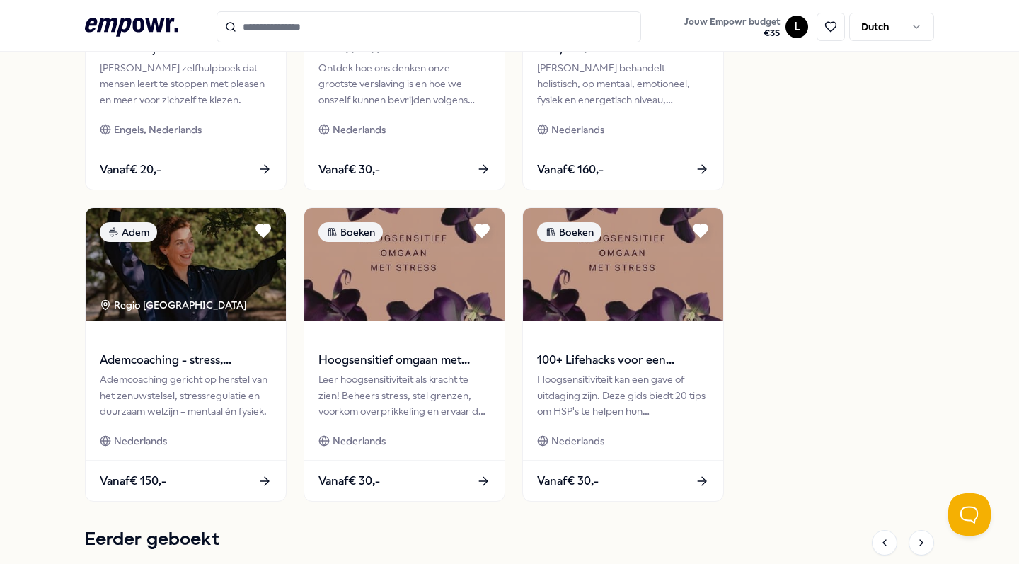
scroll to position [911, 0]
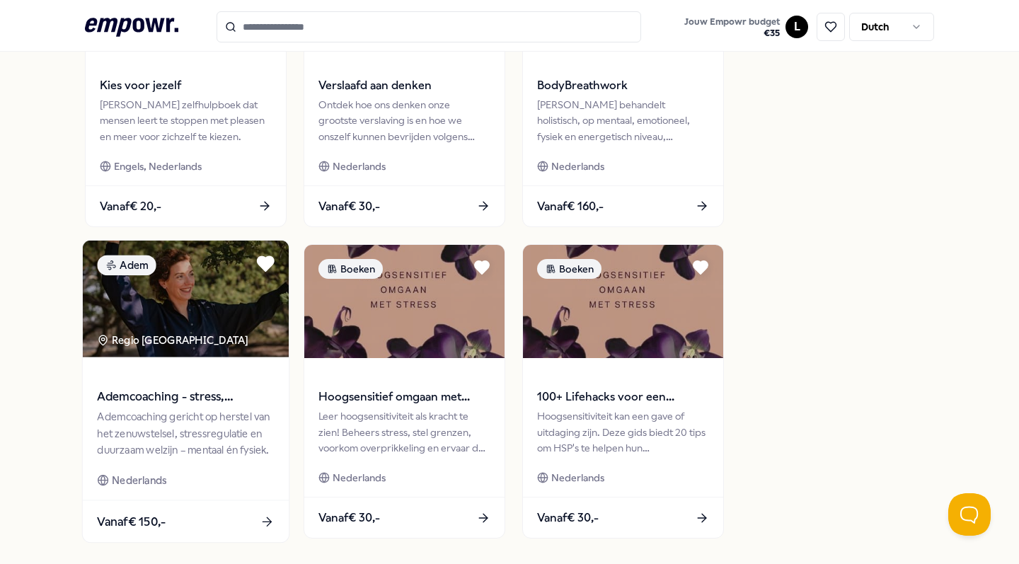
click at [268, 263] on icon at bounding box center [266, 264] width 16 height 14
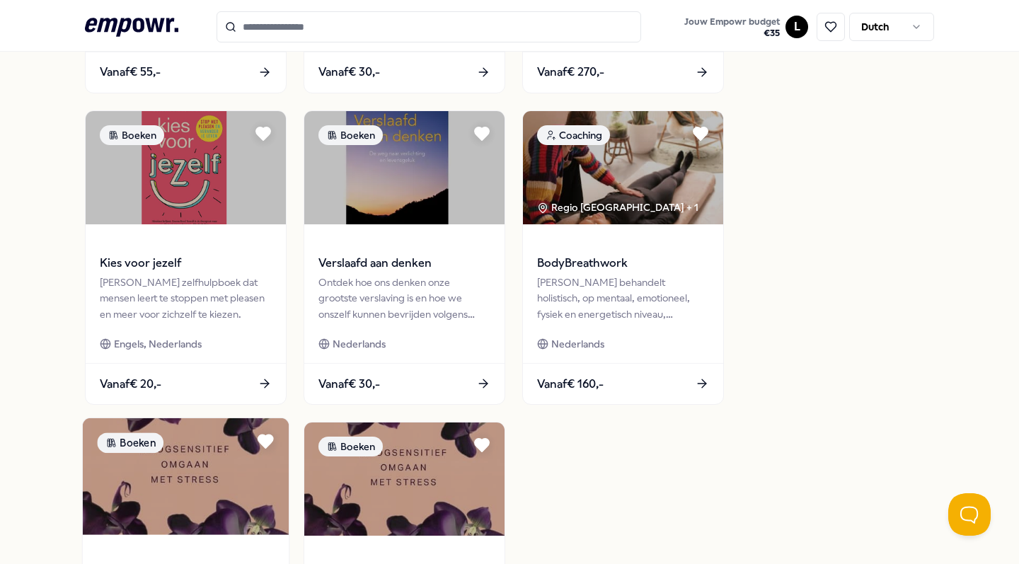
scroll to position [663, 0]
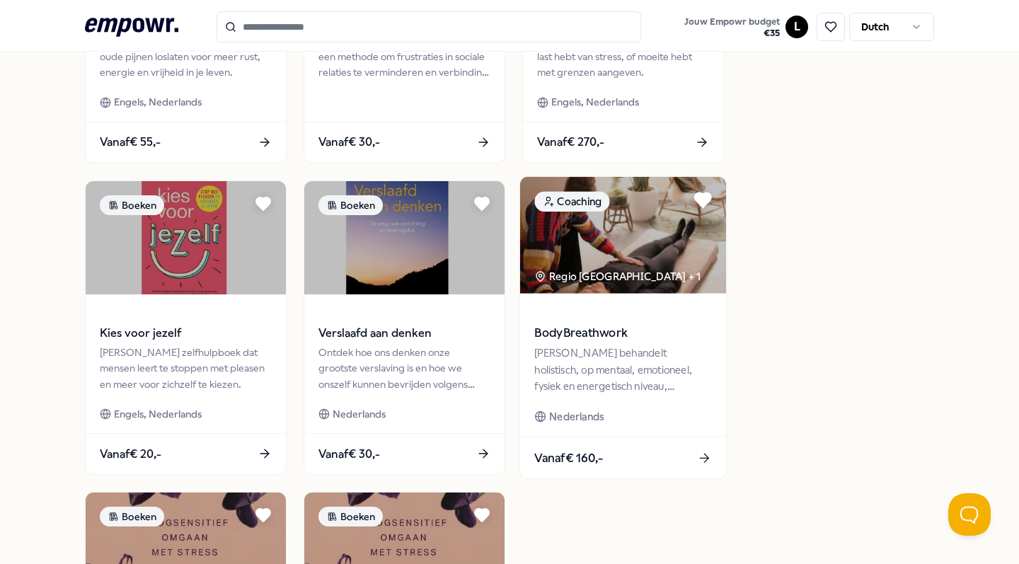
click at [699, 205] on icon at bounding box center [703, 199] width 19 height 19
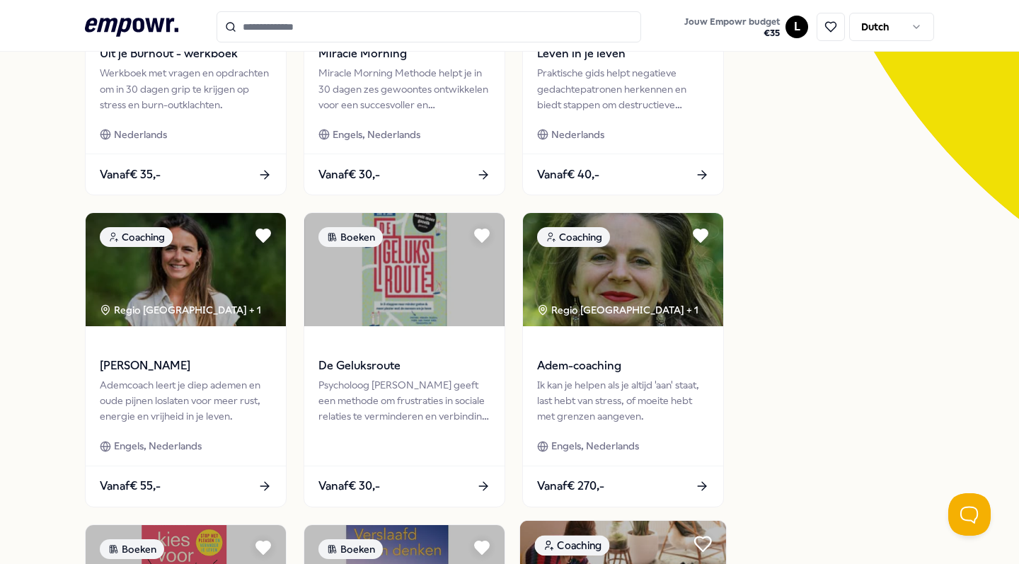
scroll to position [247, 0]
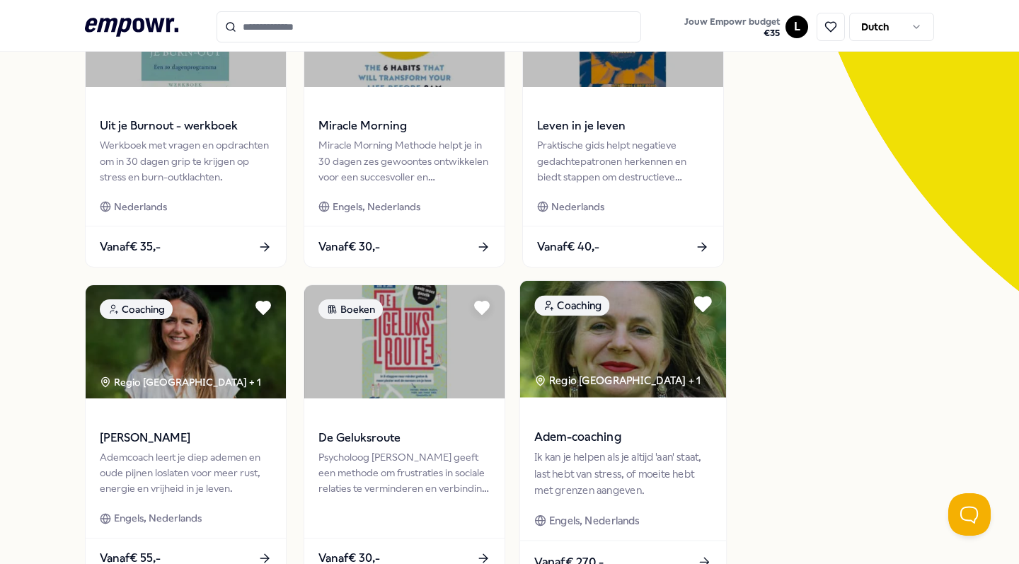
click at [708, 306] on icon at bounding box center [703, 304] width 16 height 14
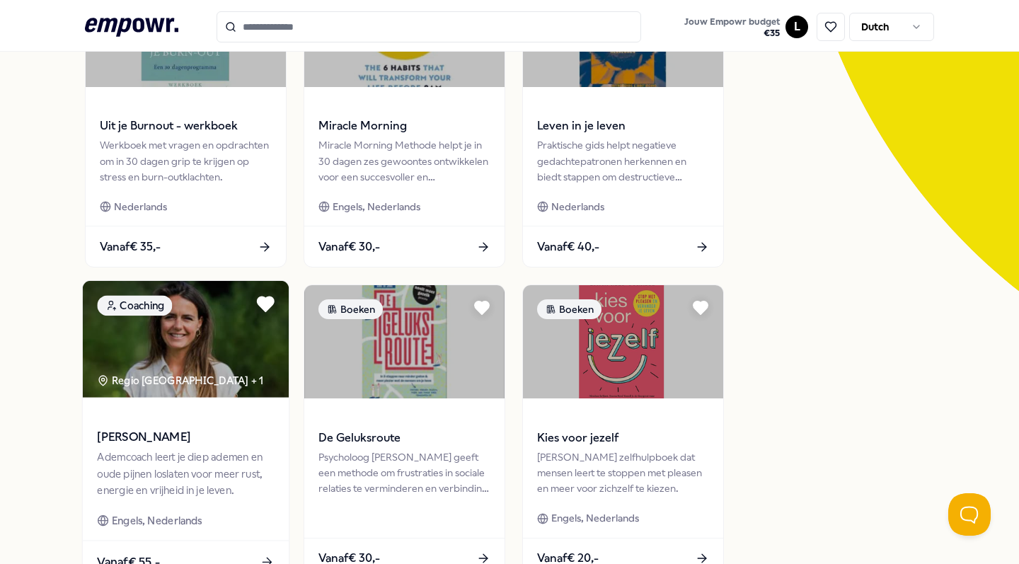
click at [260, 302] on icon at bounding box center [266, 304] width 16 height 14
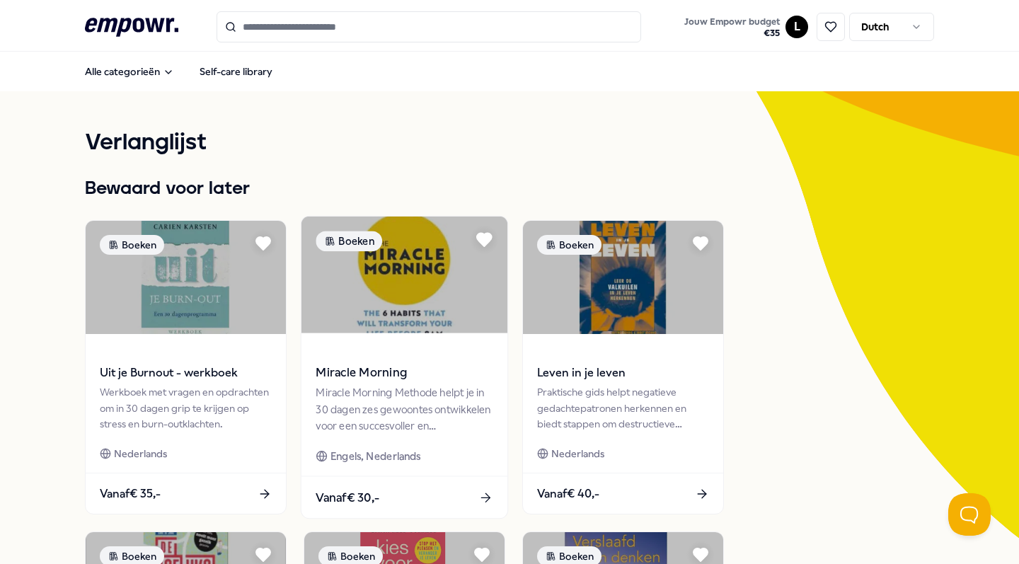
scroll to position [0, 0]
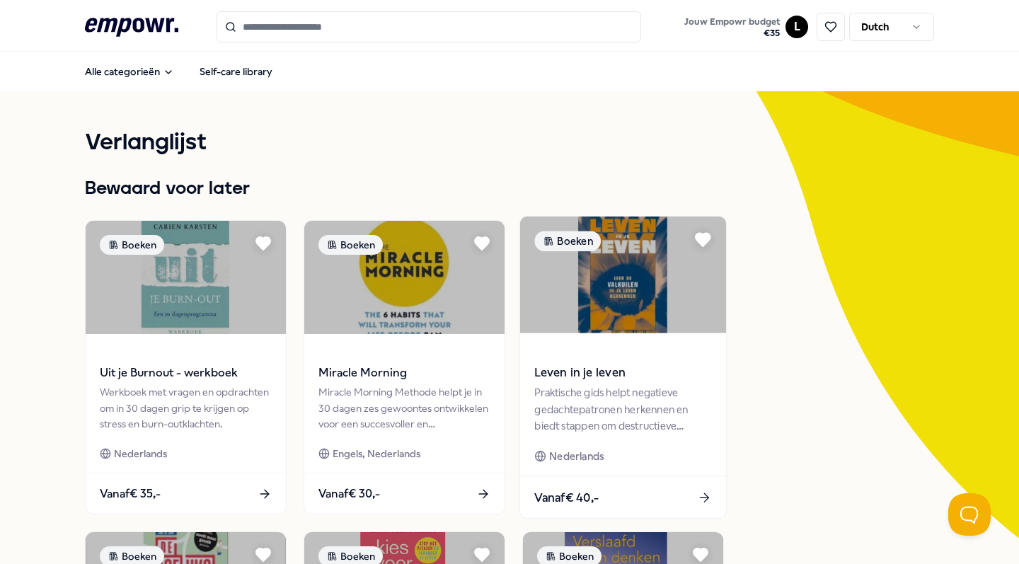
click at [619, 372] on span "Leven in je leven" at bounding box center [622, 373] width 177 height 18
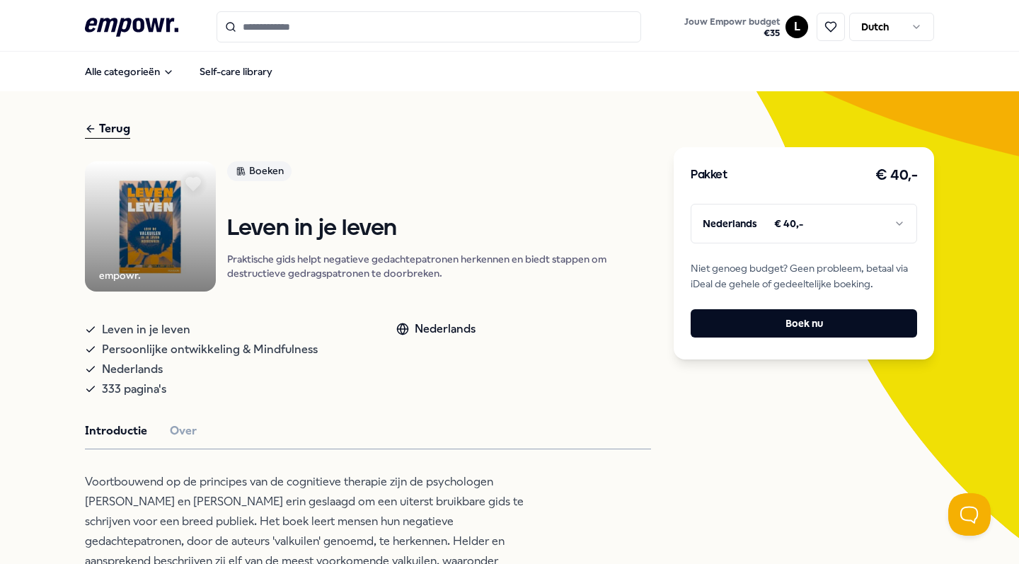
scroll to position [6, 0]
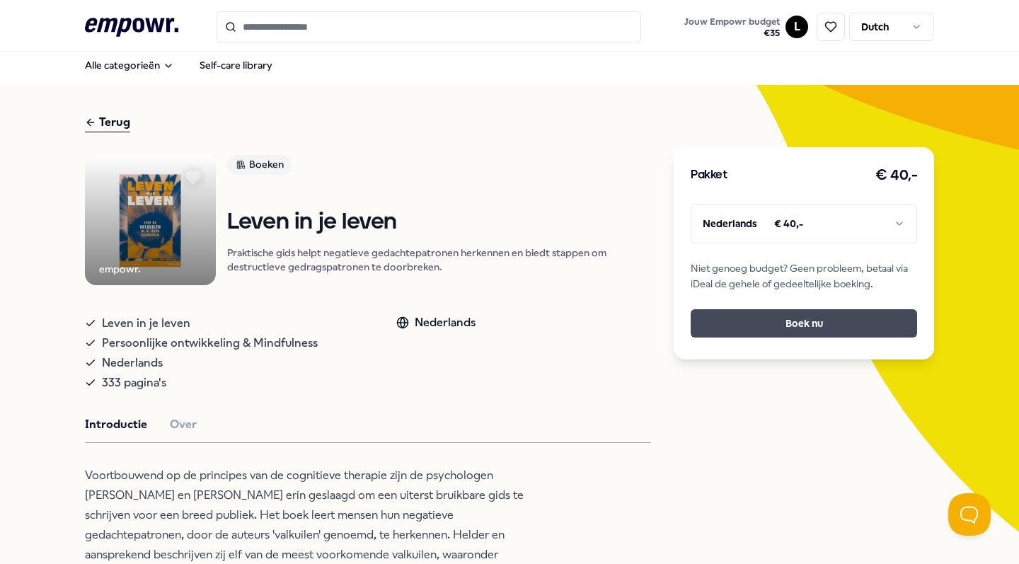
click at [717, 331] on button "Boek nu" at bounding box center [804, 323] width 227 height 28
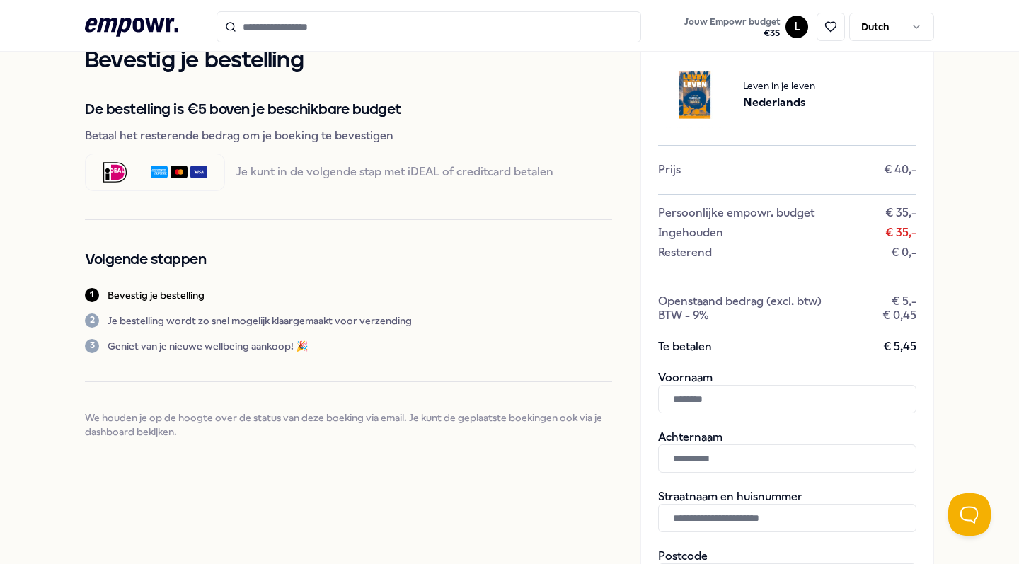
scroll to position [65, 0]
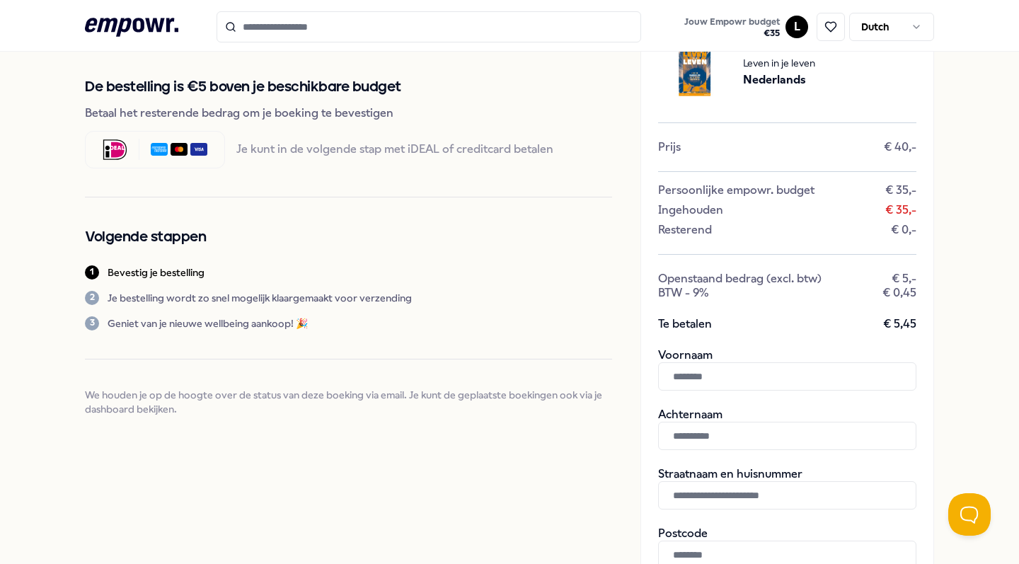
click at [729, 395] on div "Voornaam Achternaam" at bounding box center [787, 399] width 258 height 102
type input "*****"
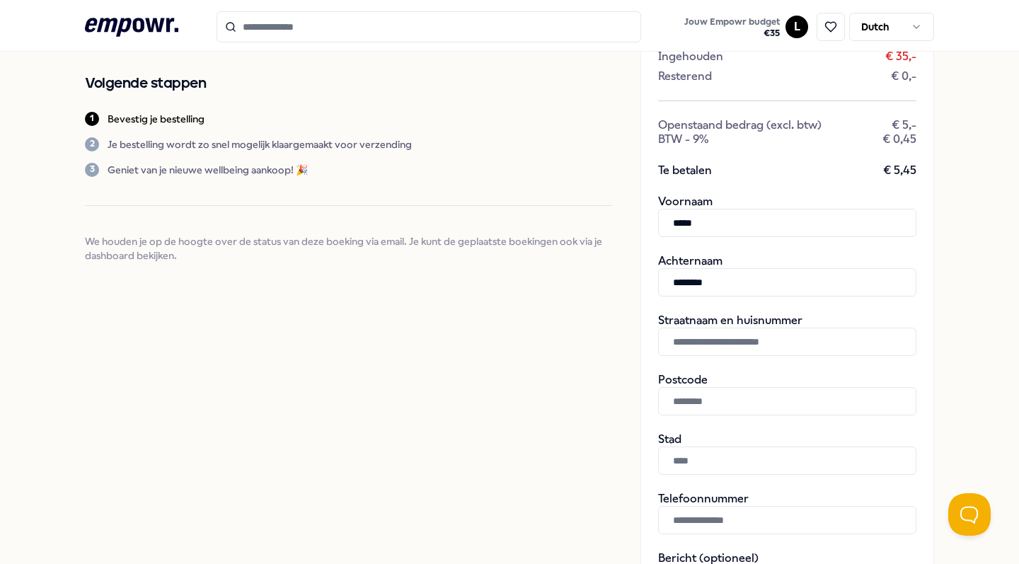
type input "********"
click at [791, 344] on input "text" at bounding box center [787, 342] width 258 height 28
type input "**********"
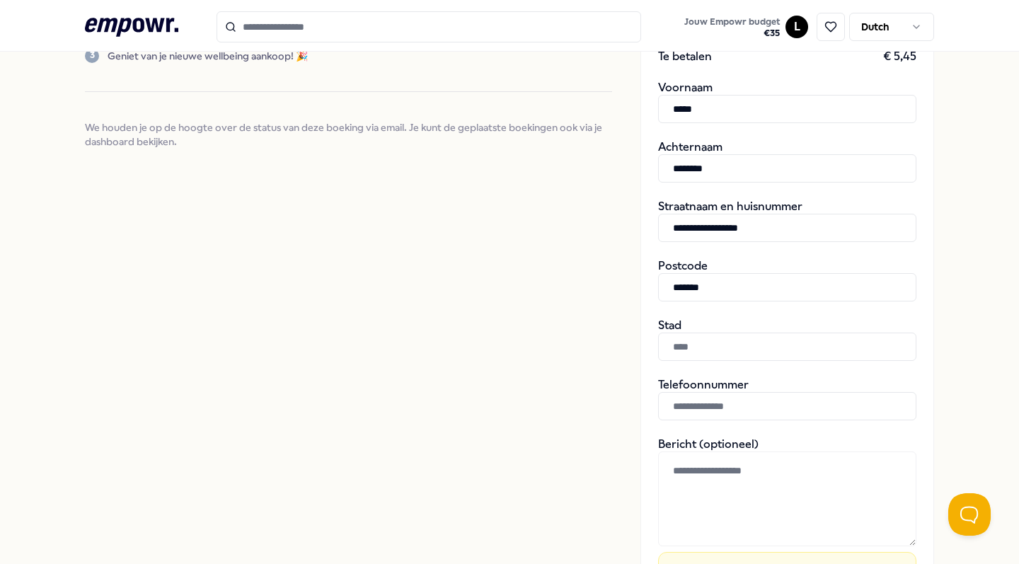
type input "*******"
type input "******"
click at [762, 398] on input "text" at bounding box center [787, 406] width 258 height 28
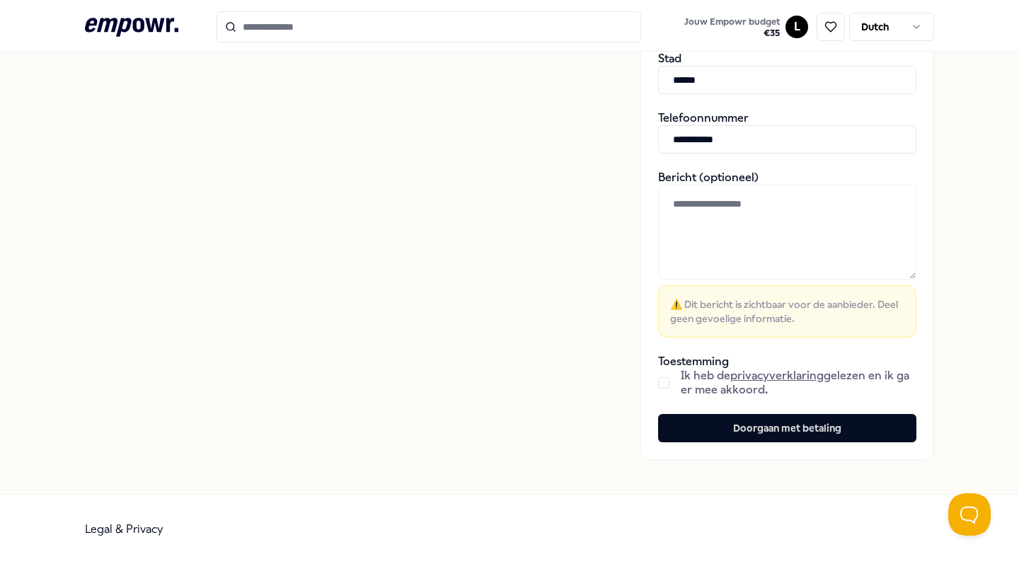
scroll to position [599, 0]
click at [665, 386] on button "button" at bounding box center [663, 383] width 11 height 11
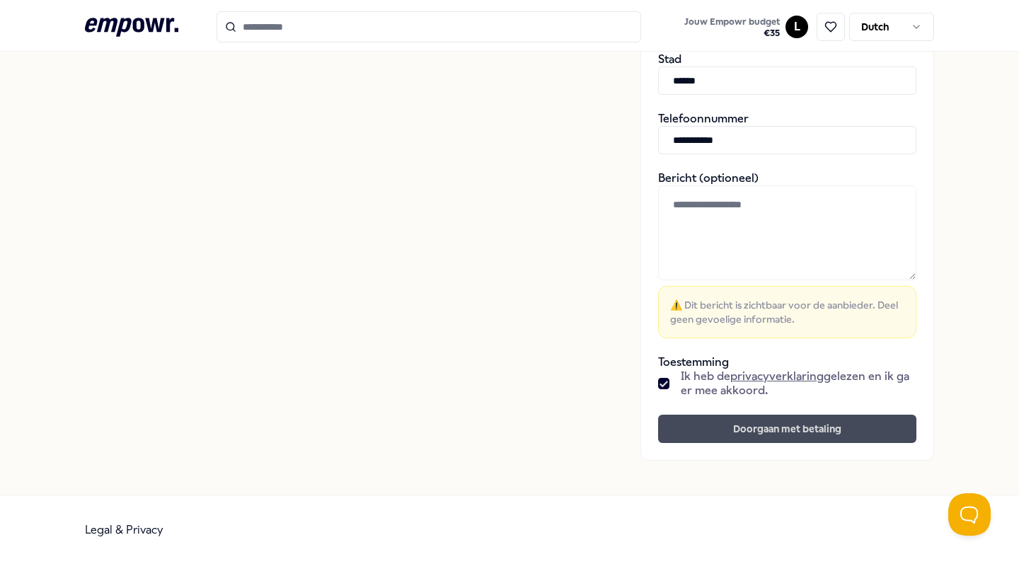
click at [751, 436] on button "Doorgaan met betaling" at bounding box center [787, 429] width 258 height 28
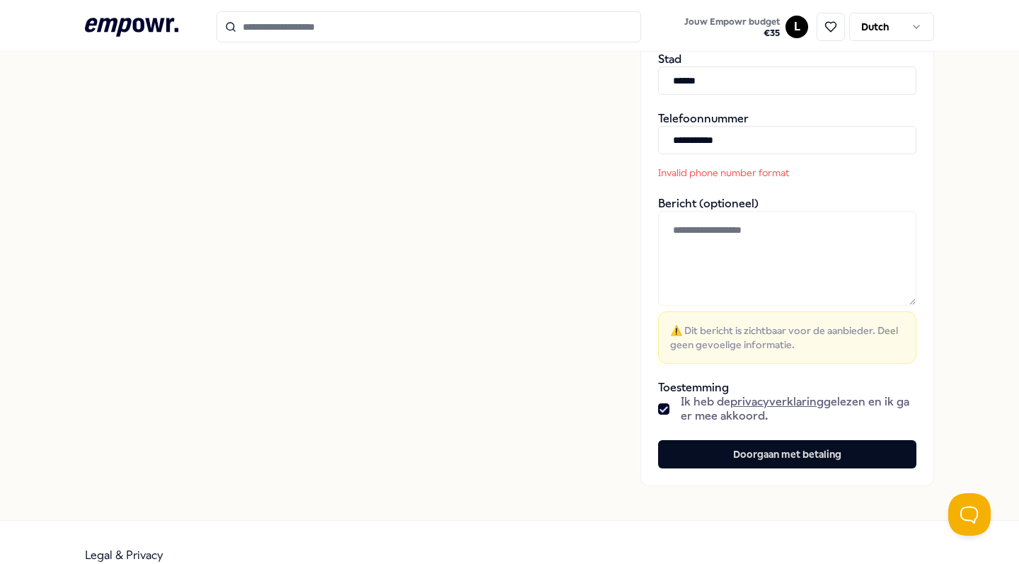
click at [686, 139] on input "**********" at bounding box center [787, 140] width 258 height 28
click at [701, 132] on input "**********" at bounding box center [787, 140] width 258 height 28
click at [689, 143] on input "**********" at bounding box center [787, 140] width 258 height 28
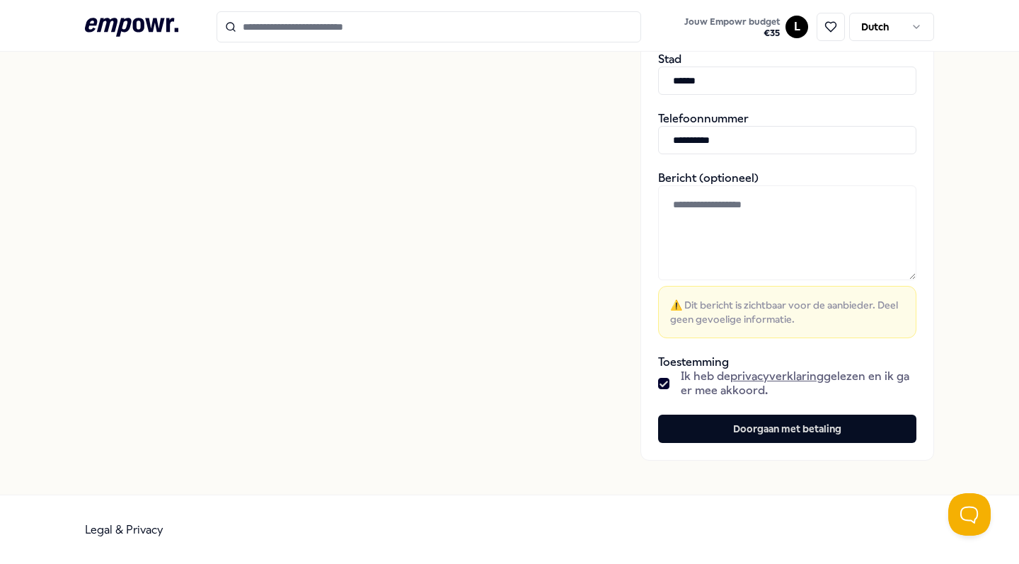
type input "**********"
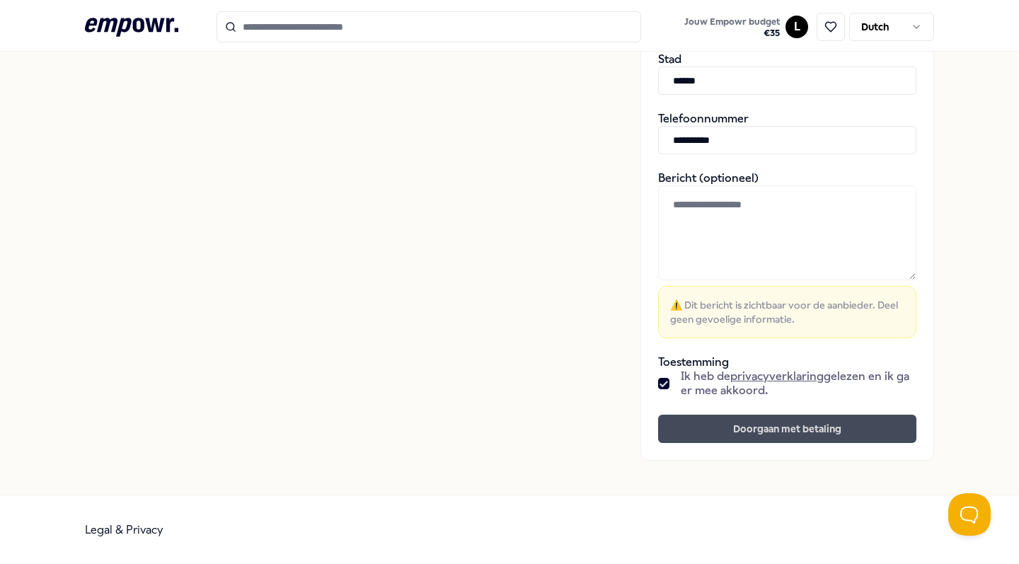
click at [760, 435] on button "Doorgaan met betaling" at bounding box center [787, 429] width 258 height 28
